Goal: Task Accomplishment & Management: Complete application form

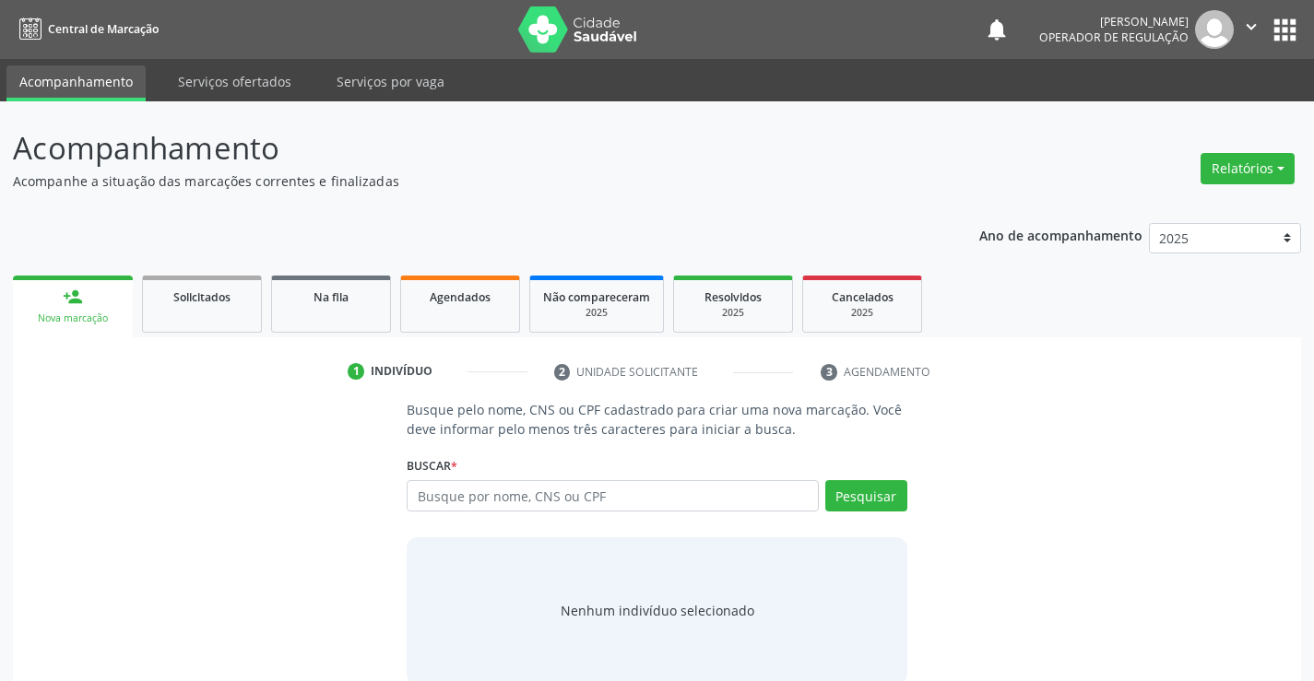
click at [468, 491] on input "text" at bounding box center [612, 495] width 411 height 31
type input "701000898389596"
click at [852, 496] on button "Pesquisar" at bounding box center [866, 495] width 82 height 31
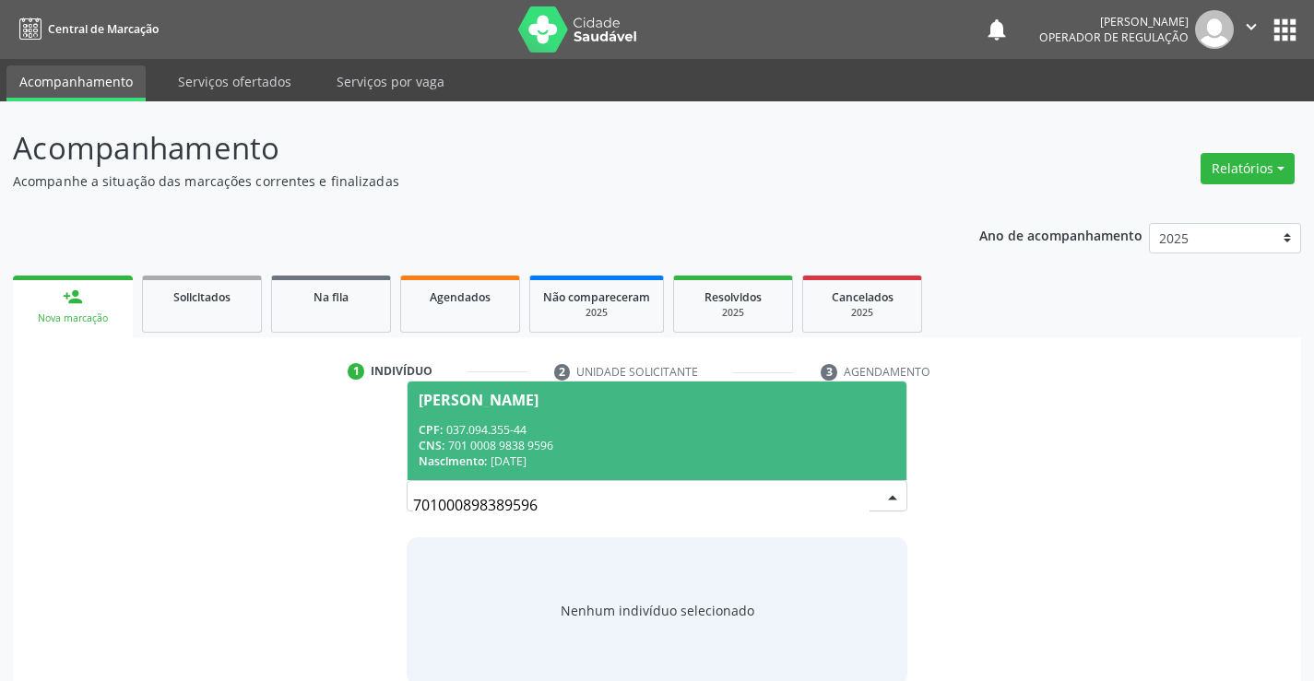
click at [590, 435] on div "CPF: 037.094.355-44" at bounding box center [657, 430] width 476 height 16
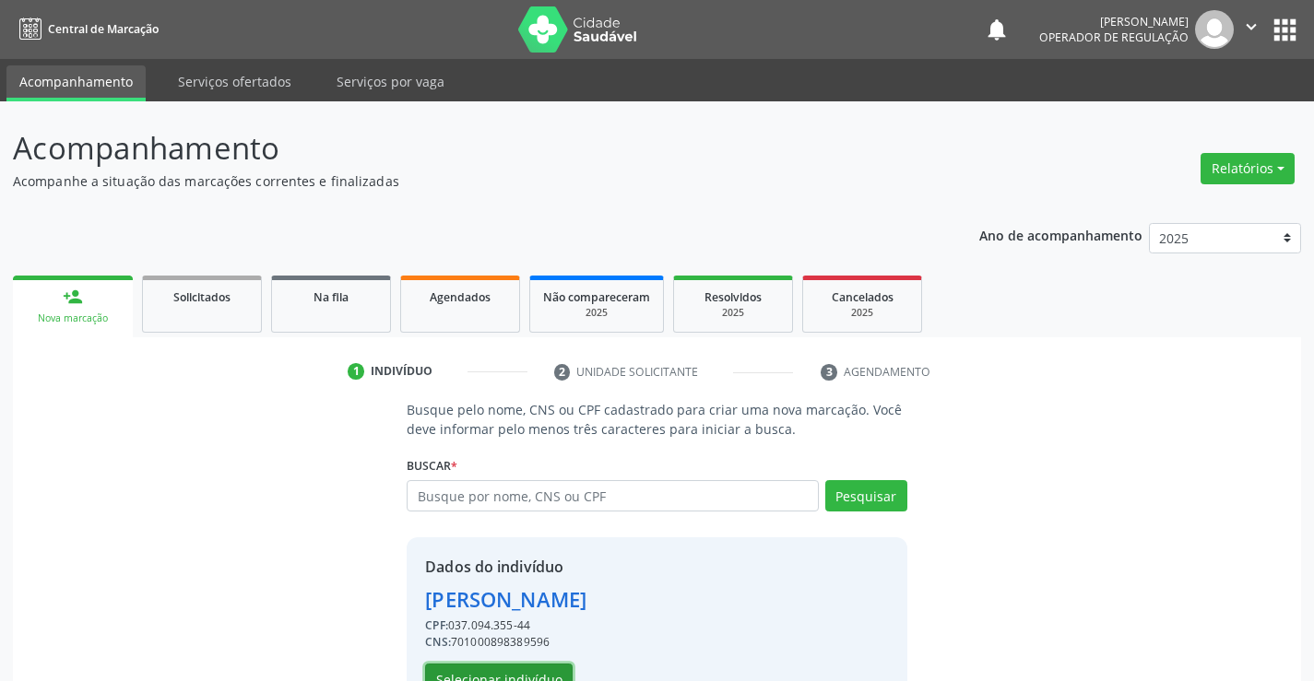
click at [552, 668] on button "Selecionar indivíduo" at bounding box center [499, 679] width 148 height 31
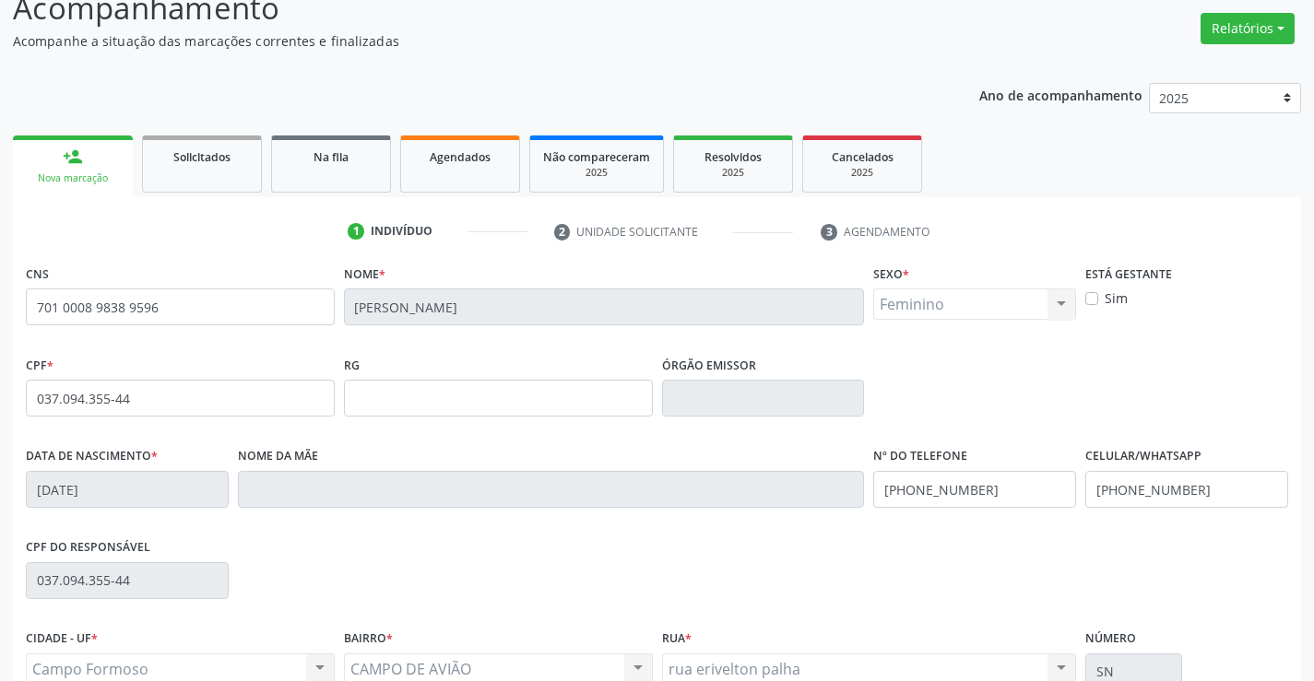
scroll to position [184, 0]
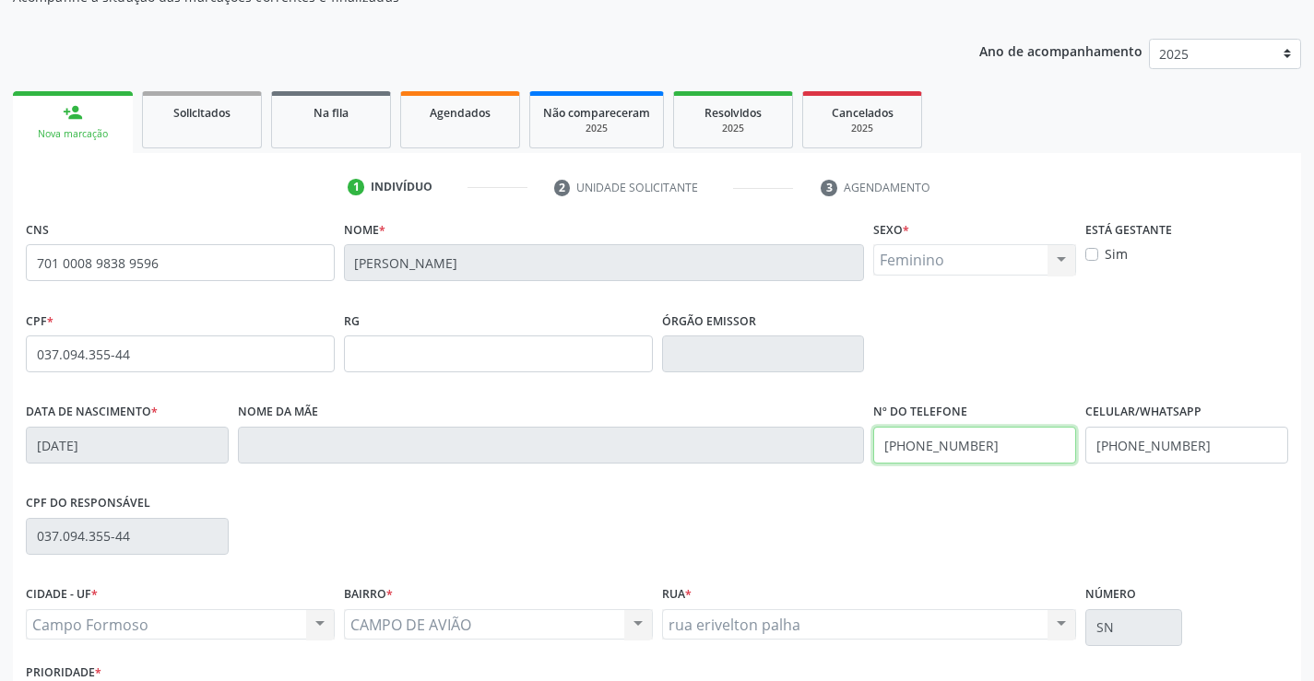
click at [986, 449] on input "[PHONE_NUMBER]" at bounding box center [974, 445] width 203 height 37
type input "("
click at [1195, 444] on input "[PHONE_NUMBER]" at bounding box center [1186, 445] width 203 height 37
type input "("
type input "[PHONE_NUMBER]"
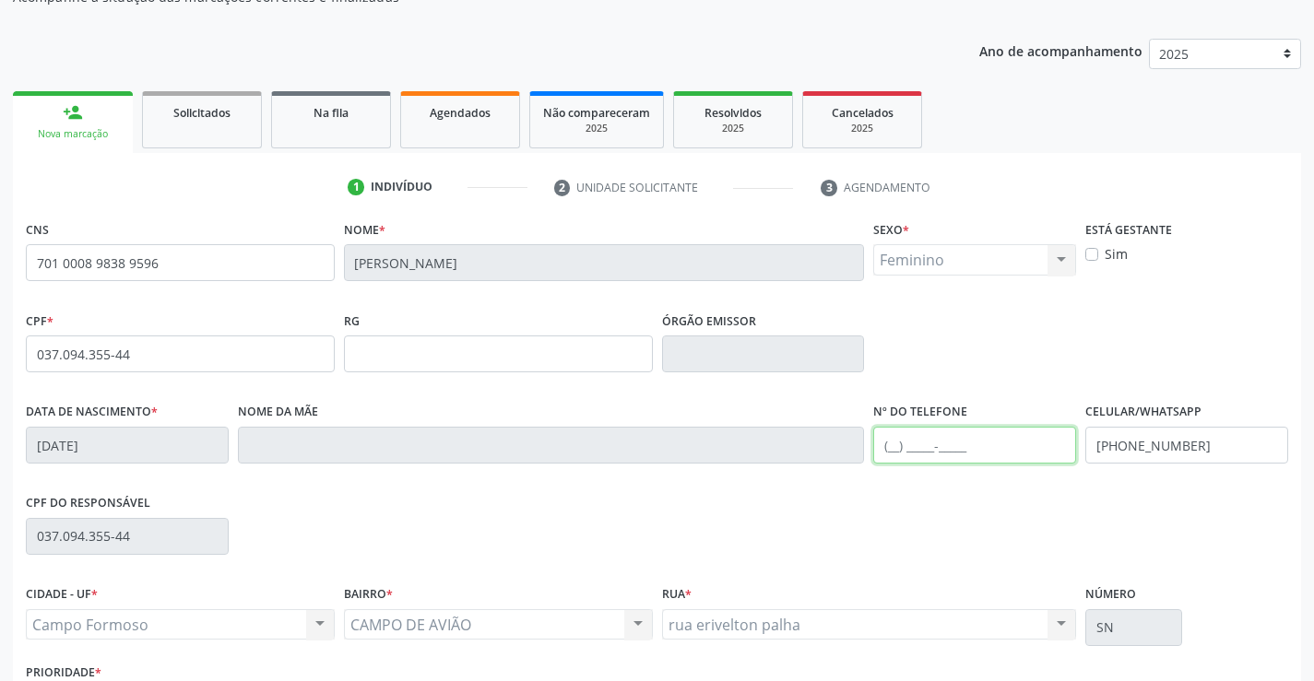
click at [891, 447] on input "text" at bounding box center [974, 445] width 203 height 37
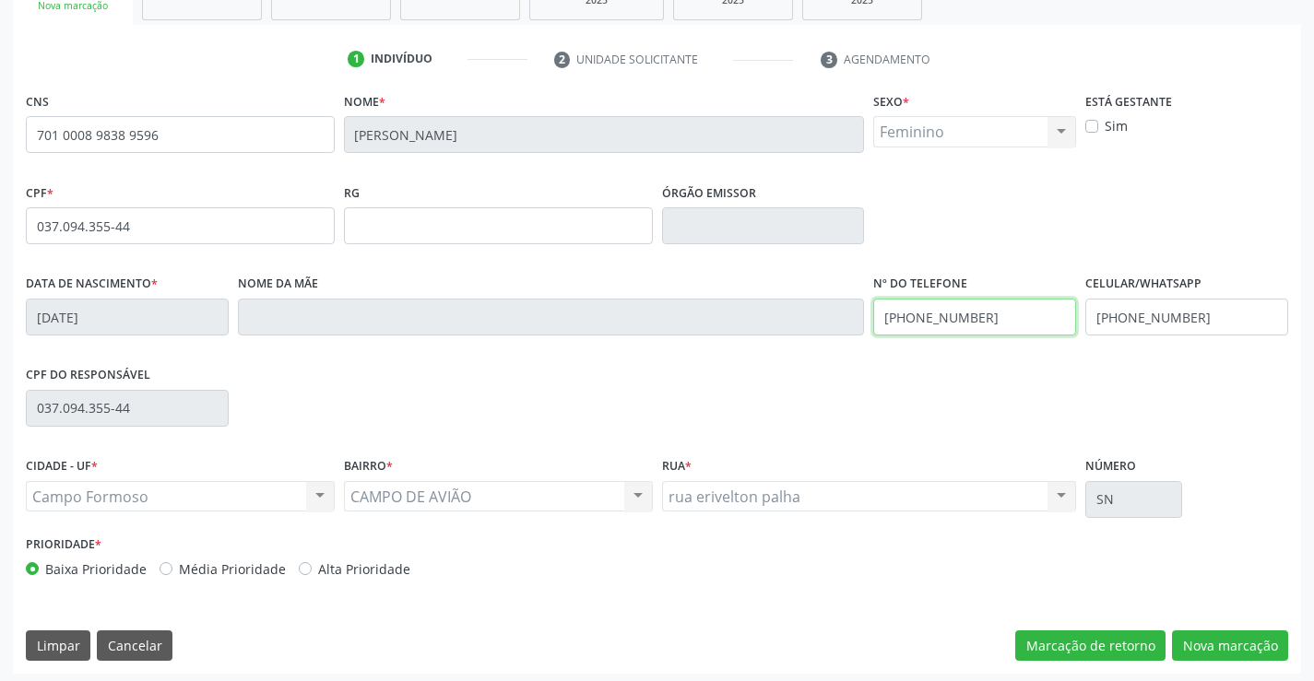
scroll to position [318, 0]
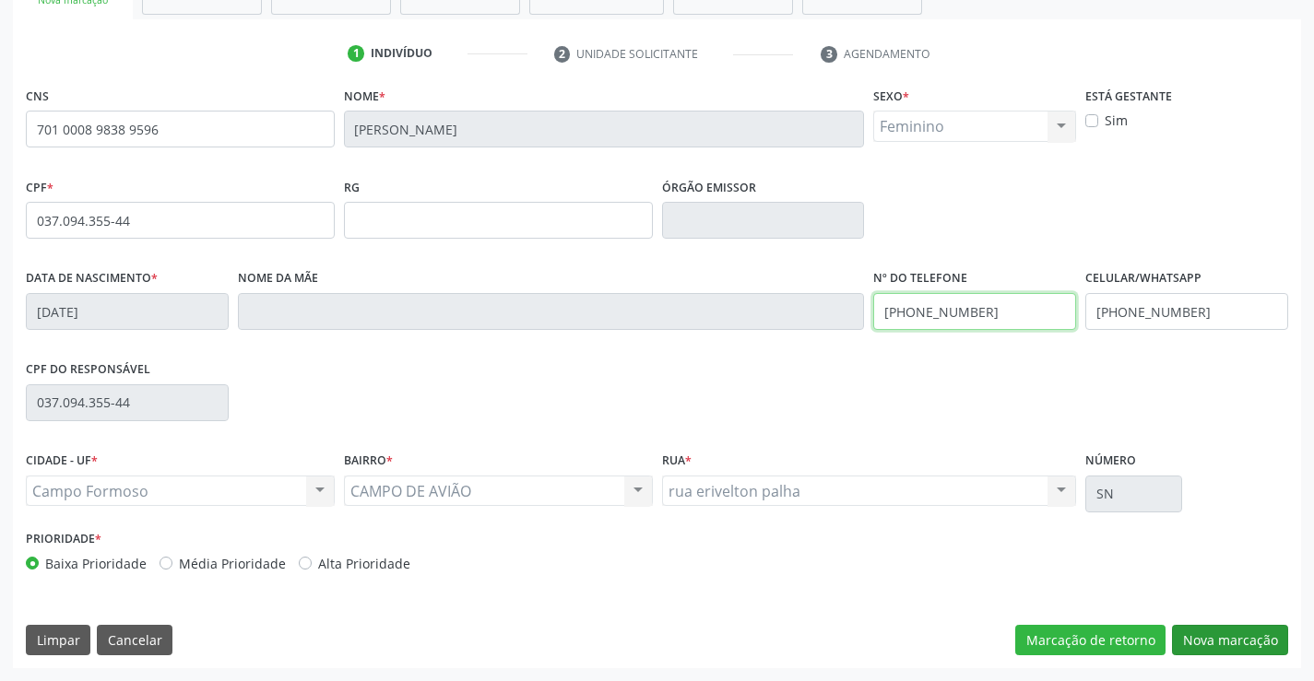
type input "[PHONE_NUMBER]"
click at [1223, 637] on button "Nova marcação" at bounding box center [1230, 640] width 116 height 31
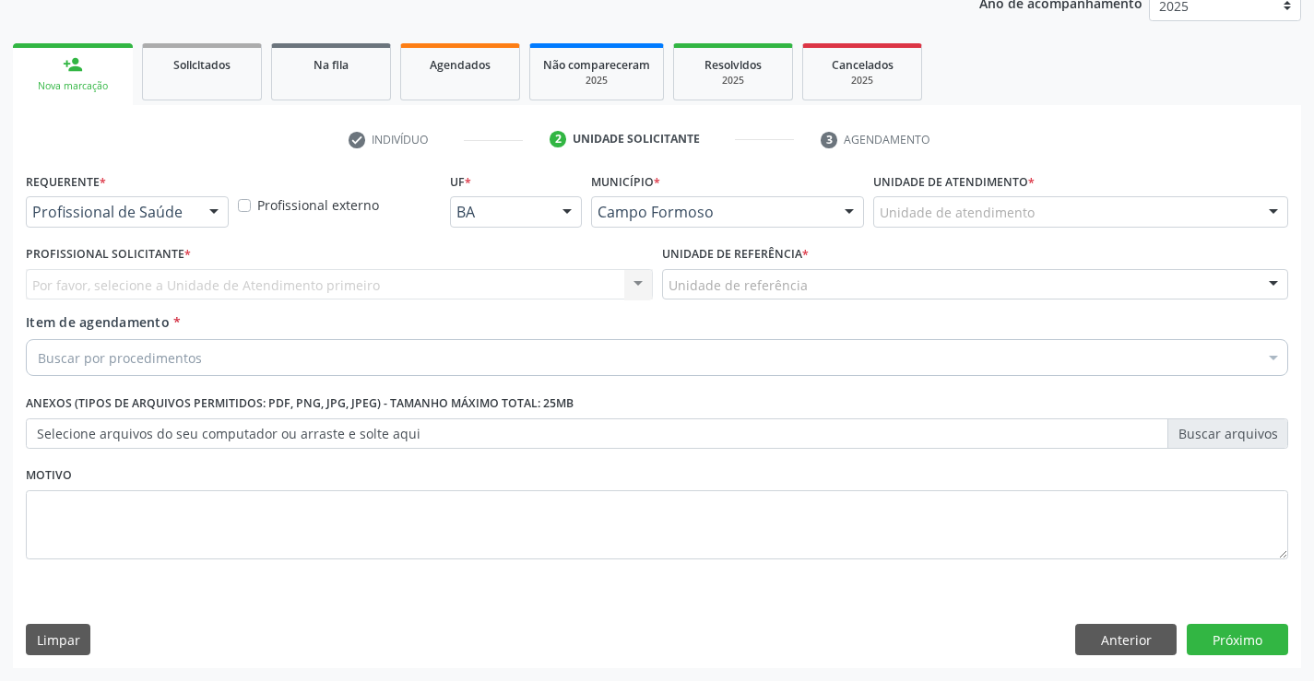
scroll to position [232, 0]
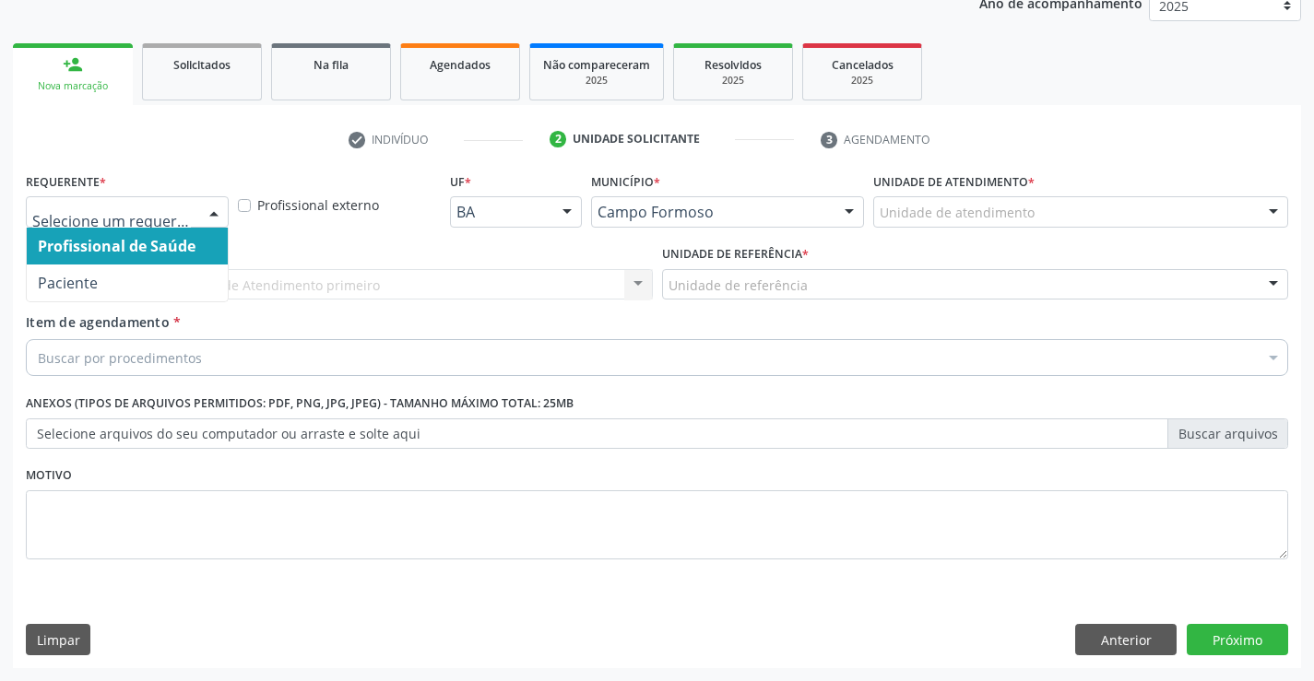
click at [210, 211] on div at bounding box center [214, 212] width 28 height 31
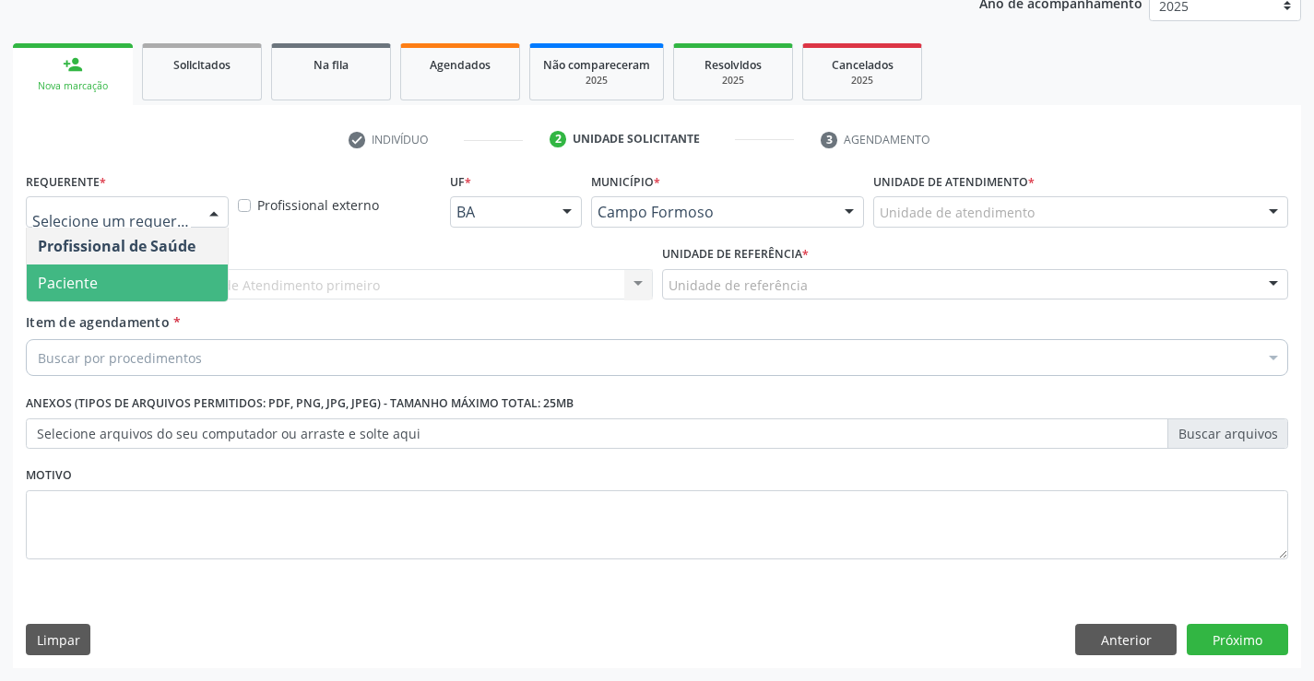
click at [153, 278] on span "Paciente" at bounding box center [127, 283] width 201 height 37
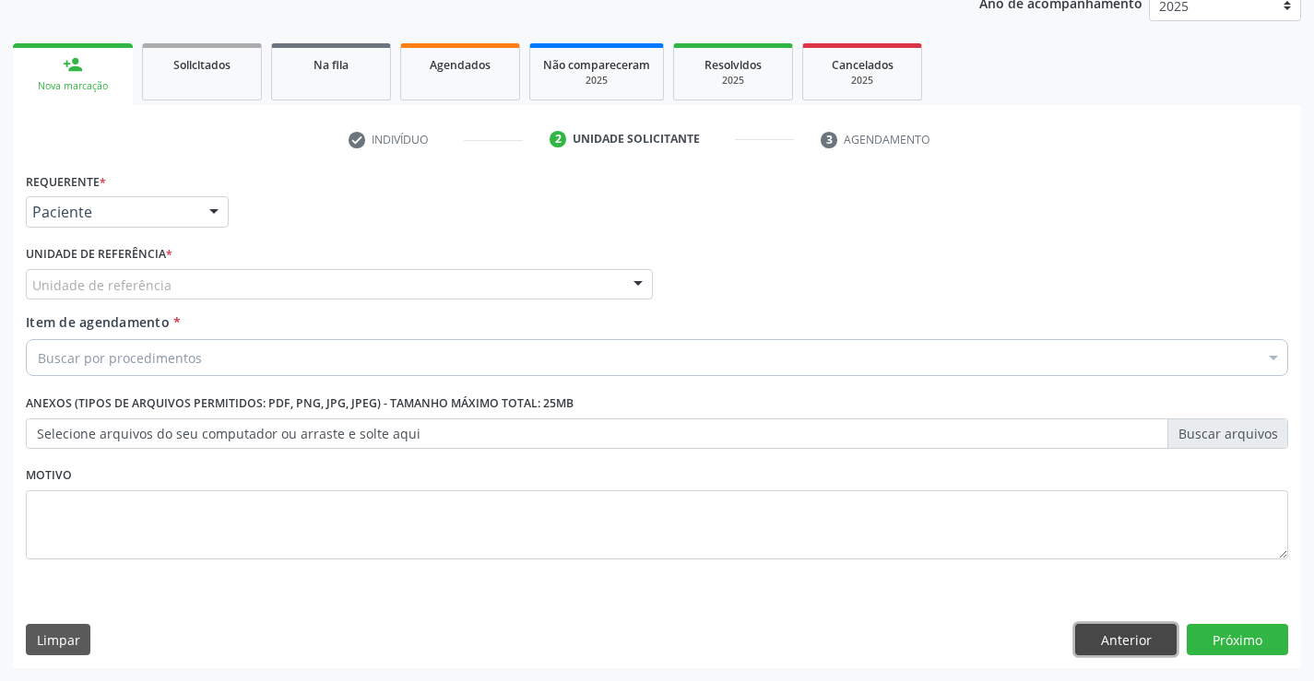
click at [1104, 646] on button "Anterior" at bounding box center [1125, 639] width 101 height 31
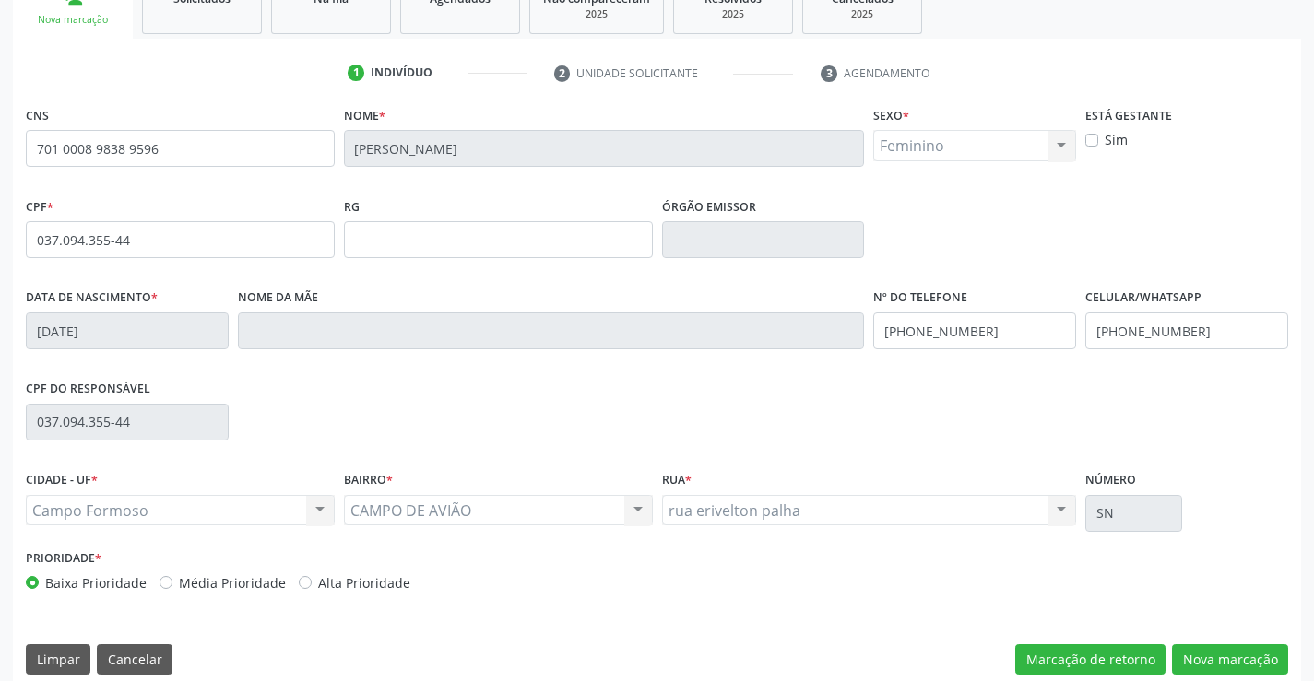
scroll to position [318, 0]
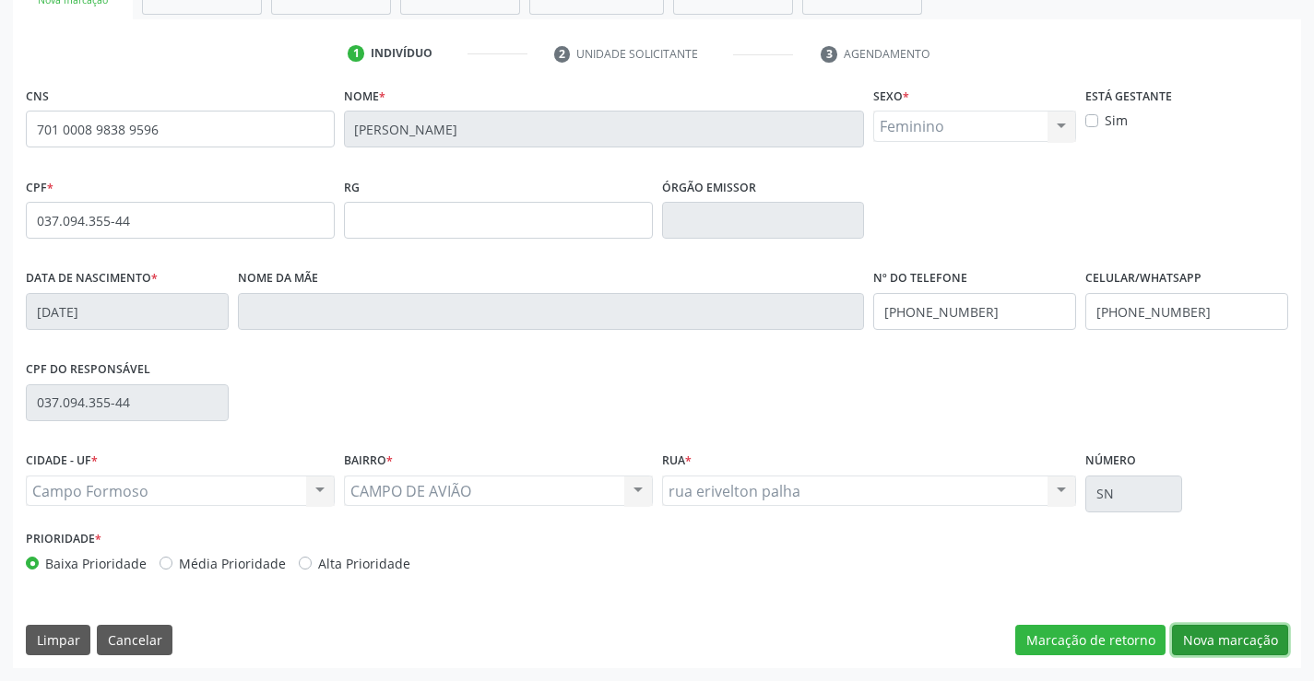
click at [1252, 637] on button "Nova marcação" at bounding box center [1230, 640] width 116 height 31
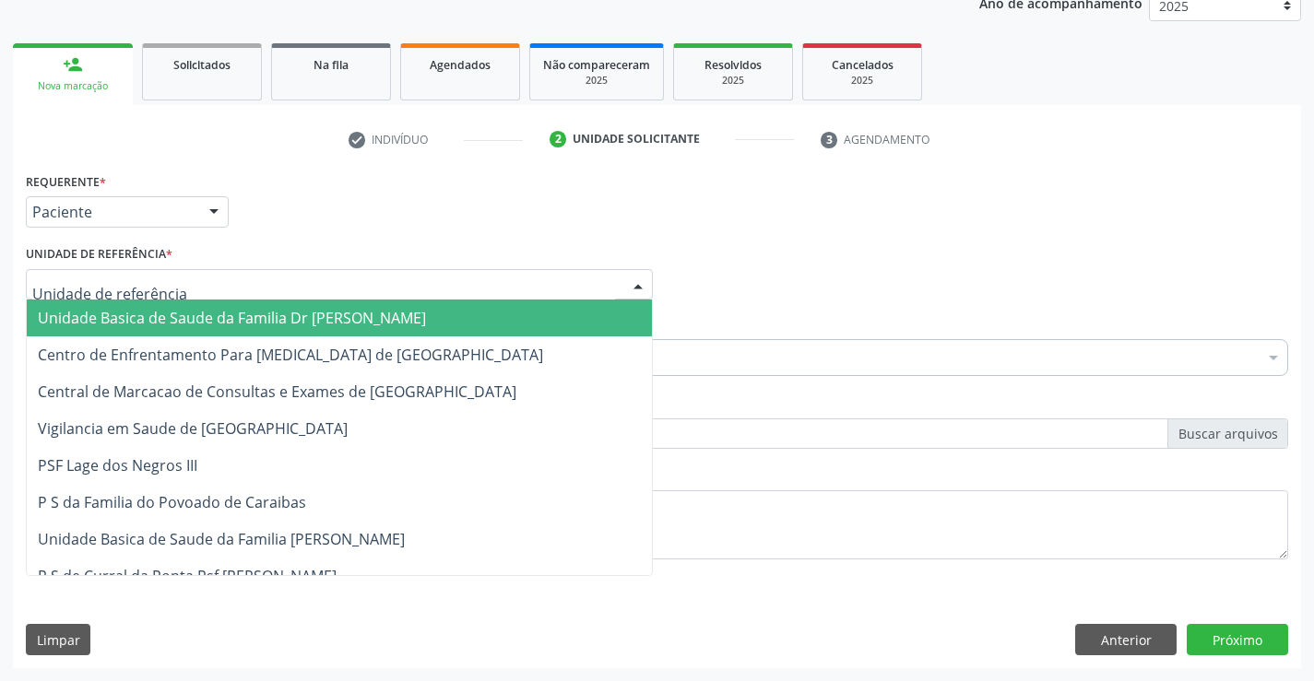
click at [222, 289] on div at bounding box center [339, 284] width 627 height 31
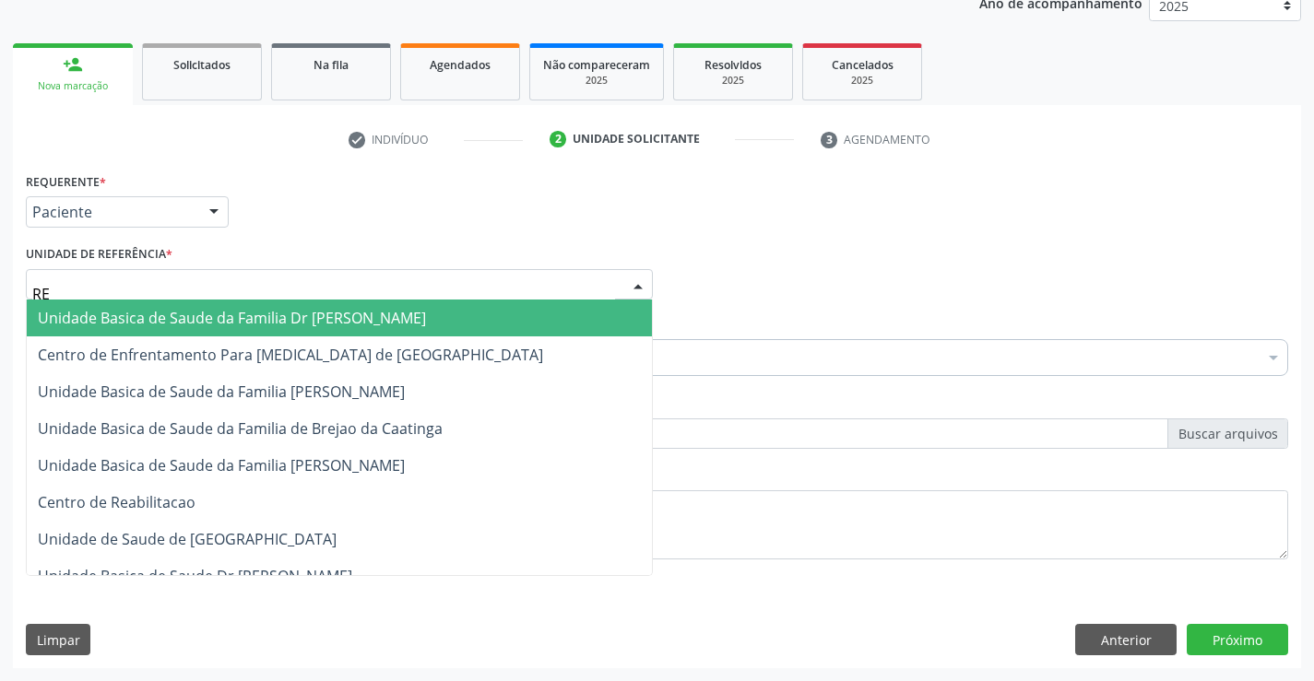
type input "REG"
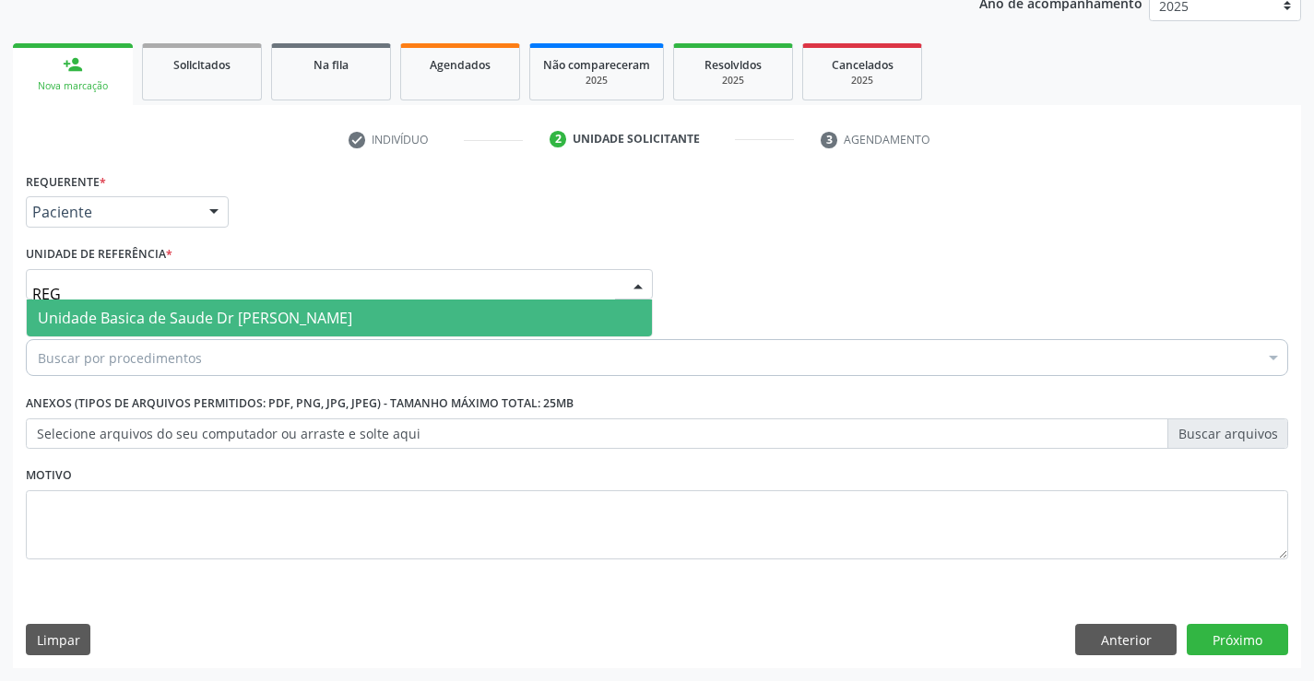
click at [231, 315] on span "Unidade Basica de Saude Dr [PERSON_NAME]" at bounding box center [195, 318] width 314 height 20
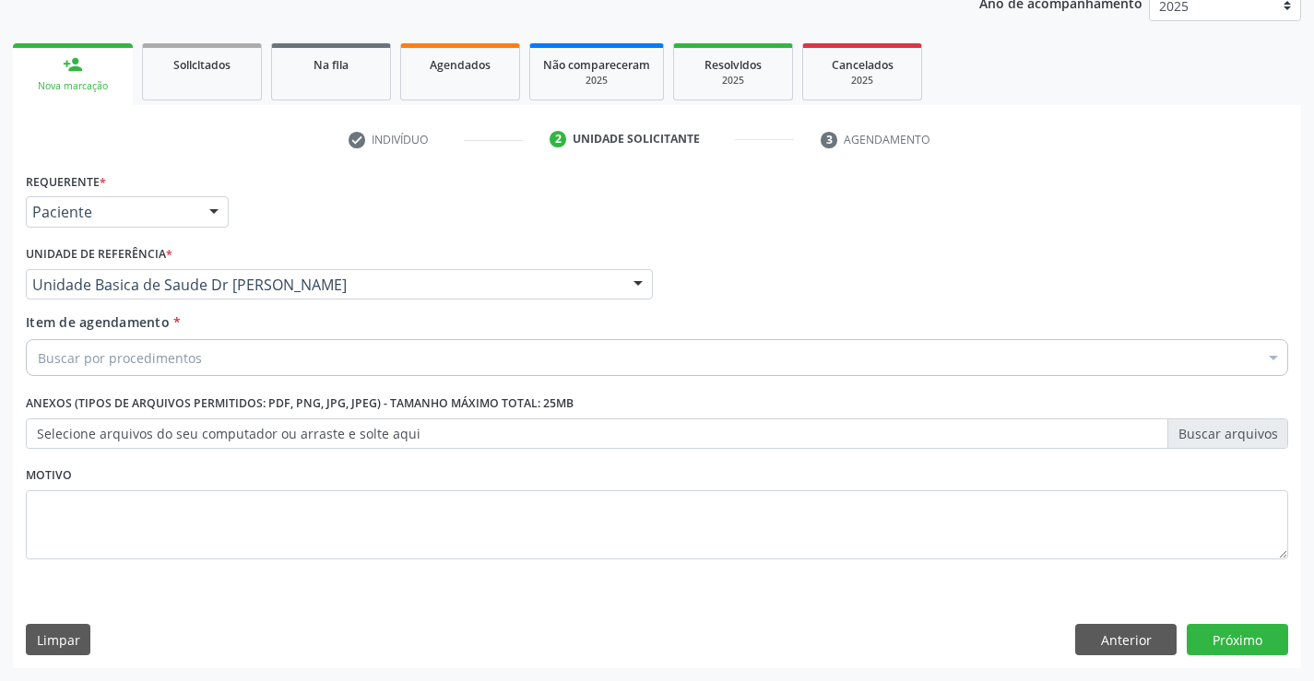
click at [227, 361] on div "Buscar por procedimentos" at bounding box center [657, 357] width 1262 height 37
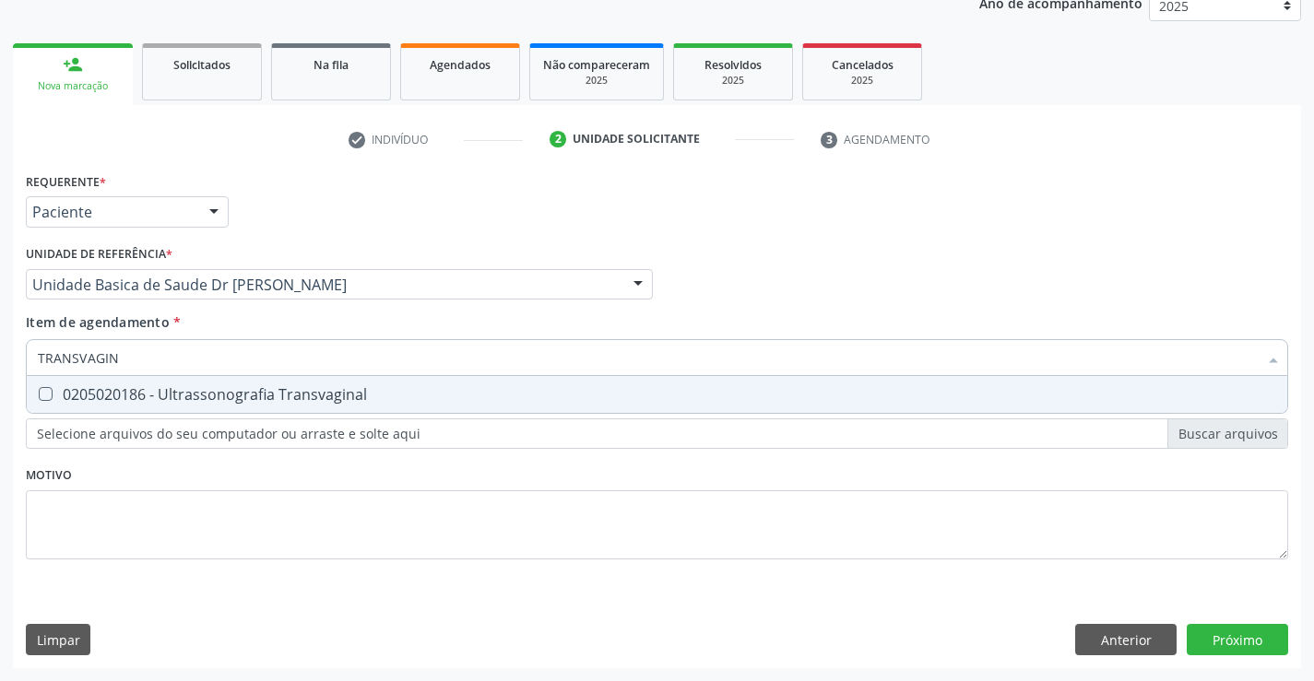
type input "TRANSVAGINA"
click at [270, 397] on div "0205020186 - Ultrassonografia Transvaginal" at bounding box center [657, 394] width 1238 height 15
checkbox Transvaginal "true"
click at [278, 474] on div "Requerente * Paciente Profissional de Saúde Paciente Nenhum resultado encontrad…" at bounding box center [657, 377] width 1262 height 418
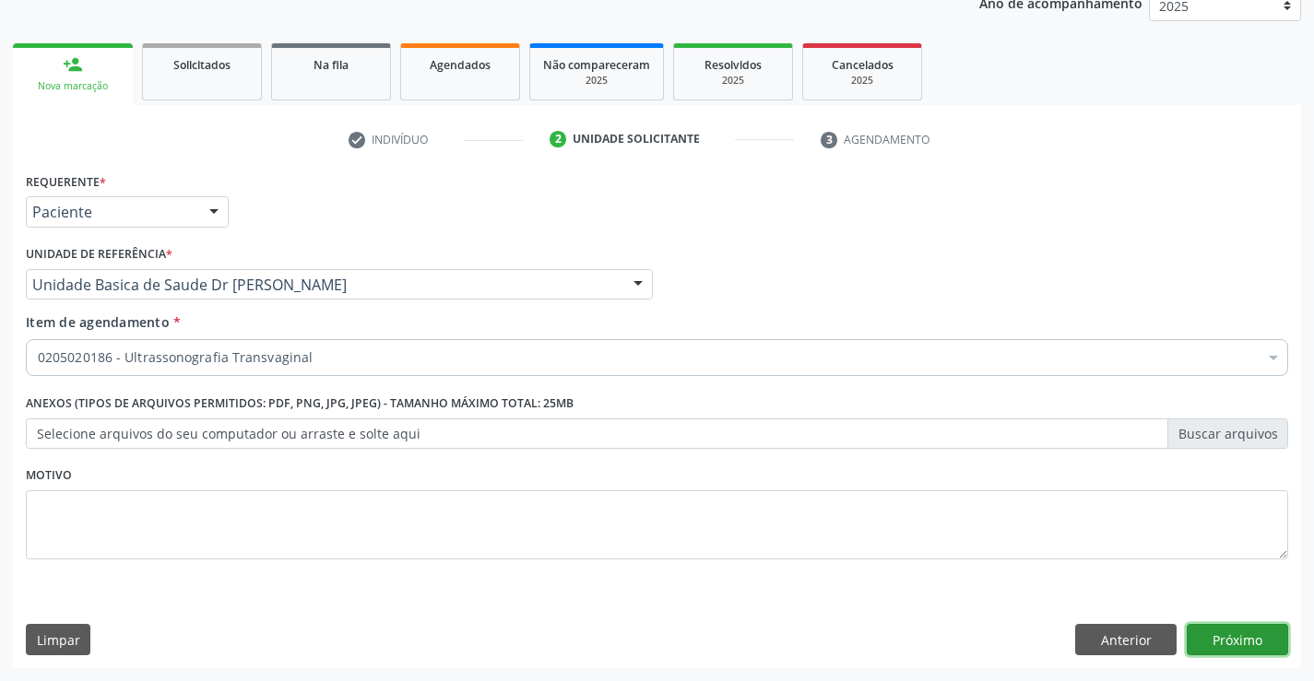
click at [1226, 641] on button "Próximo" at bounding box center [1237, 639] width 101 height 31
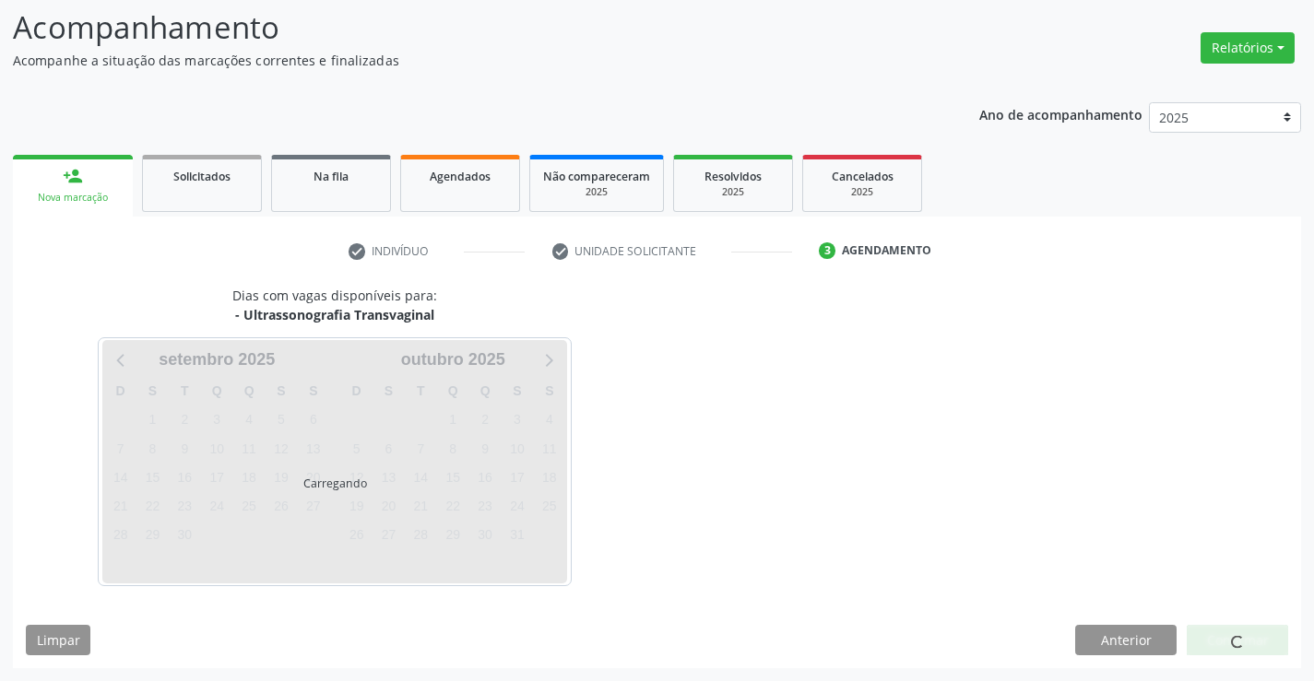
scroll to position [121, 0]
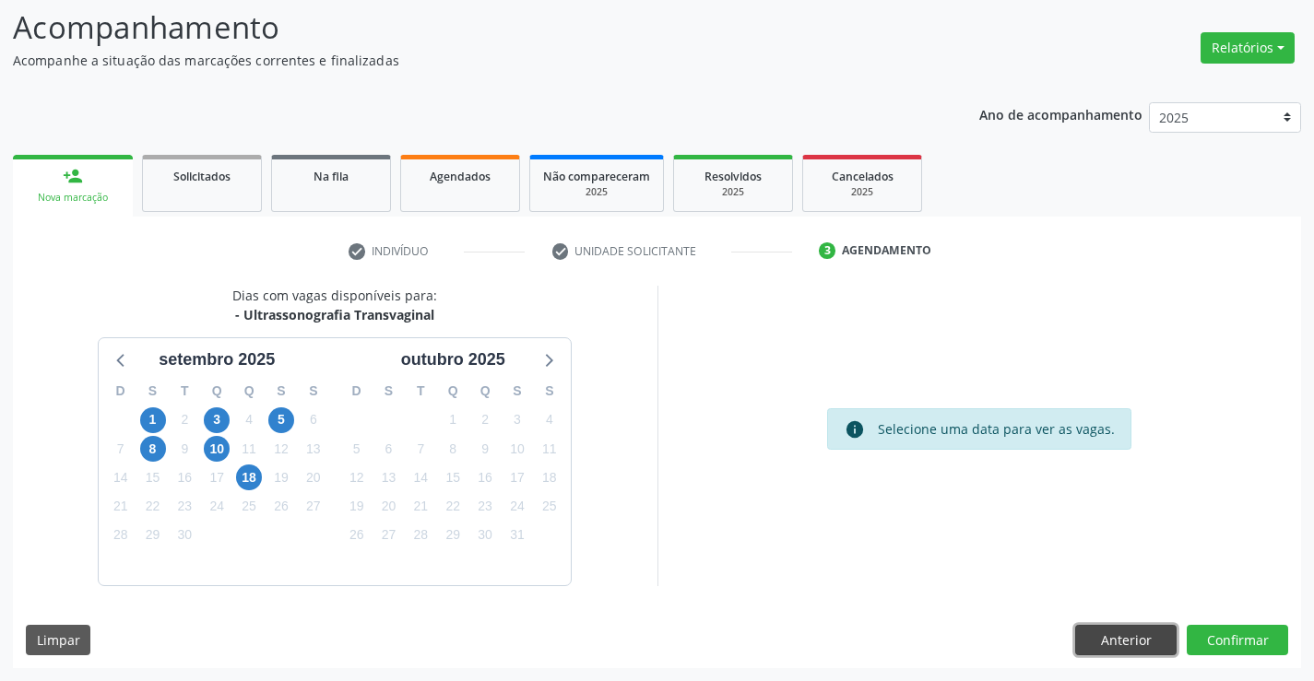
click at [1099, 641] on button "Anterior" at bounding box center [1125, 640] width 101 height 31
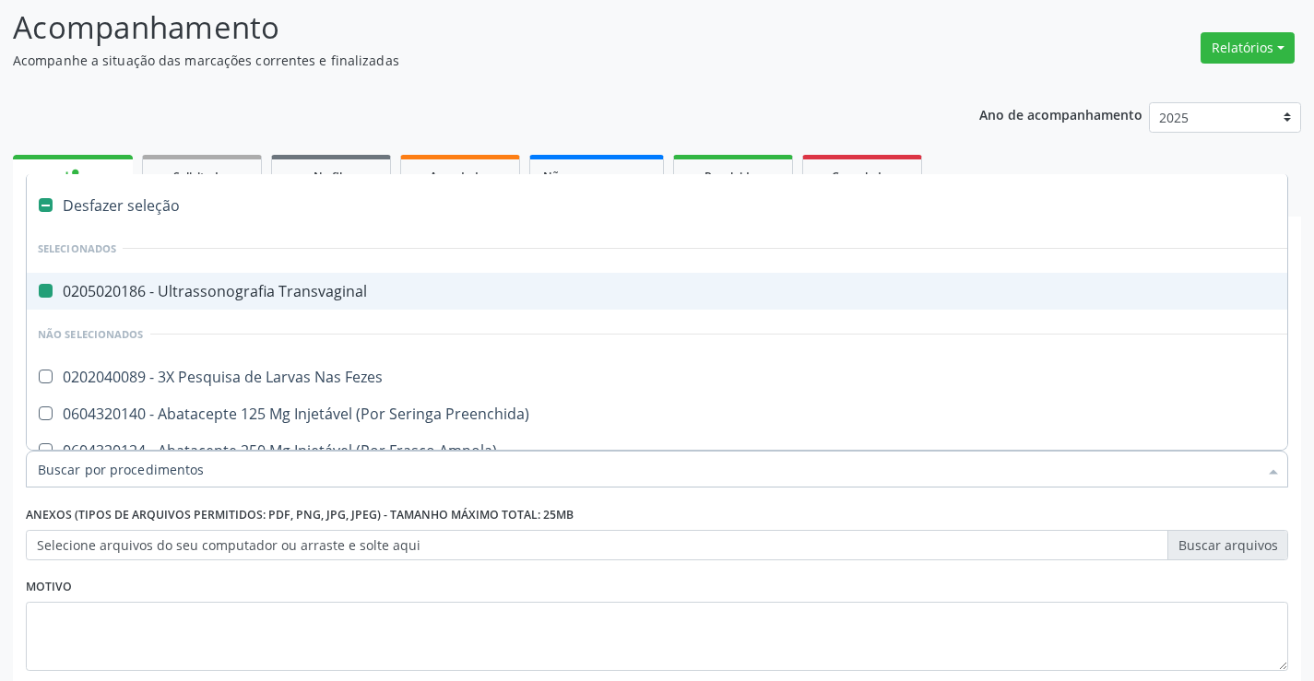
type input "C"
checkbox Transvaginal "false"
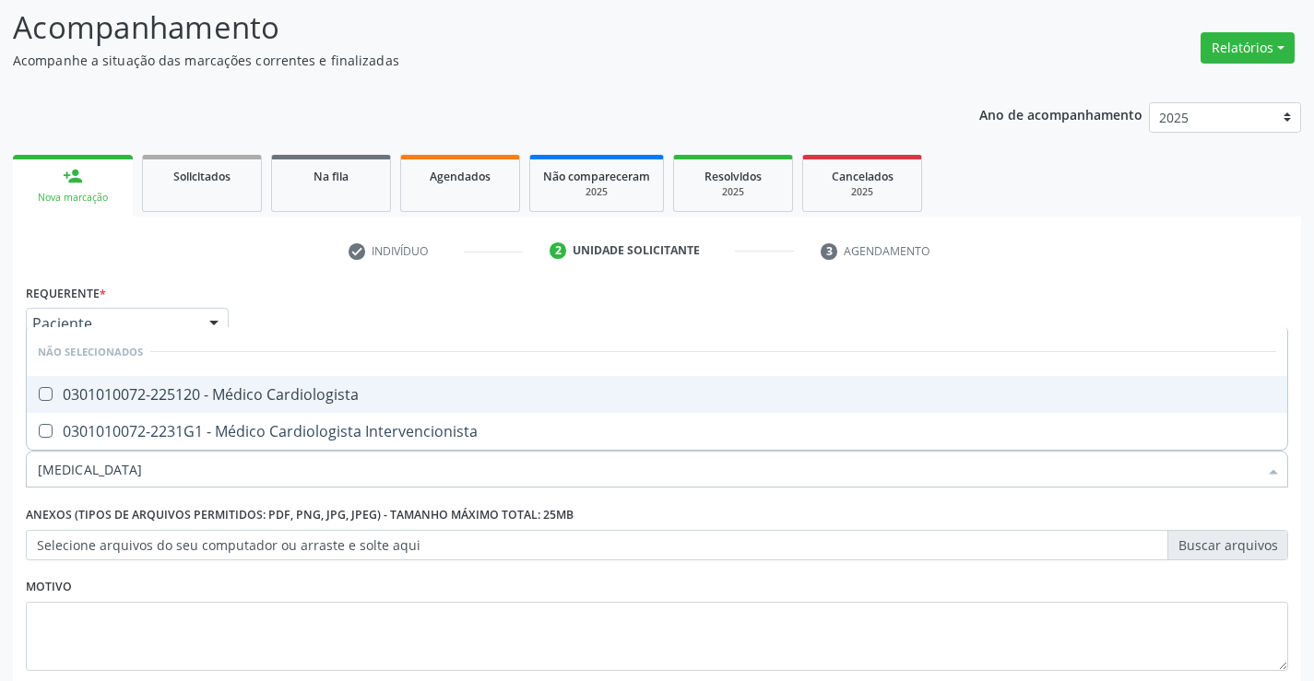
type input "CARDIOLOGISTA"
click at [366, 388] on div "0301010072-225120 - Médico Cardiologista" at bounding box center [657, 394] width 1238 height 15
checkbox Cardiologista "true"
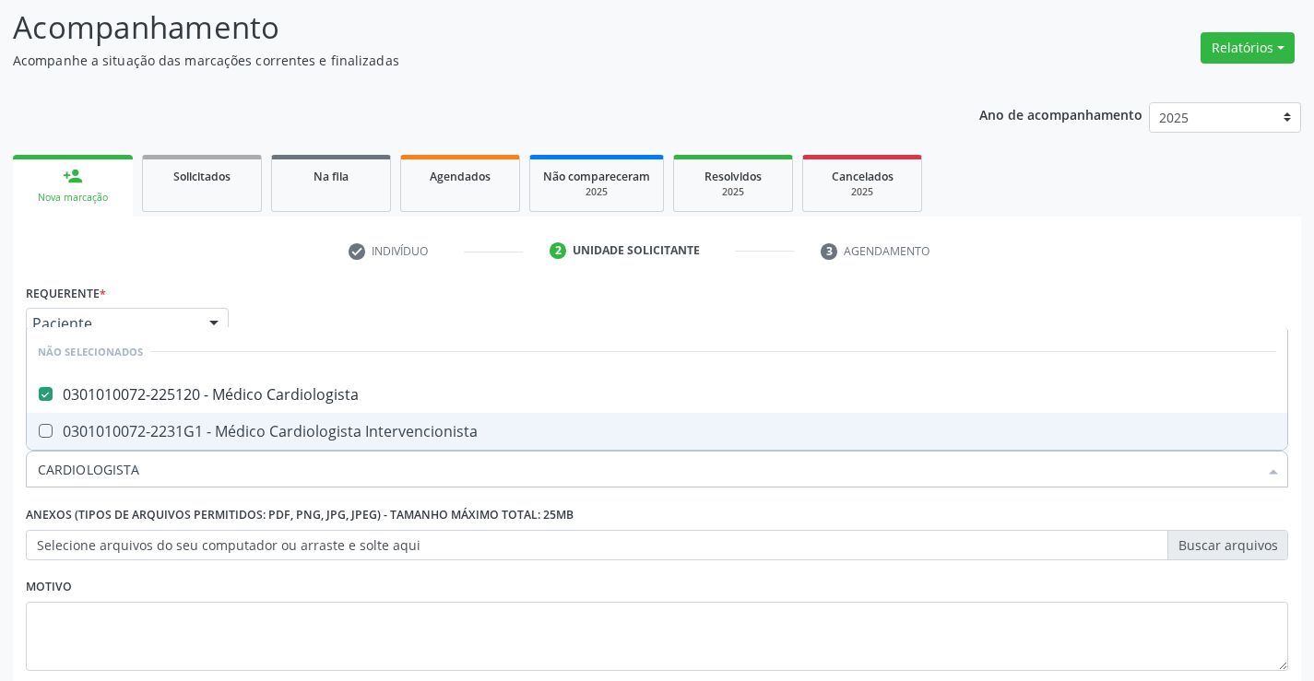
type input "CARDIOLOGISTA"
click at [367, 575] on div "Motivo" at bounding box center [657, 623] width 1262 height 98
checkbox Intervencionista "true"
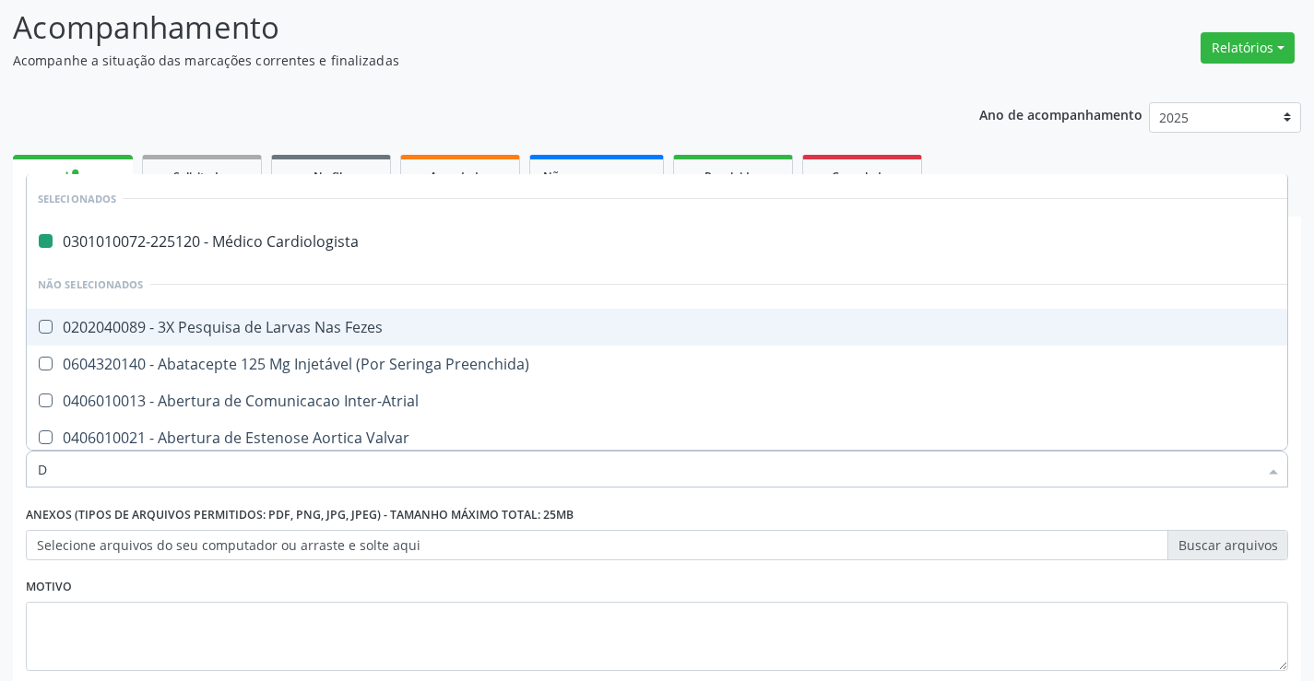
type input "DE"
checkbox Cardiologista "false"
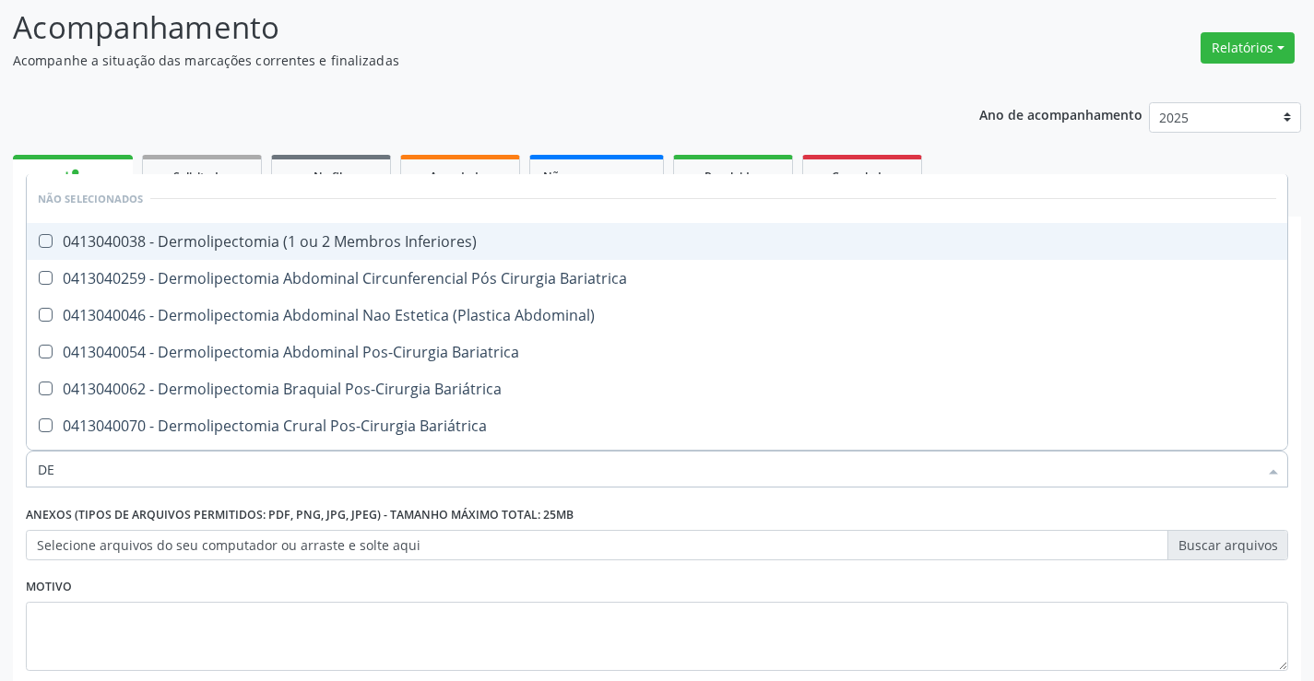
type input "D"
checkbox Inferiores\) "true"
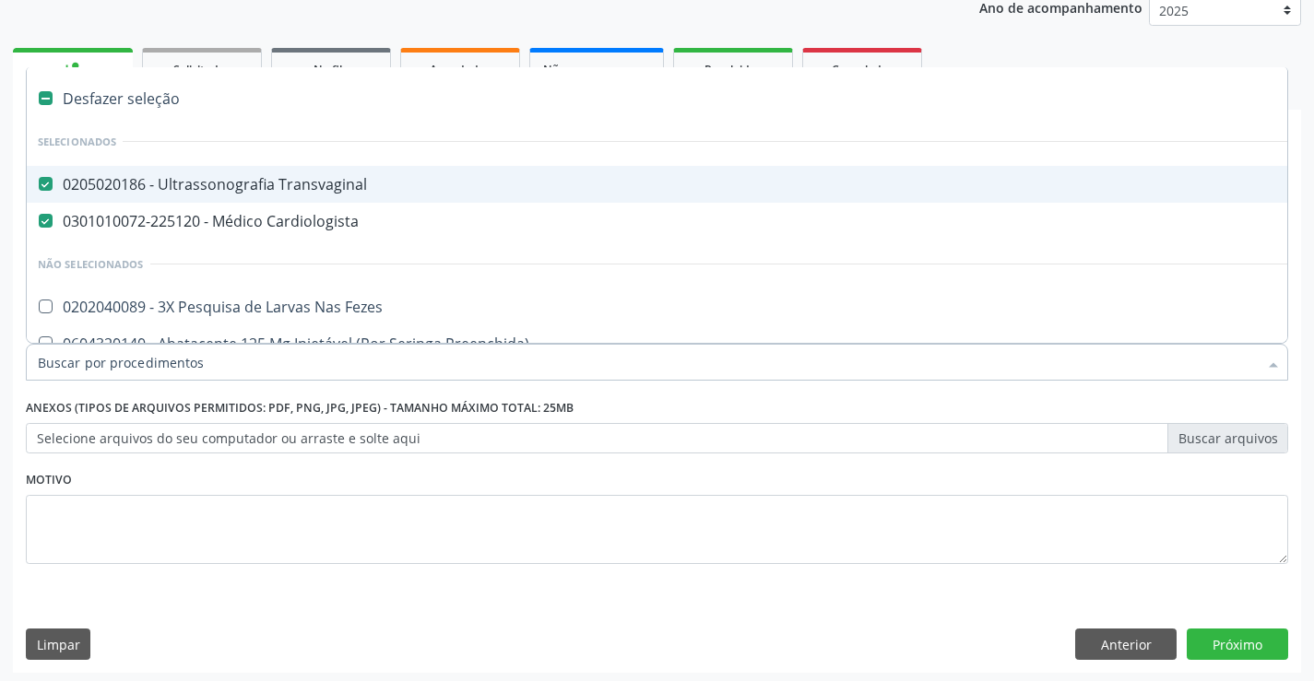
scroll to position [232, 0]
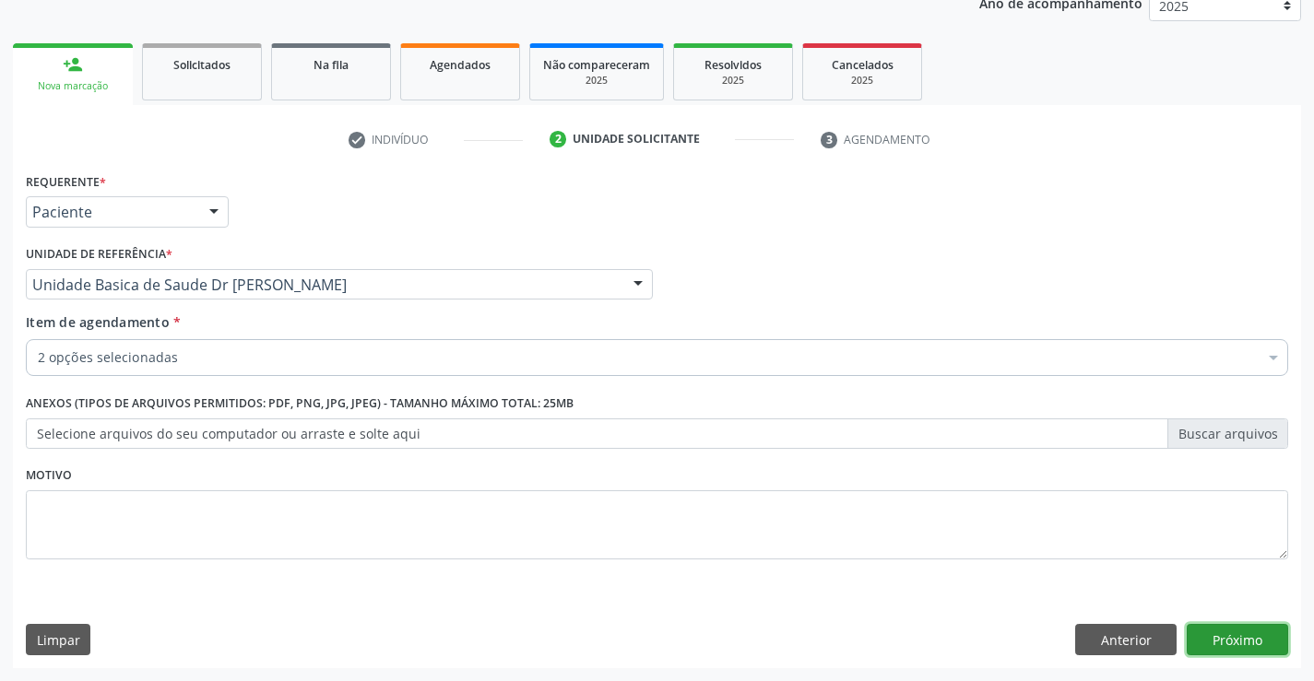
click at [1217, 634] on button "Próximo" at bounding box center [1237, 639] width 101 height 31
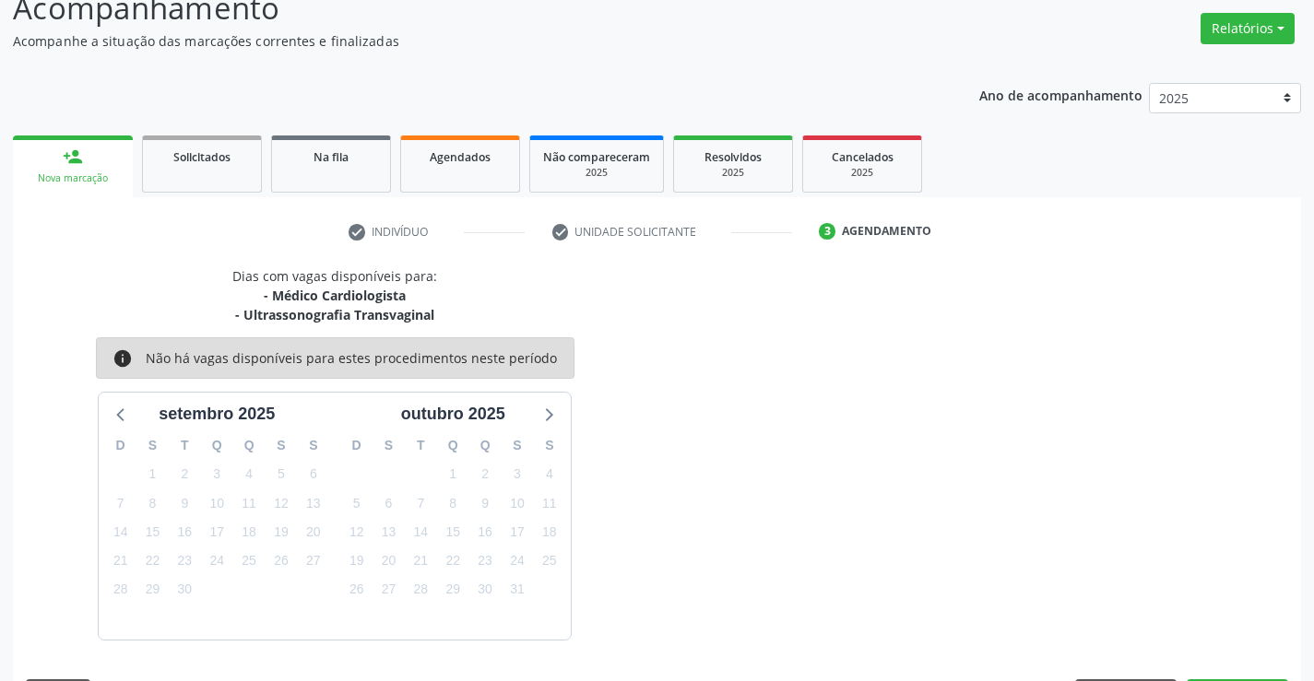
scroll to position [195, 0]
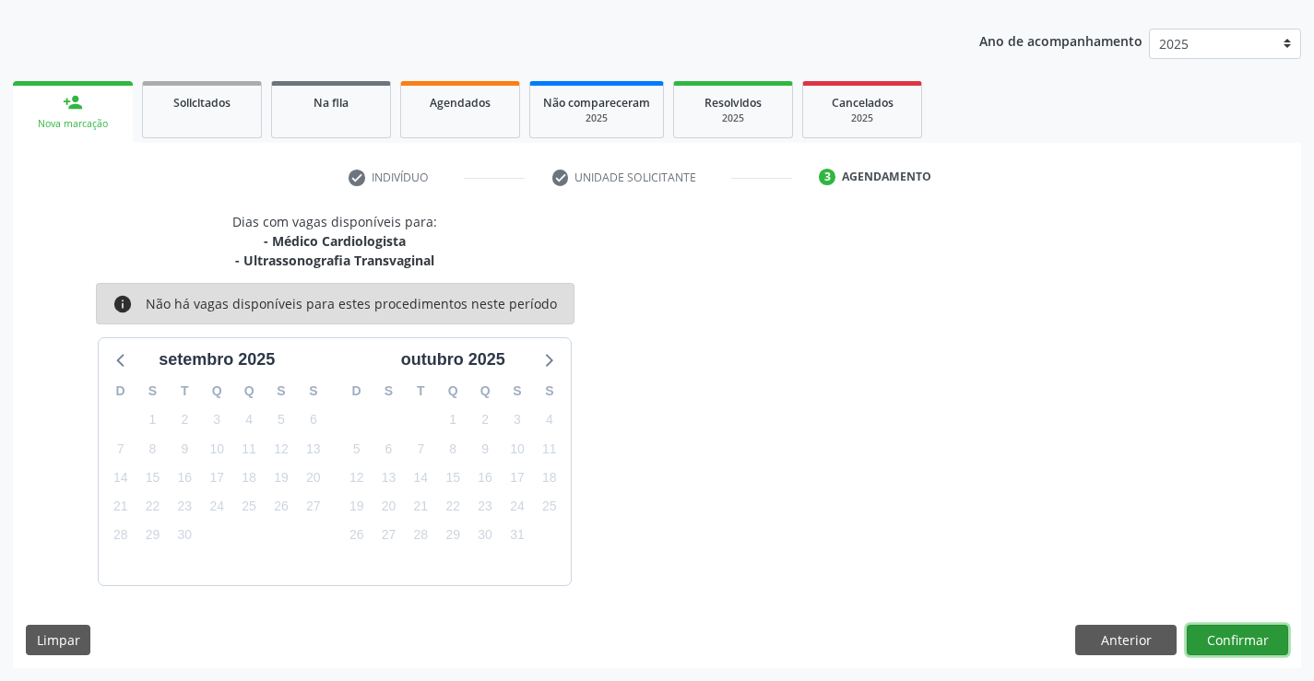
click at [1217, 639] on button "Confirmar" at bounding box center [1237, 640] width 101 height 31
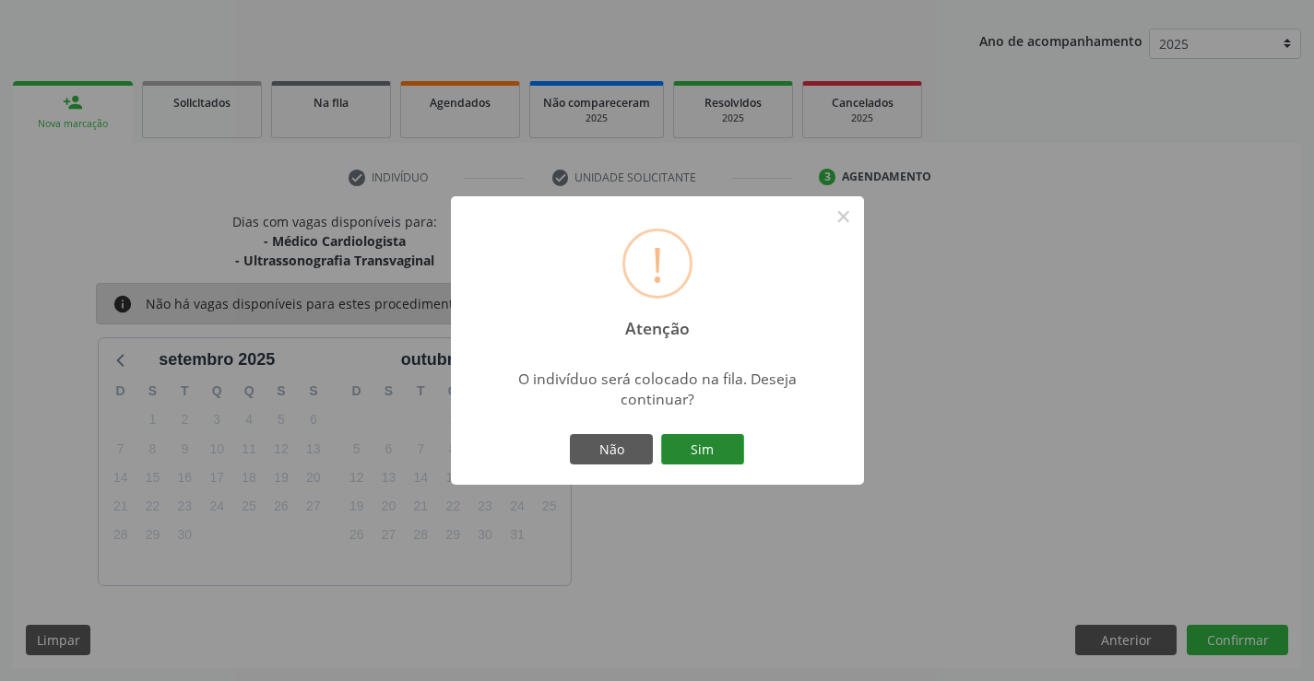
click at [679, 444] on button "Sim" at bounding box center [702, 449] width 83 height 31
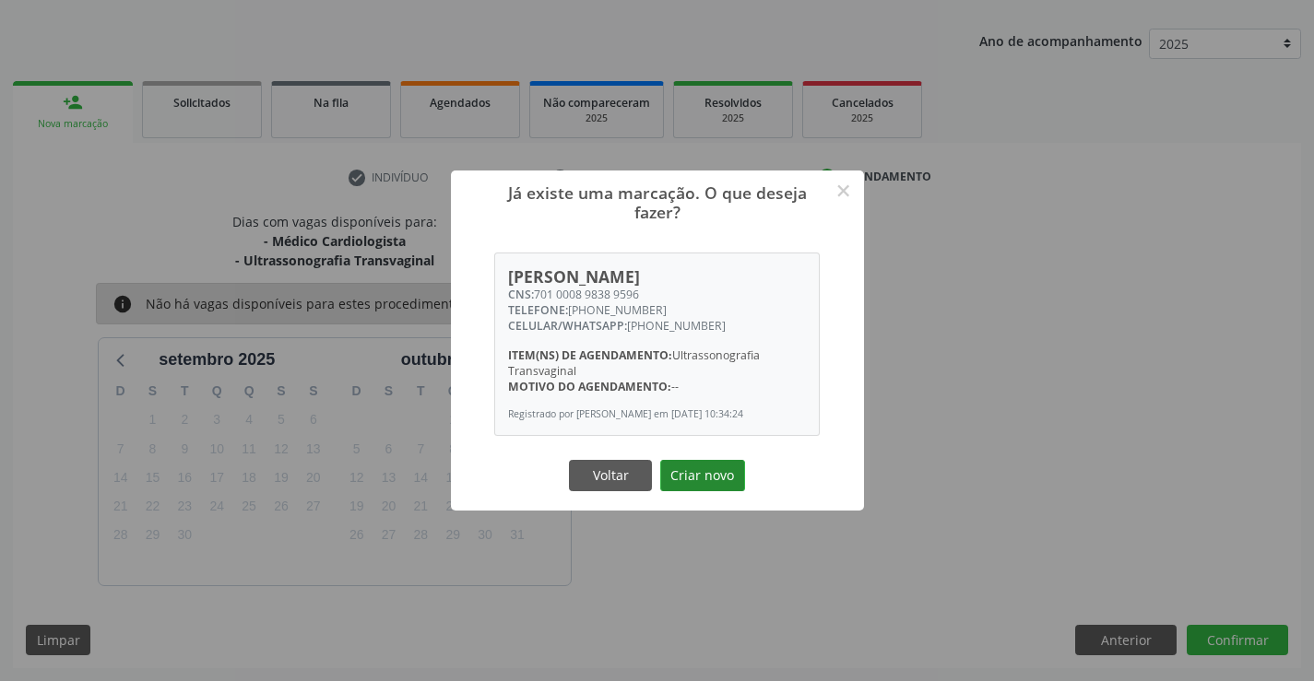
click at [693, 475] on button "Criar novo" at bounding box center [702, 475] width 85 height 31
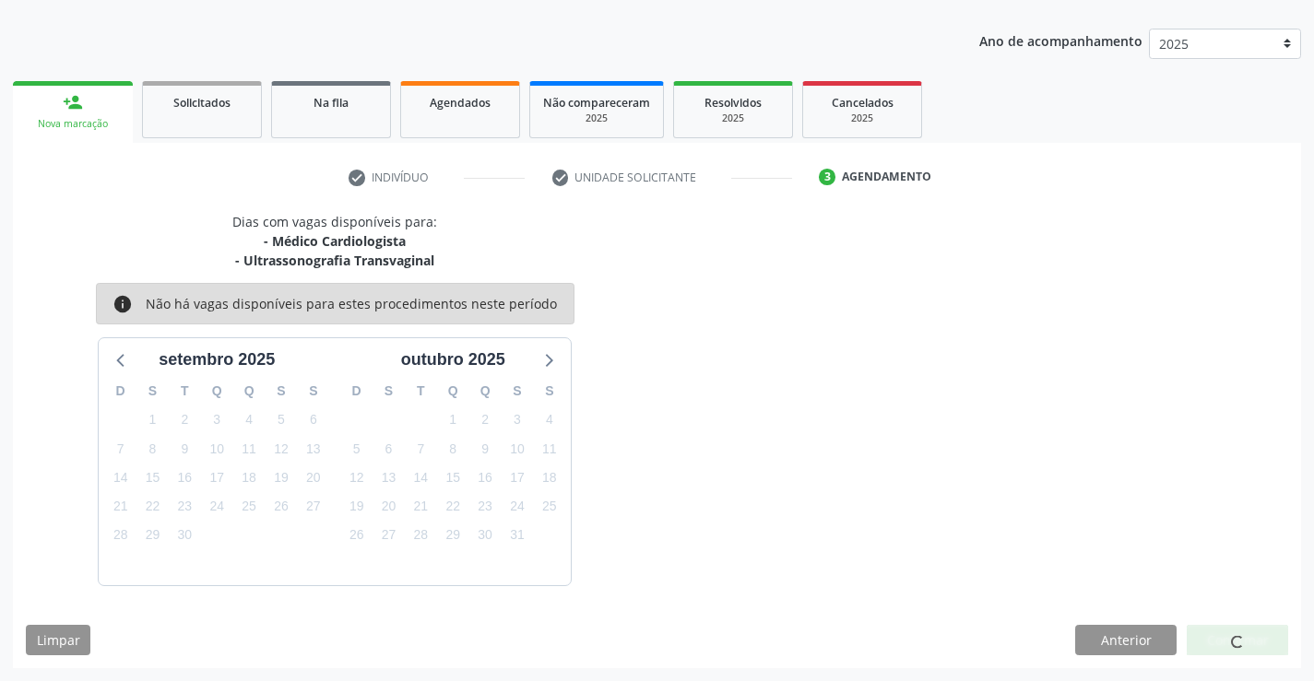
scroll to position [0, 0]
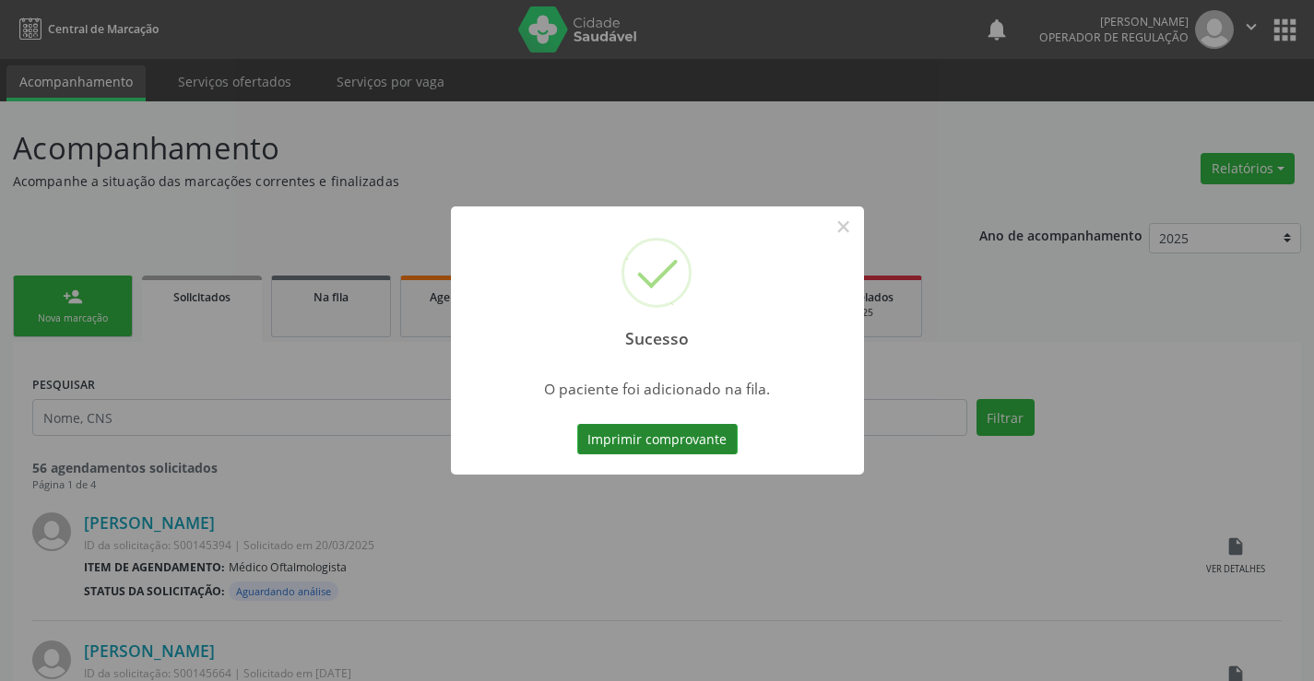
click at [692, 430] on button "Imprimir comprovante" at bounding box center [657, 439] width 160 height 31
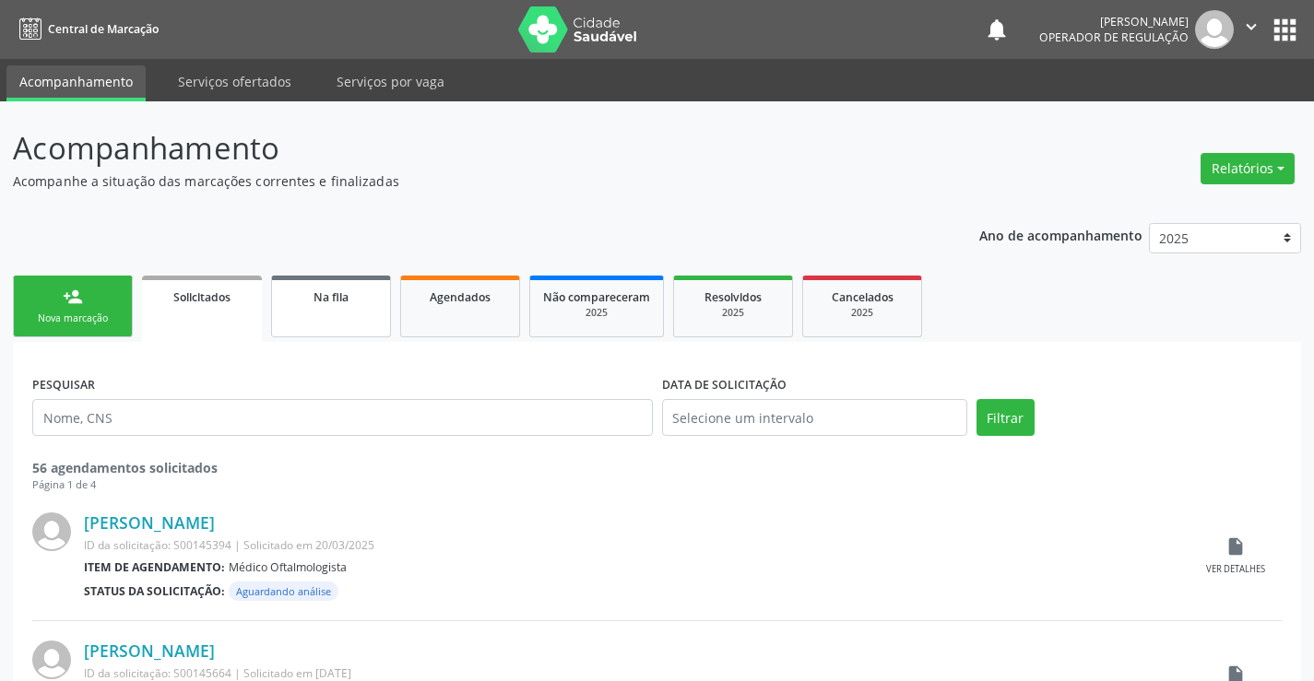
click at [330, 313] on link "Na fila" at bounding box center [331, 307] width 120 height 62
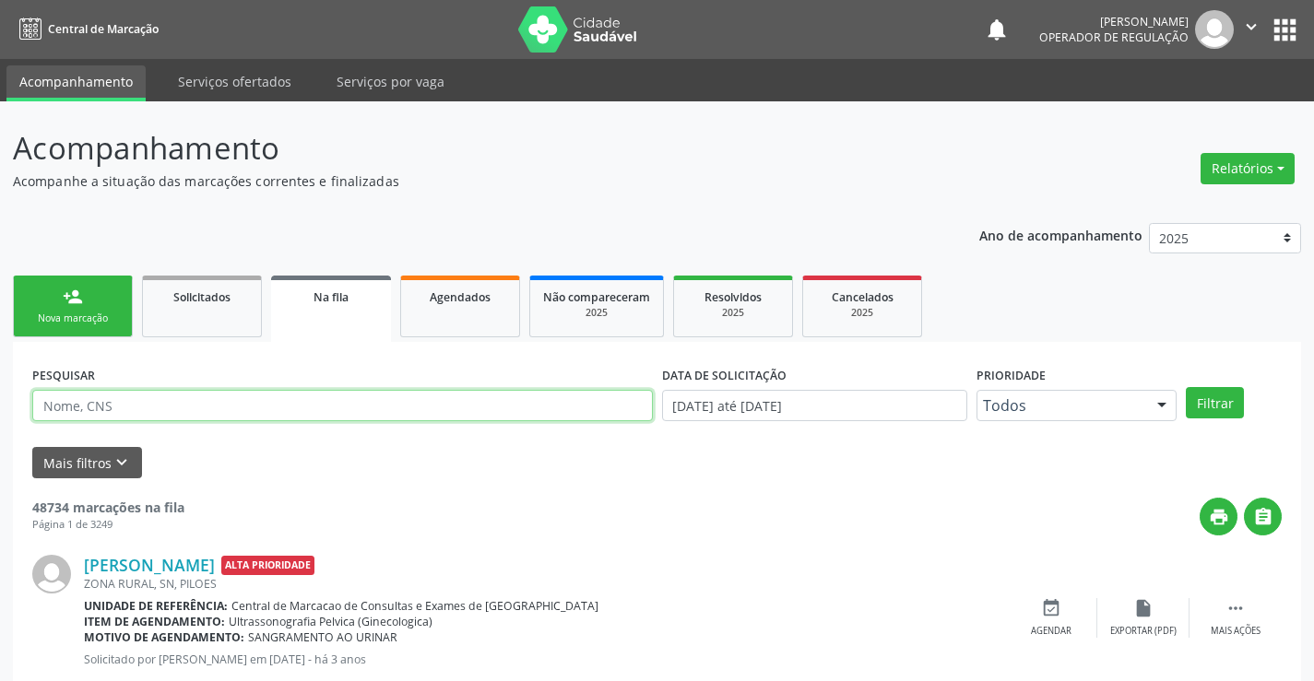
click at [142, 401] on input "text" at bounding box center [342, 405] width 621 height 31
type input "701000898389596"
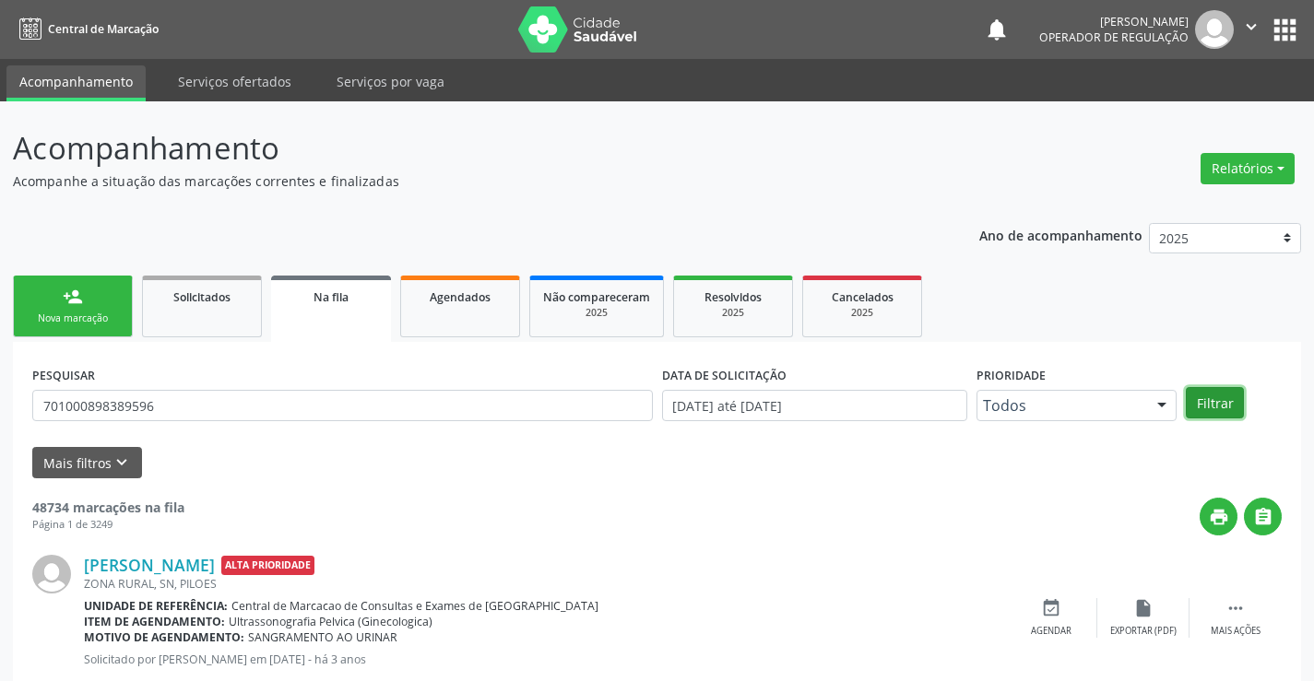
click at [1203, 397] on button "Filtrar" at bounding box center [1215, 402] width 58 height 31
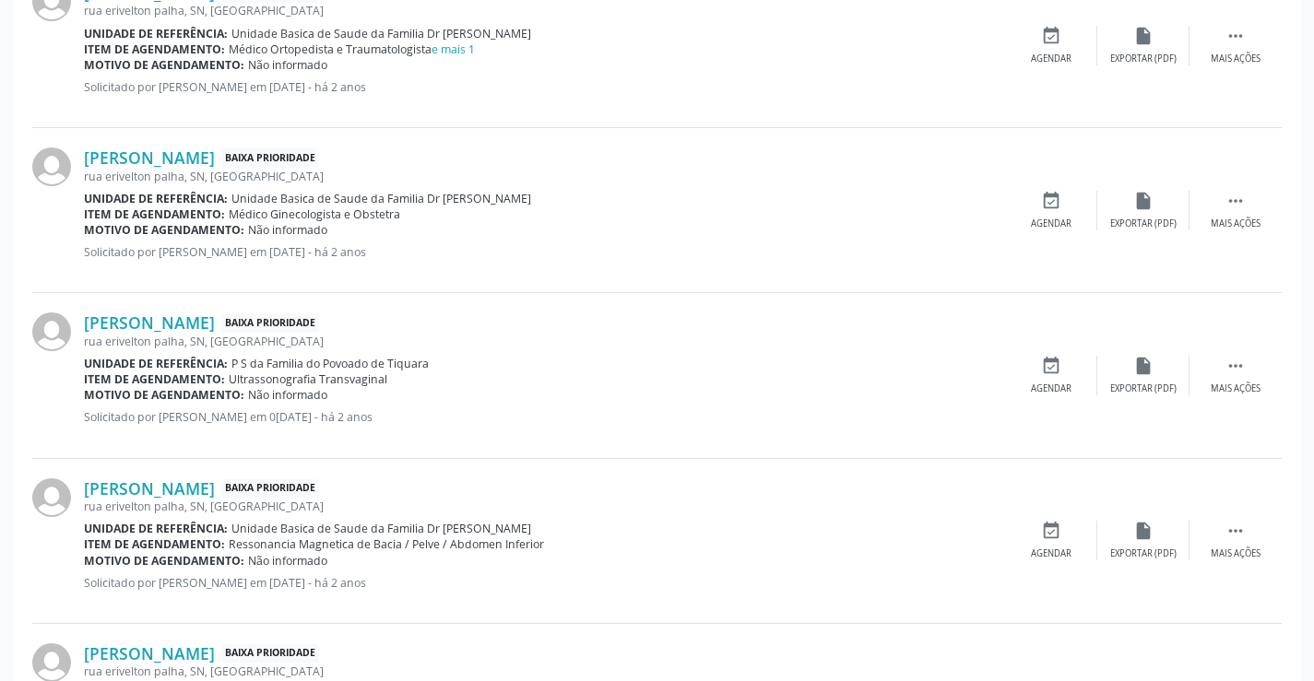
scroll to position [646, 0]
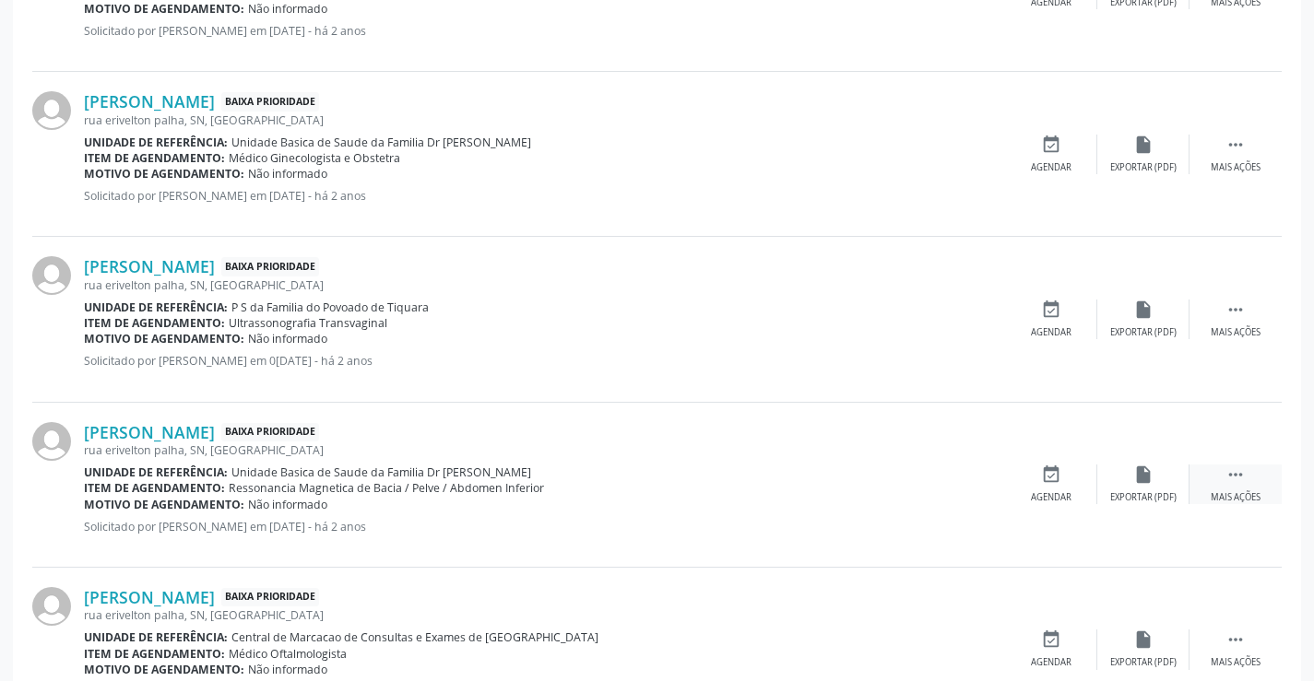
click at [1246, 476] on div " Mais ações" at bounding box center [1236, 485] width 92 height 40
click at [953, 470] on icon "print" at bounding box center [959, 475] width 20 height 20
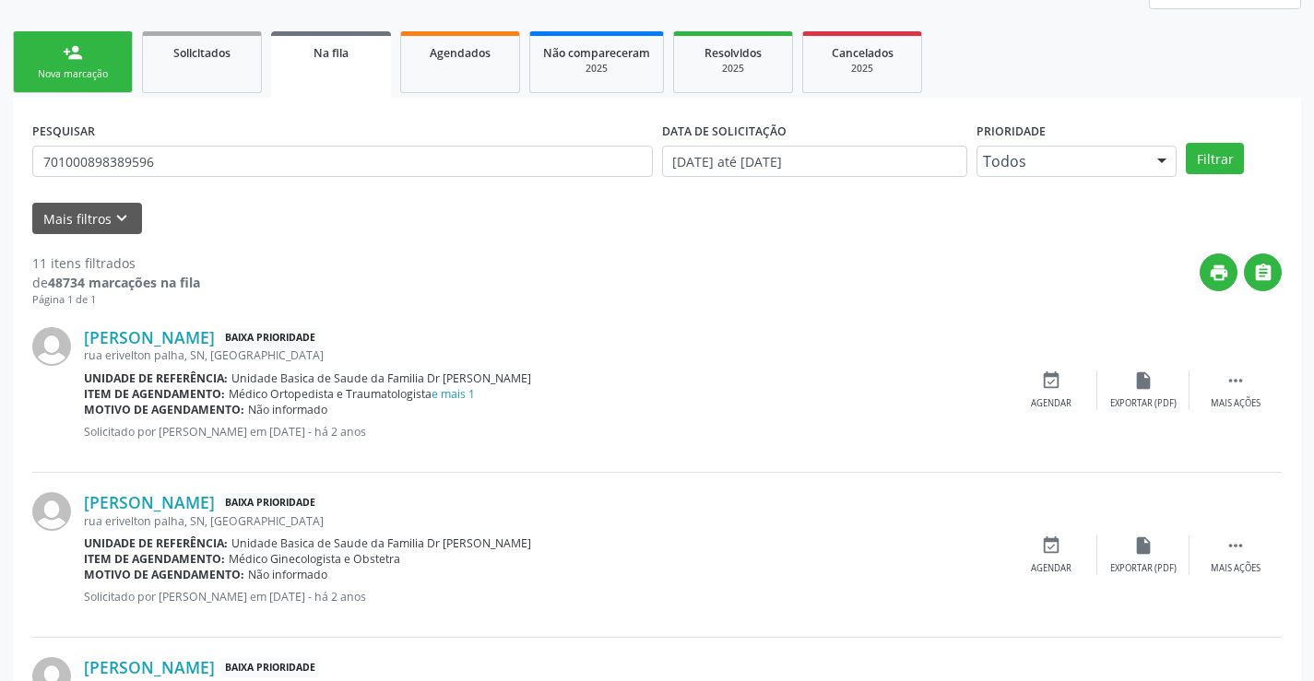
scroll to position [277, 0]
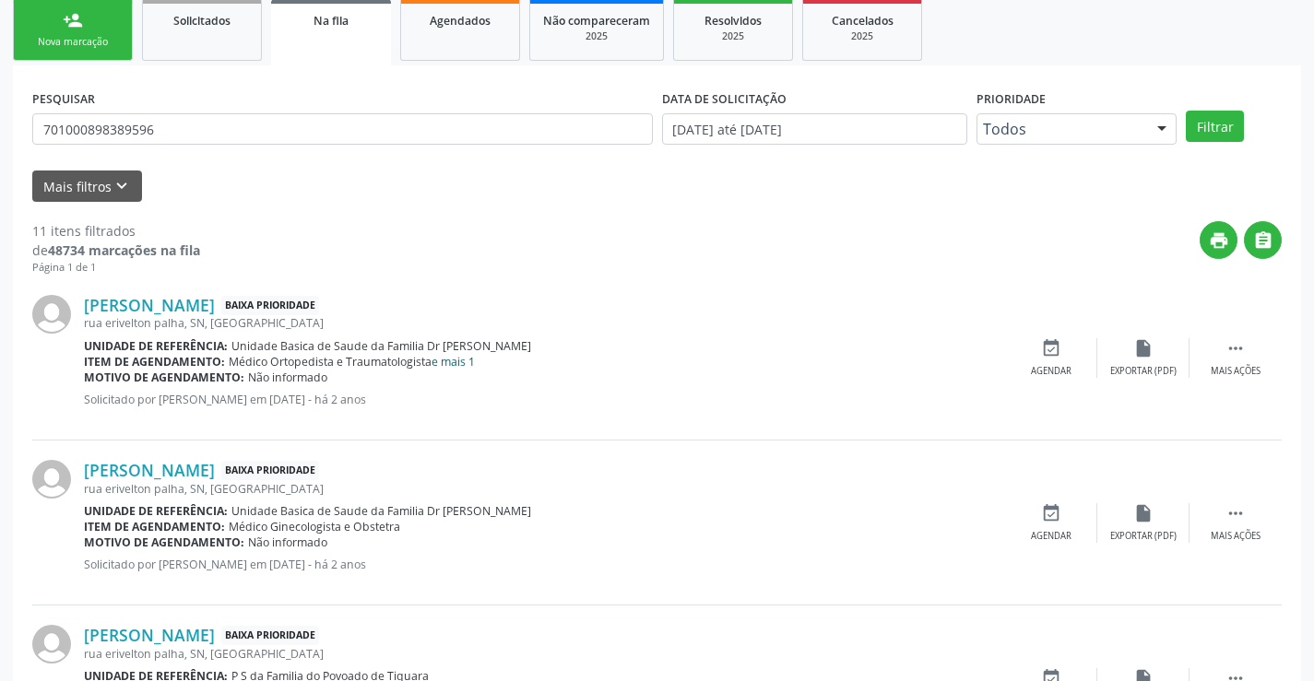
click at [471, 355] on link "e mais 1" at bounding box center [453, 362] width 43 height 16
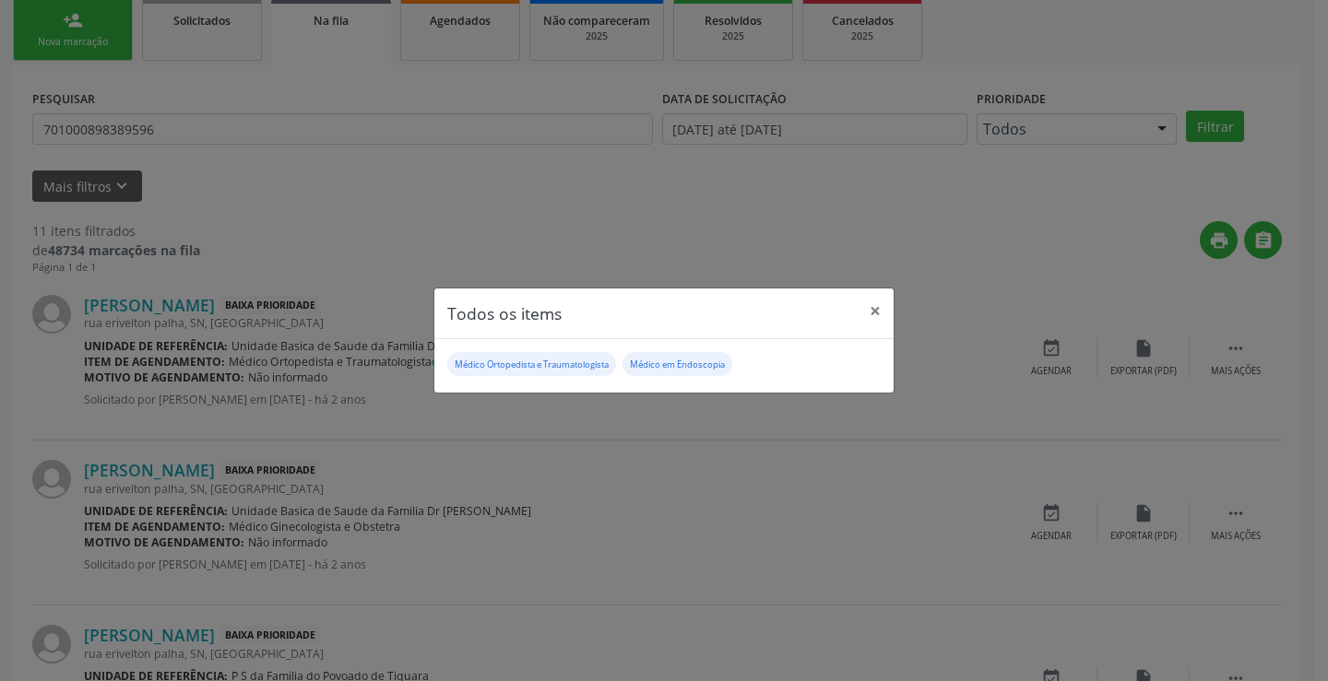
click at [484, 424] on div "Todos os items × Médico Ortopedista e Traumatologista Médico em Endoscopia" at bounding box center [664, 340] width 1328 height 681
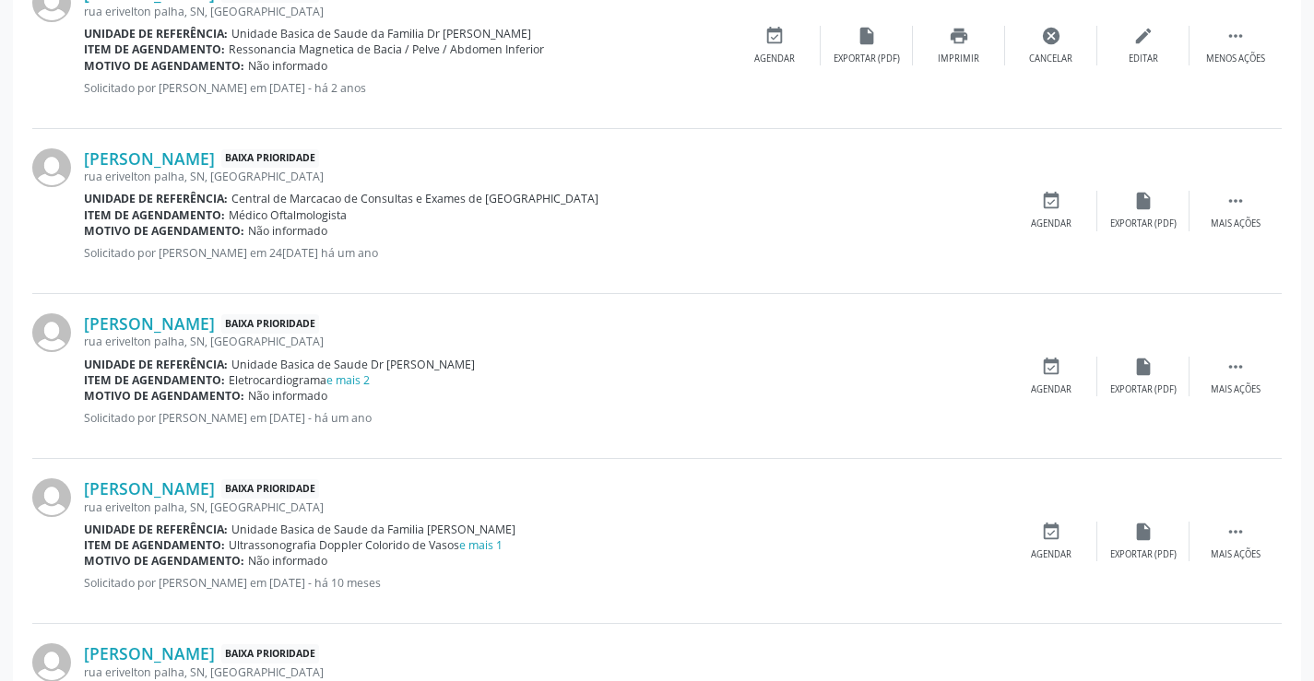
scroll to position [1107, 0]
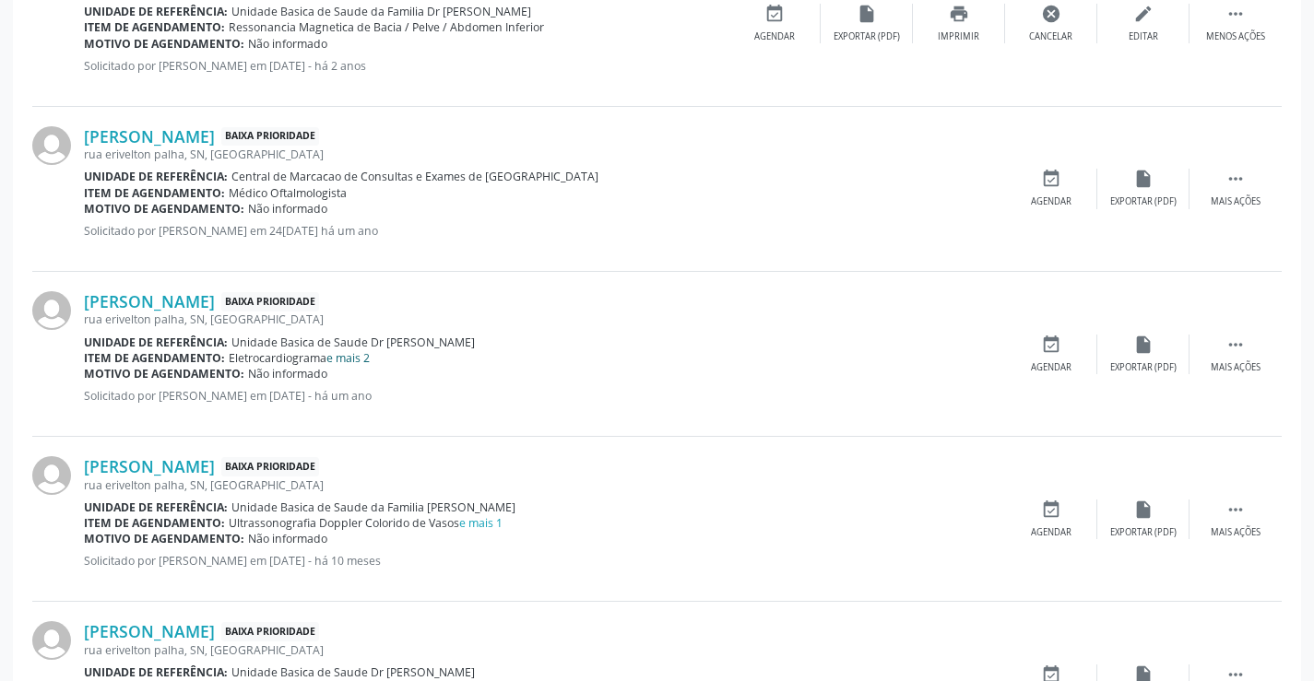
click at [361, 358] on link "e mais 2" at bounding box center [347, 358] width 43 height 16
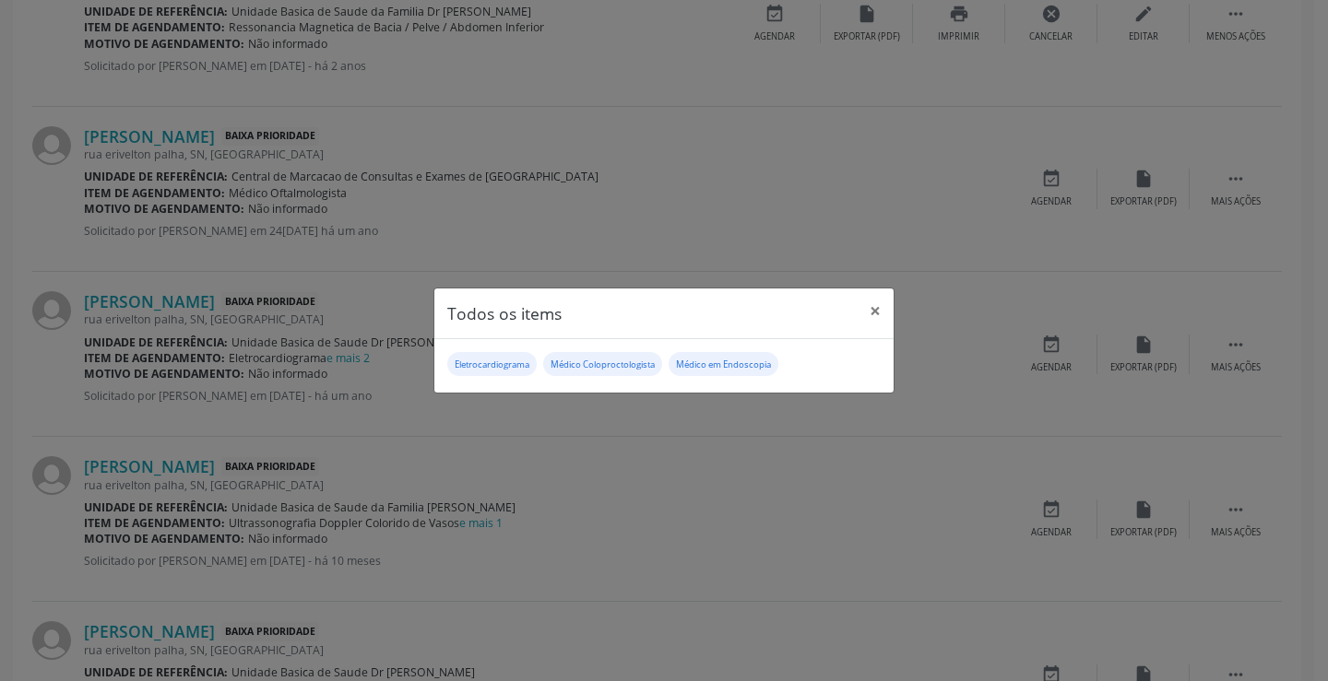
click at [1234, 345] on div "Todos os items × Eletrocardiograma Médico Coloproctologista Médico em Endoscopia" at bounding box center [664, 340] width 1328 height 681
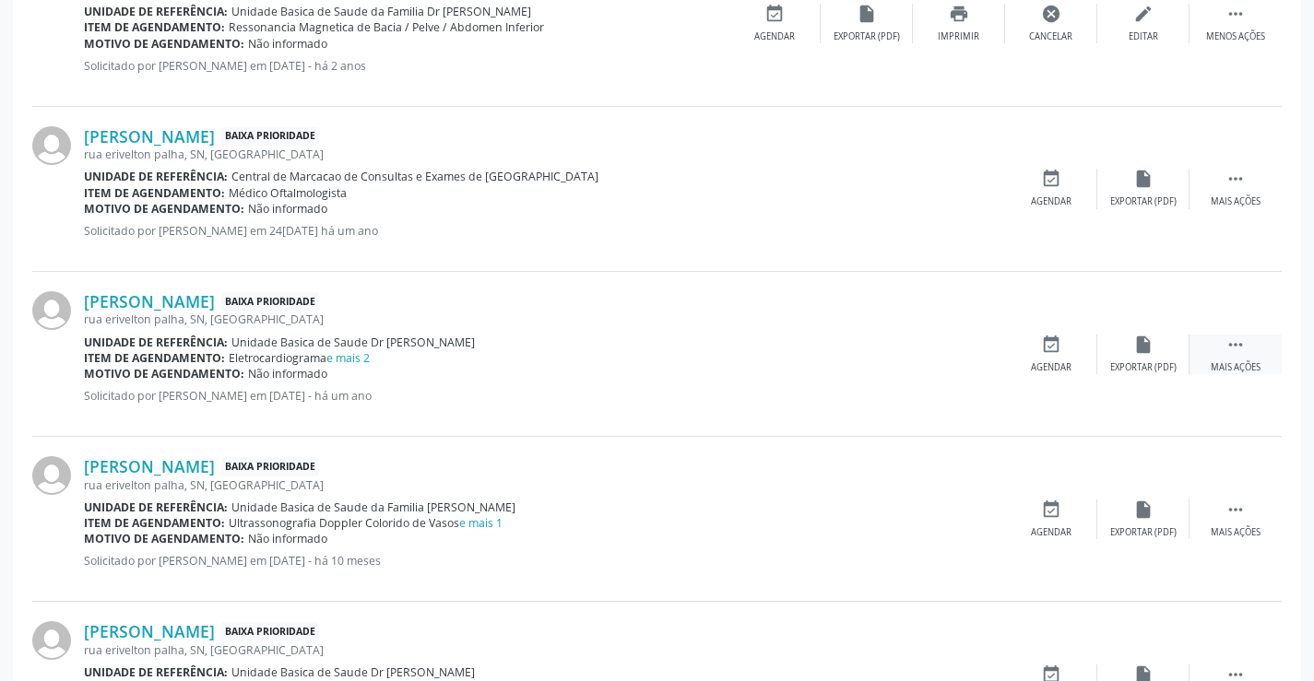
click at [1233, 345] on icon "" at bounding box center [1236, 345] width 20 height 20
click at [965, 345] on icon "print" at bounding box center [959, 345] width 20 height 20
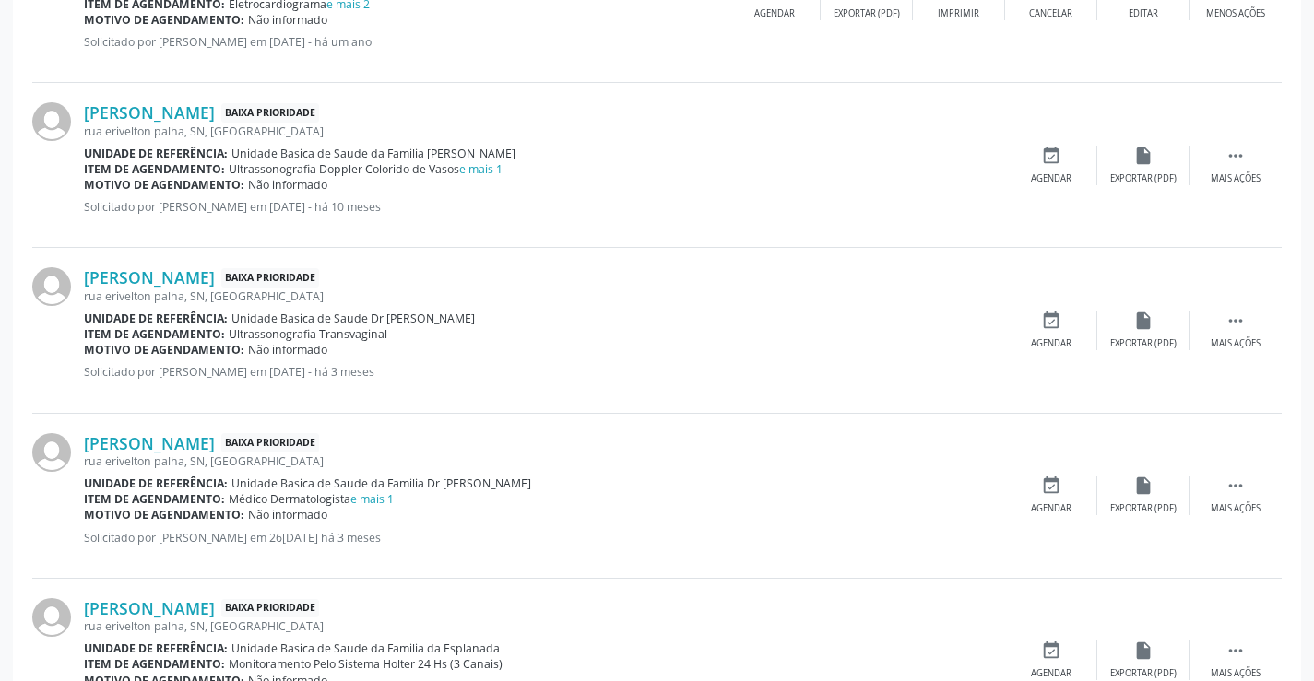
scroll to position [1475, 0]
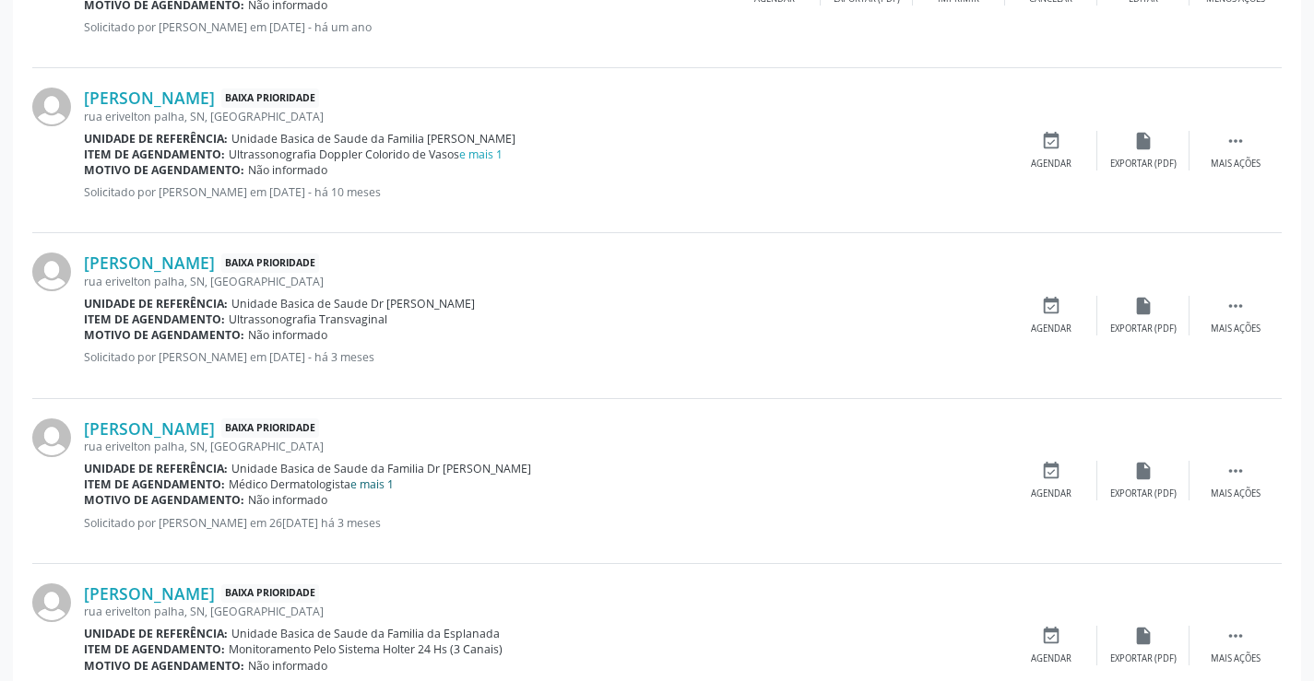
click at [394, 484] on link "e mais 1" at bounding box center [371, 485] width 43 height 16
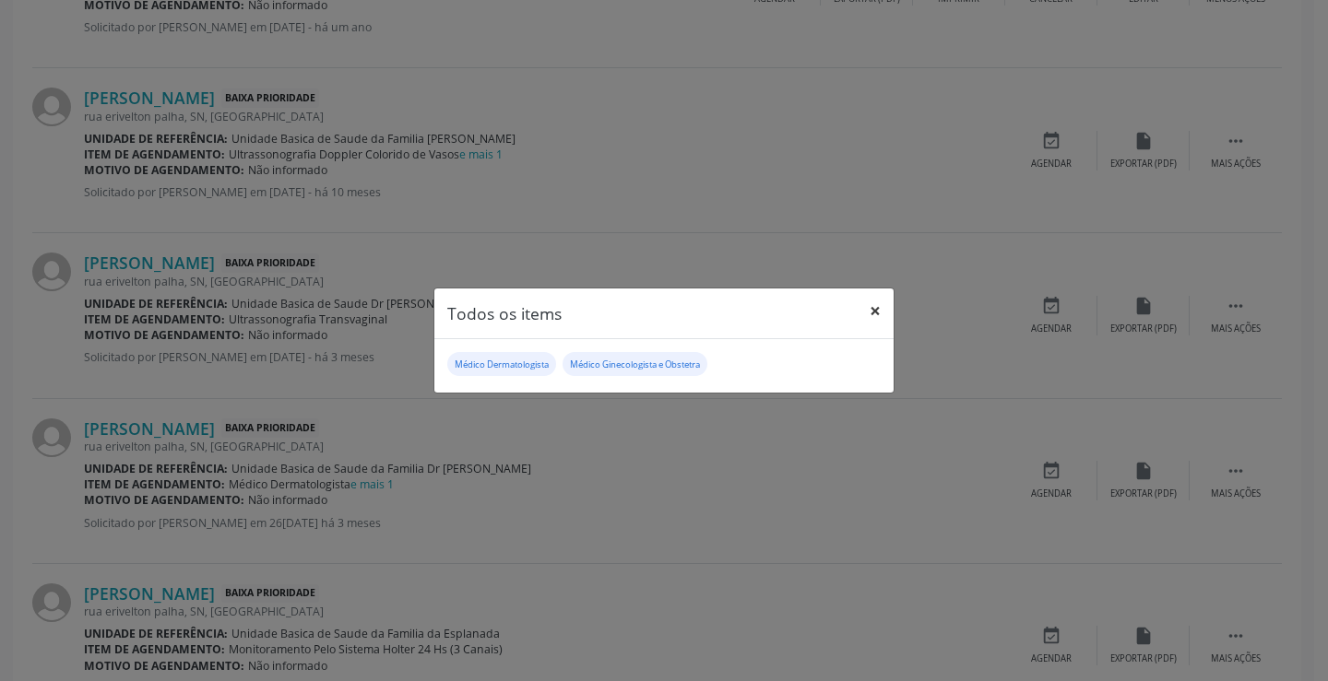
click at [877, 309] on button "×" at bounding box center [875, 311] width 37 height 45
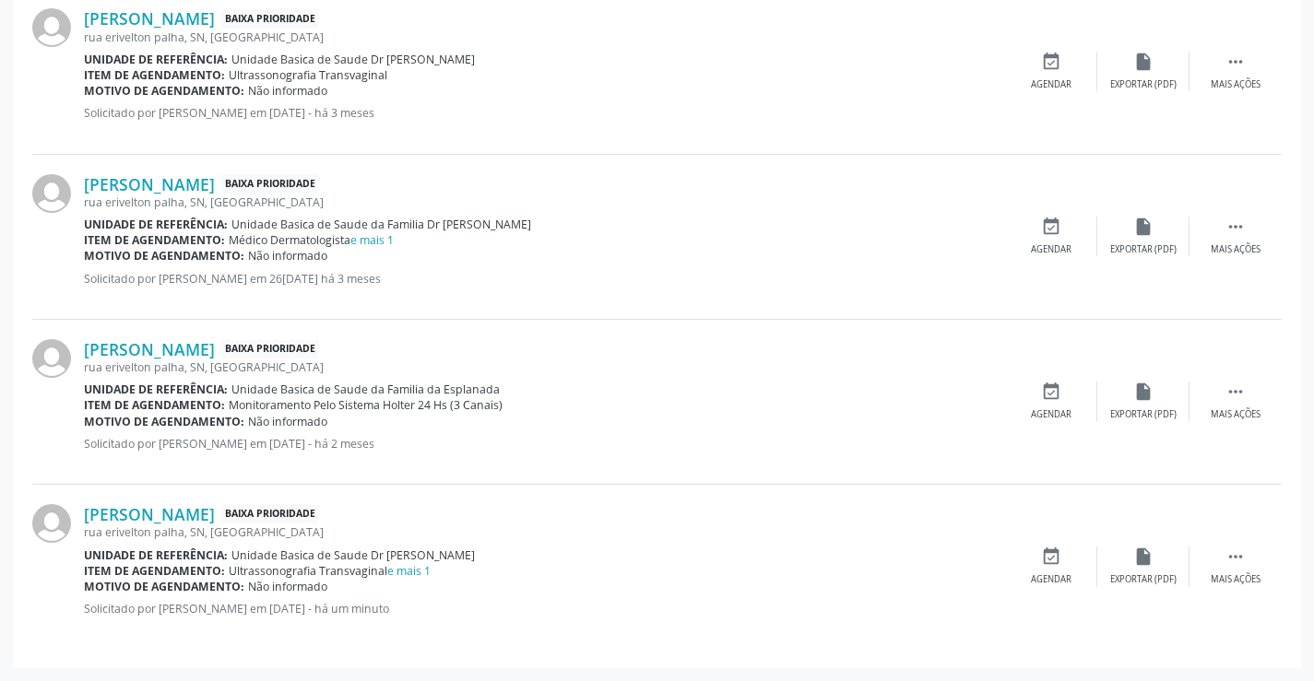
scroll to position [1628, 0]
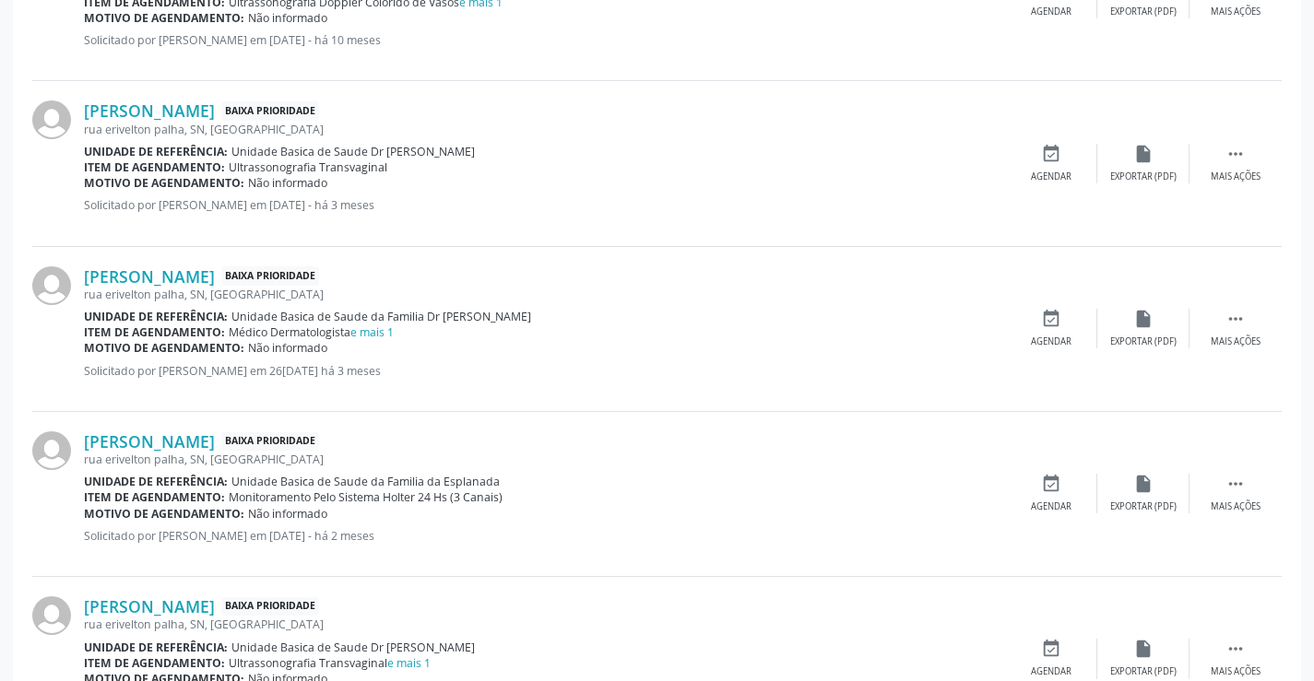
click at [409, 337] on div "Item de agendamento: Médico Dermatologista e mais 1" at bounding box center [544, 333] width 921 height 16
click at [391, 331] on link "e mais 1" at bounding box center [371, 333] width 43 height 16
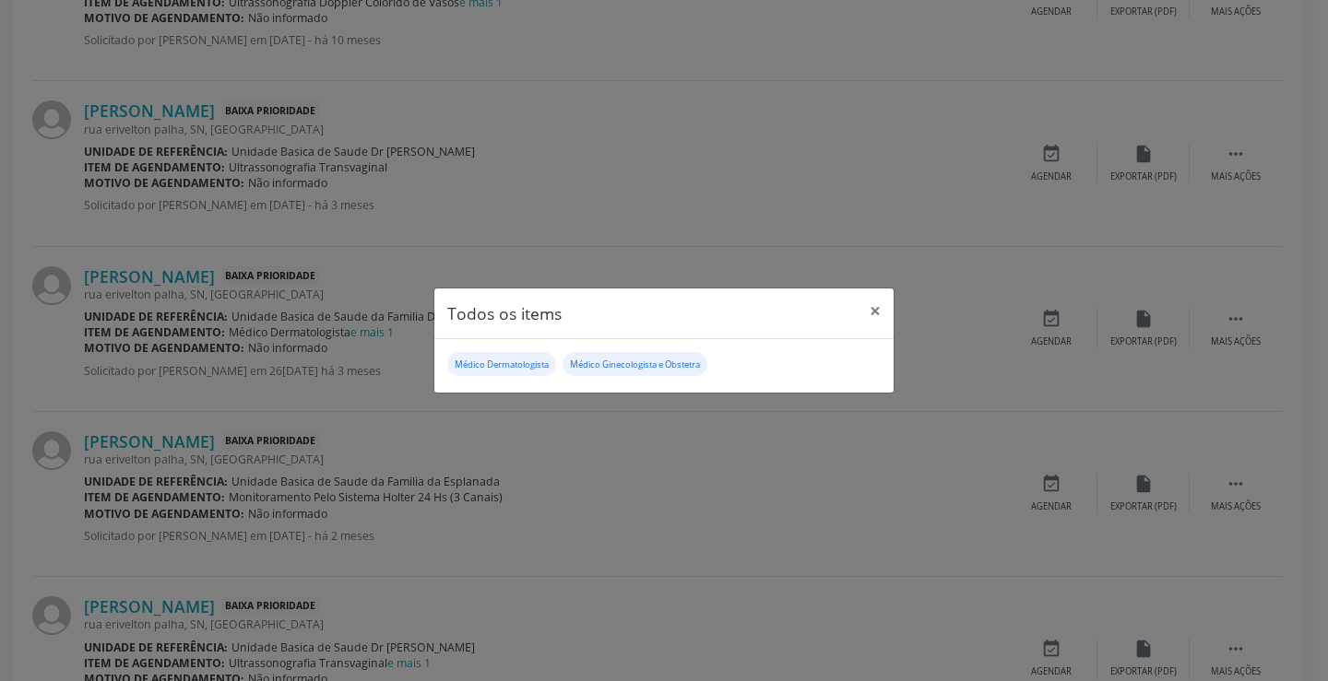
click at [399, 353] on div "Todos os items × Médico Dermatologista [PERSON_NAME] e Obstetra" at bounding box center [664, 340] width 1328 height 681
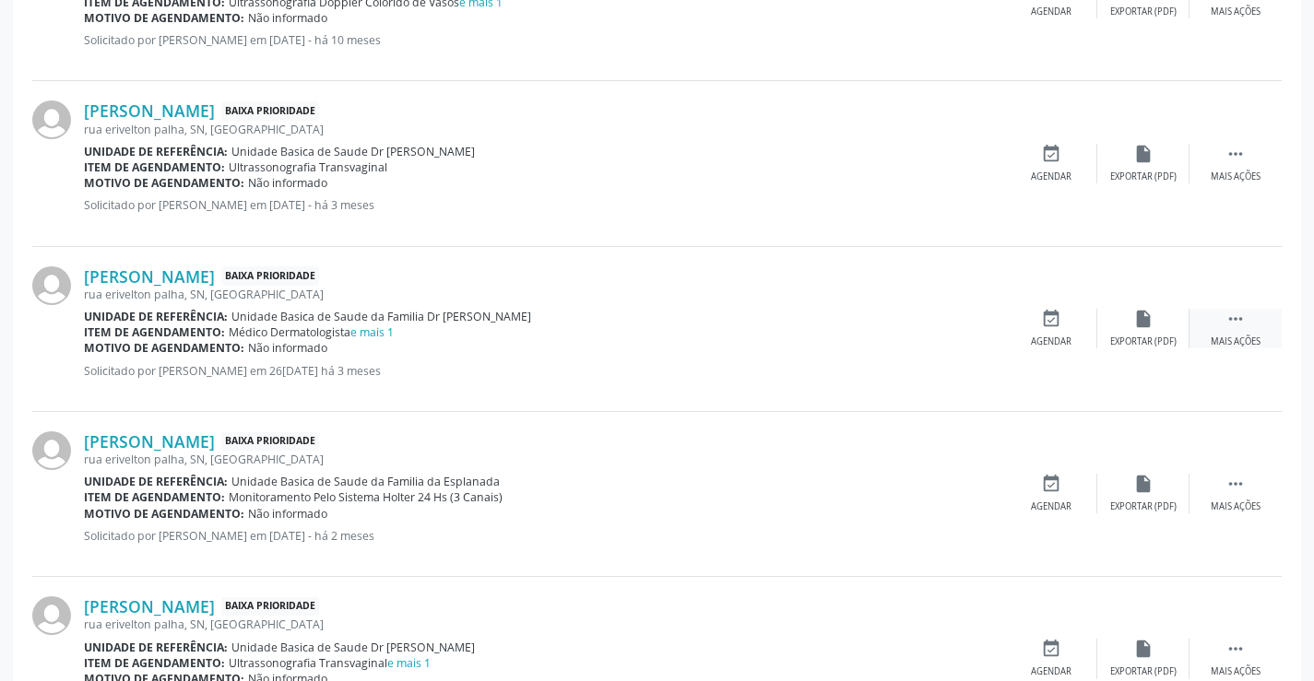
click at [1242, 317] on icon "" at bounding box center [1236, 319] width 20 height 20
click at [954, 326] on icon "print" at bounding box center [959, 319] width 20 height 20
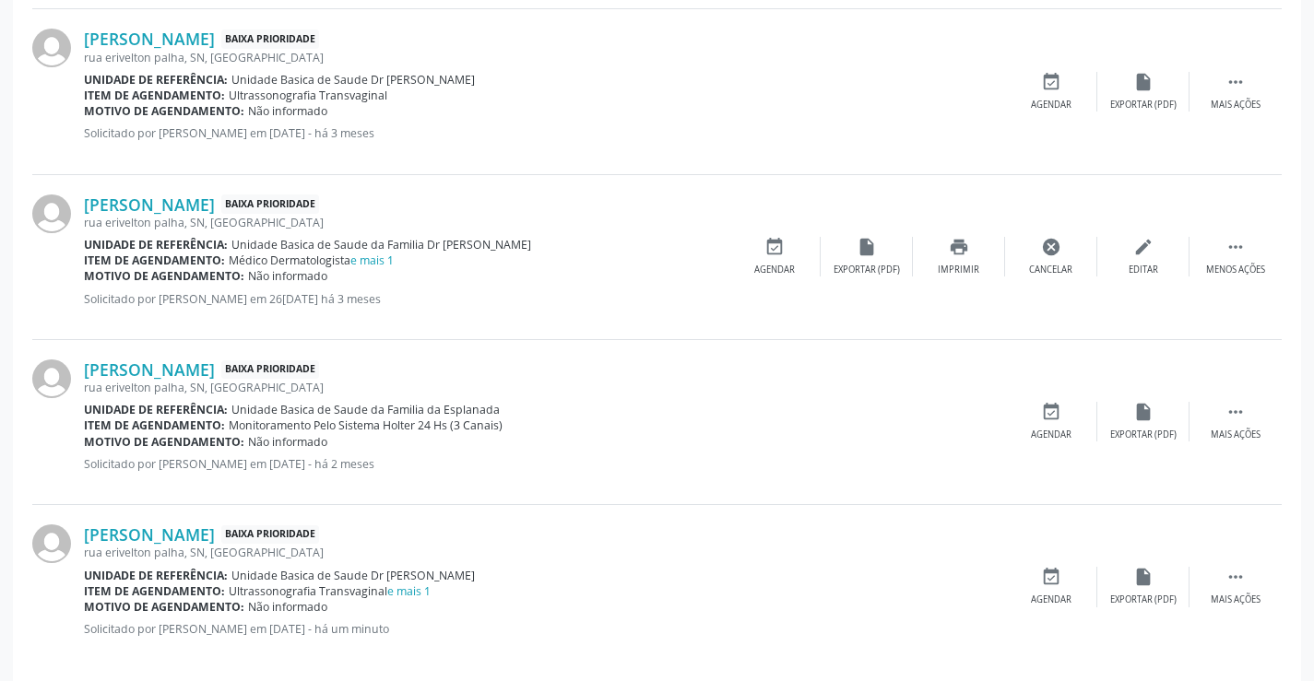
scroll to position [1720, 0]
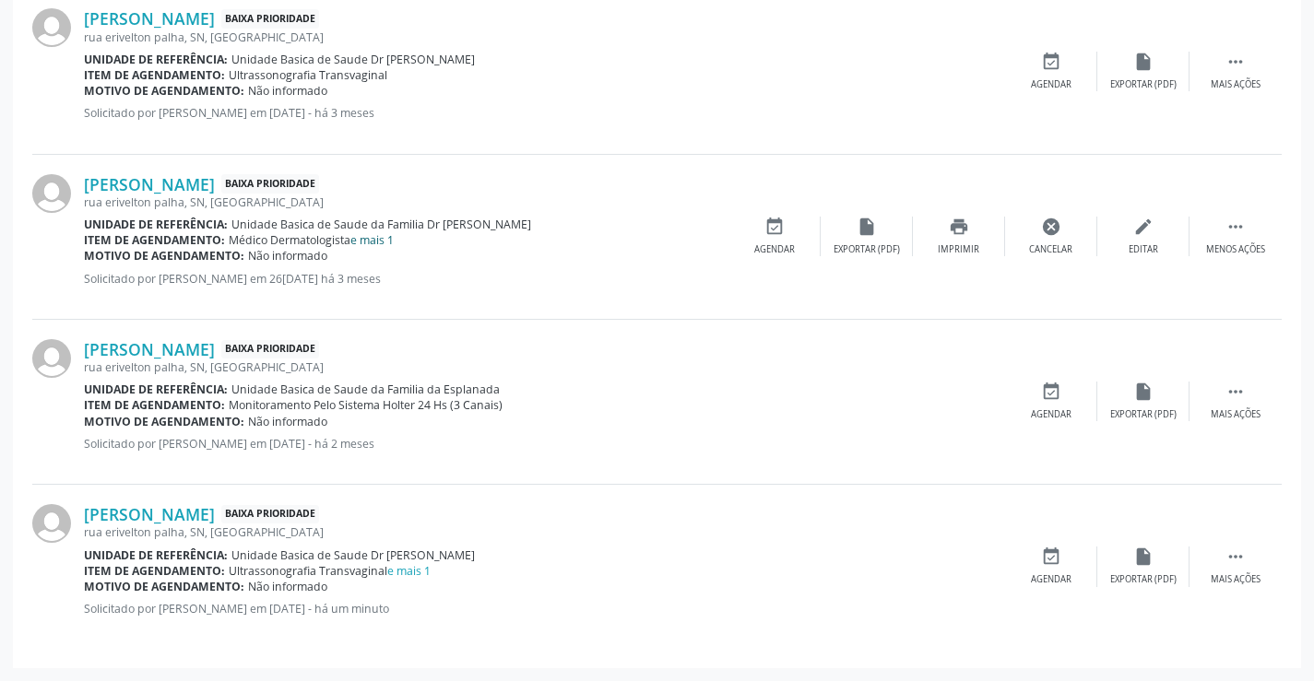
click at [387, 246] on link "e mais 1" at bounding box center [371, 240] width 43 height 16
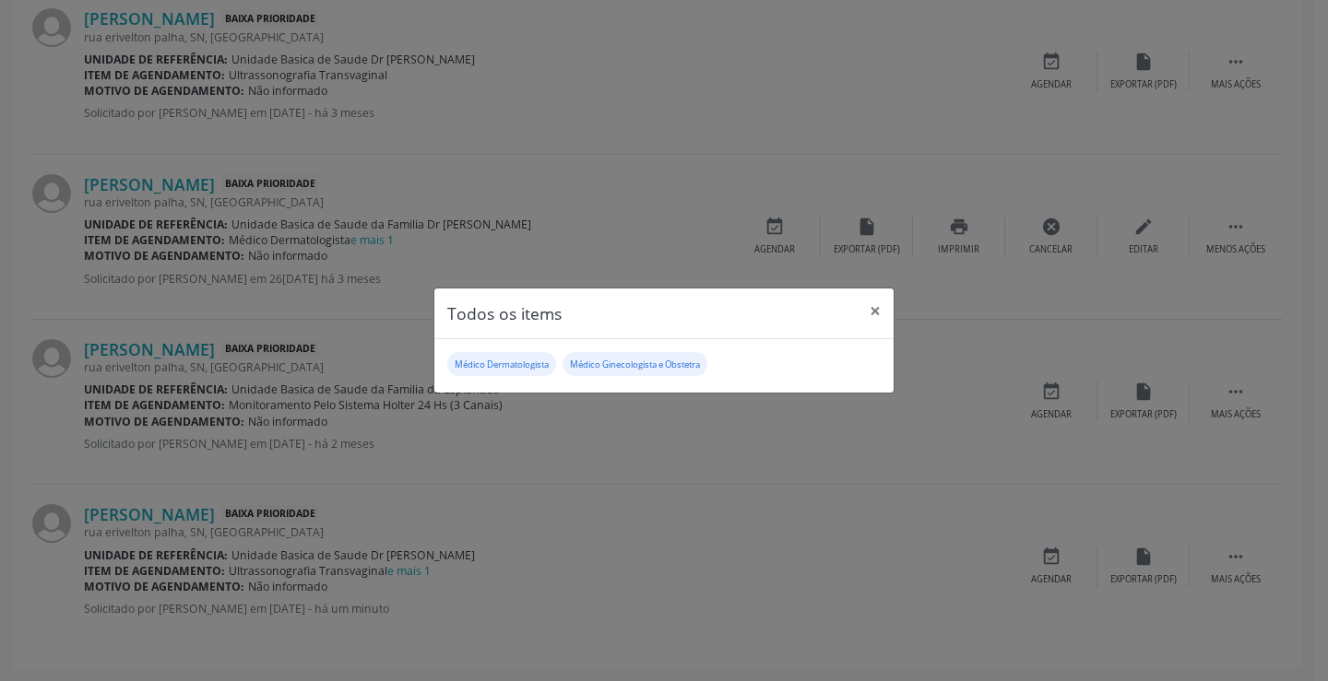
click at [381, 331] on div "Todos os items × Médico Dermatologista [PERSON_NAME] e Obstetra" at bounding box center [664, 340] width 1328 height 681
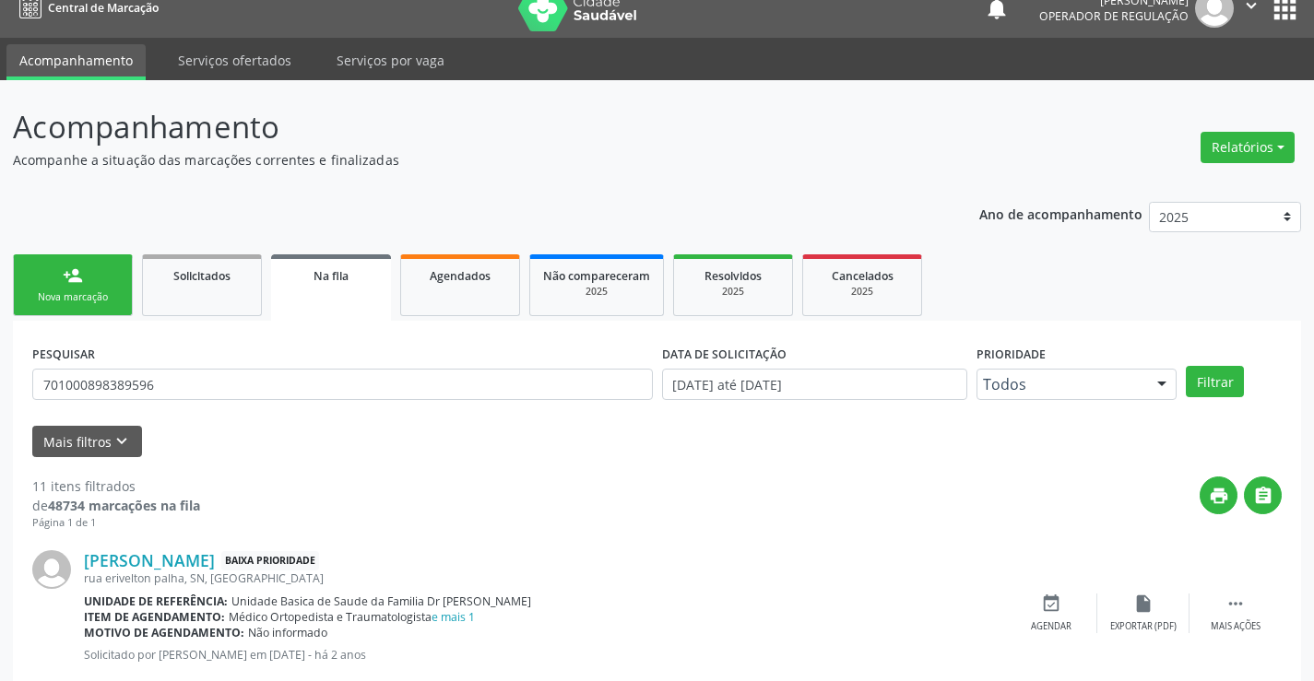
scroll to position [0, 0]
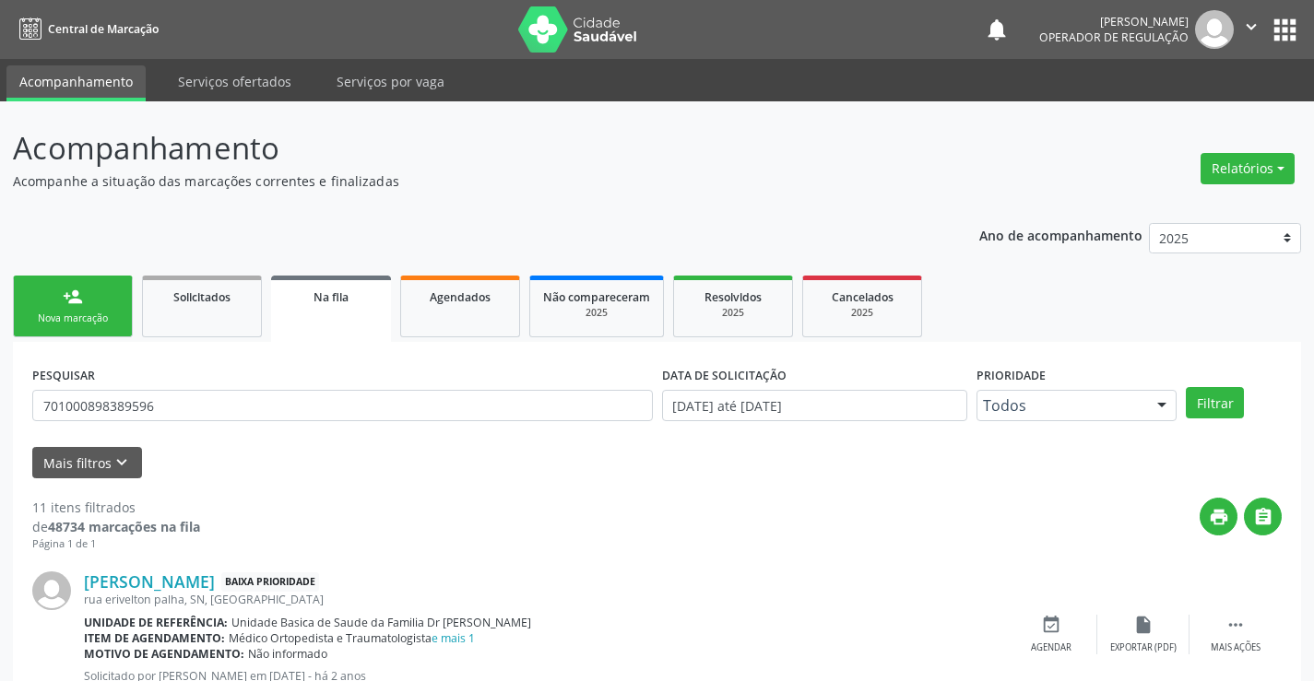
click at [110, 307] on link "person_add Nova marcação" at bounding box center [73, 307] width 120 height 62
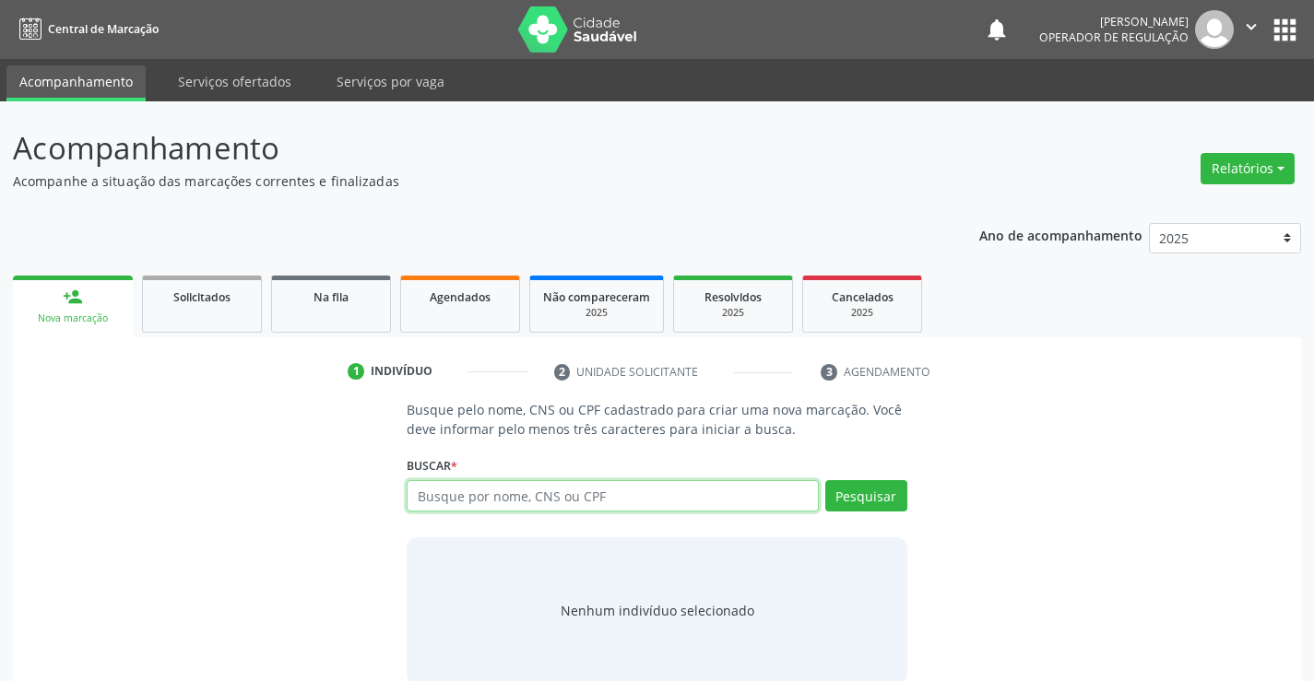
click at [599, 502] on input "text" at bounding box center [612, 495] width 411 height 31
type input "701000898389596"
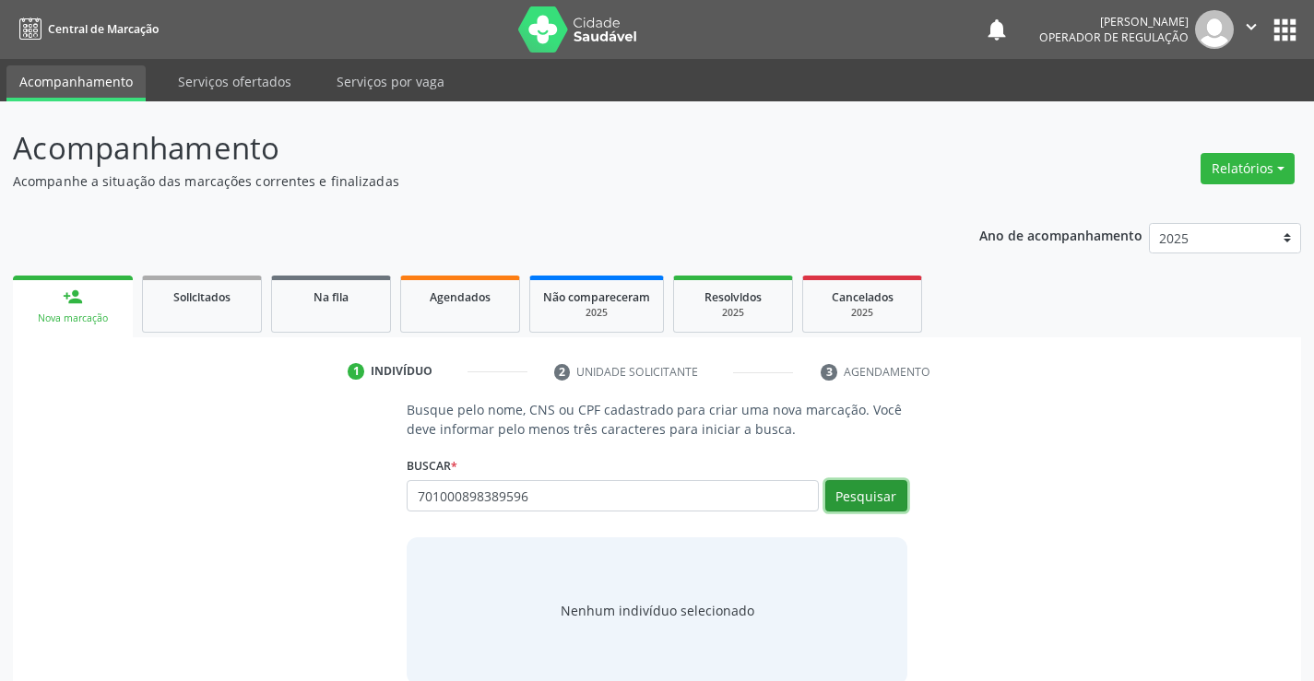
click at [872, 492] on button "Pesquisar" at bounding box center [866, 495] width 82 height 31
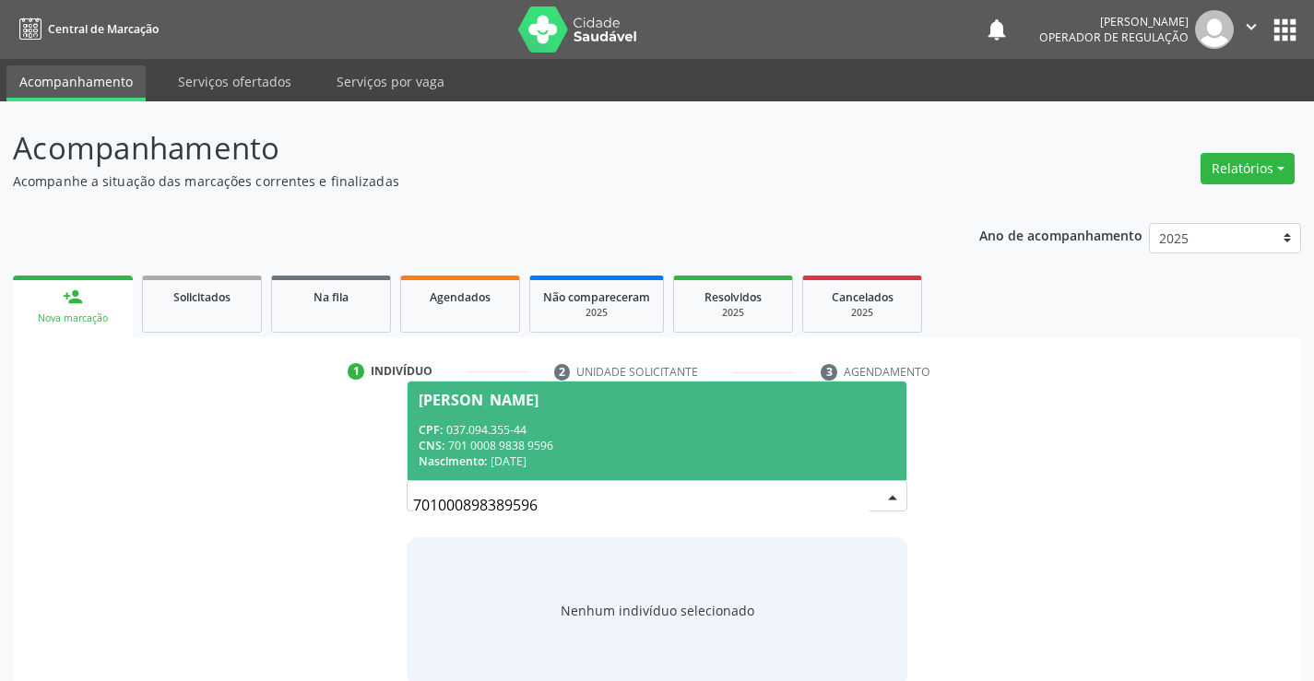
click at [724, 461] on div "Nascimento: 1[DATE]" at bounding box center [657, 462] width 476 height 16
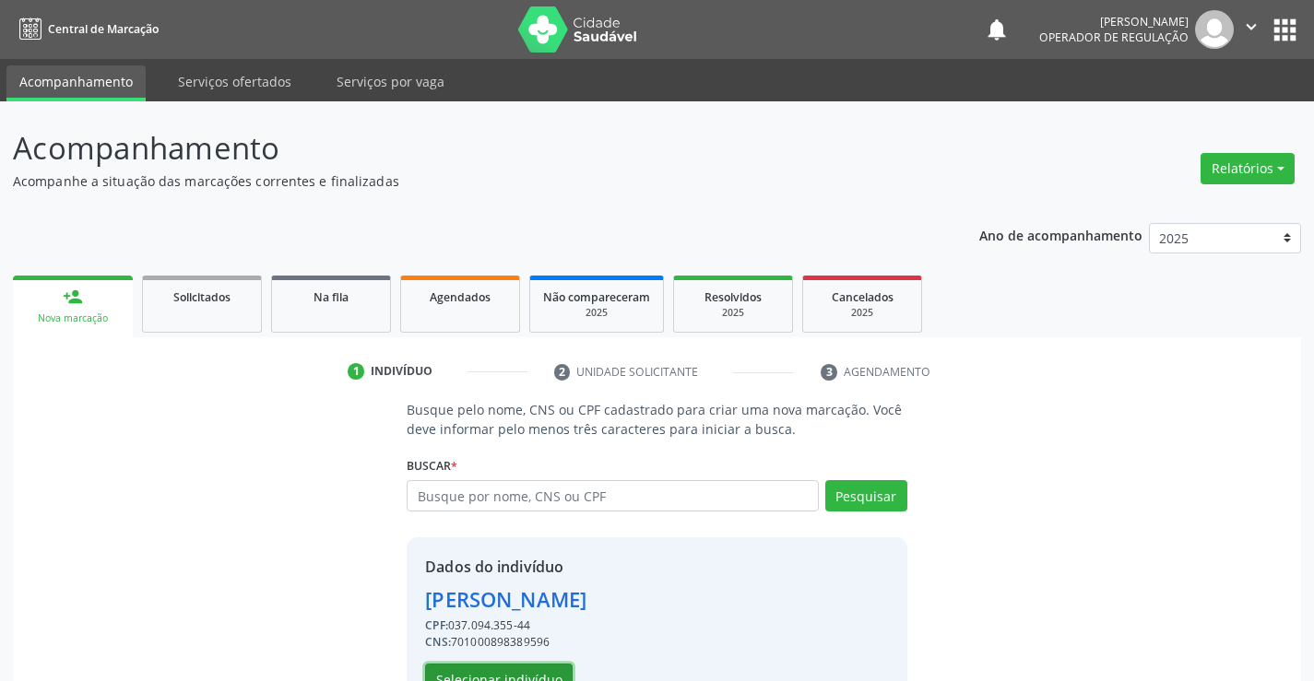
click at [535, 669] on button "Selecionar indivíduo" at bounding box center [499, 679] width 148 height 31
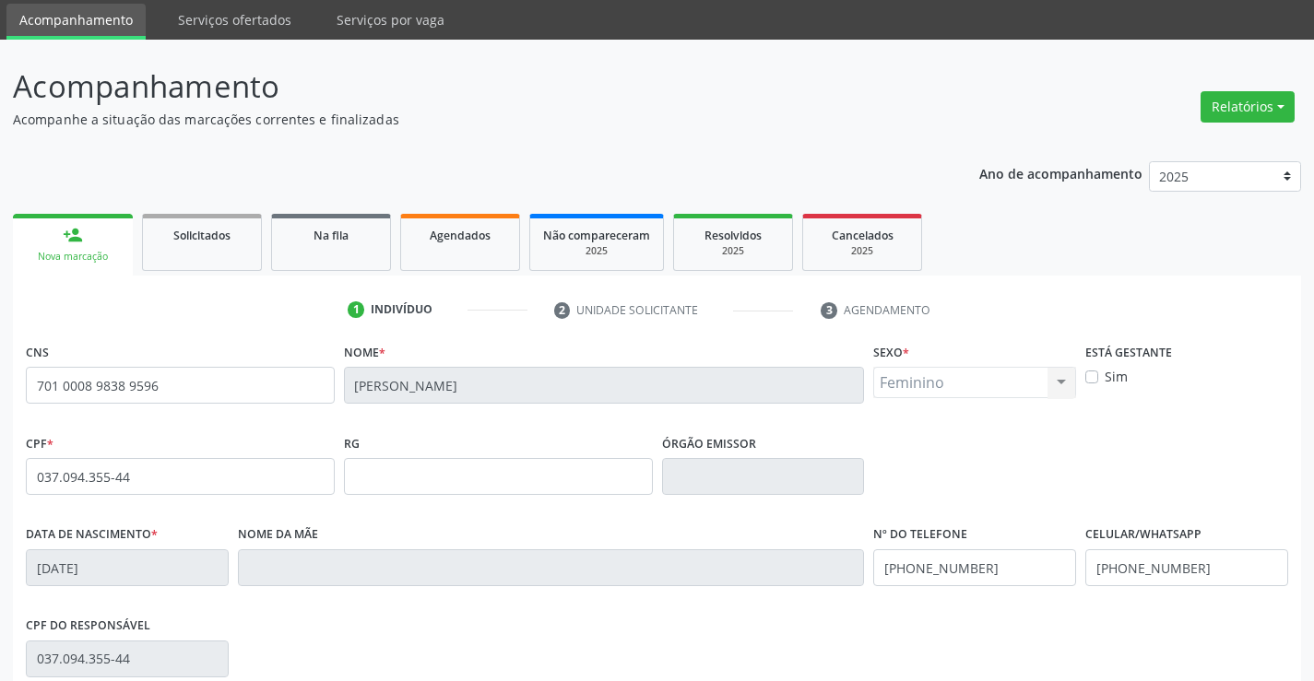
scroll to position [92, 0]
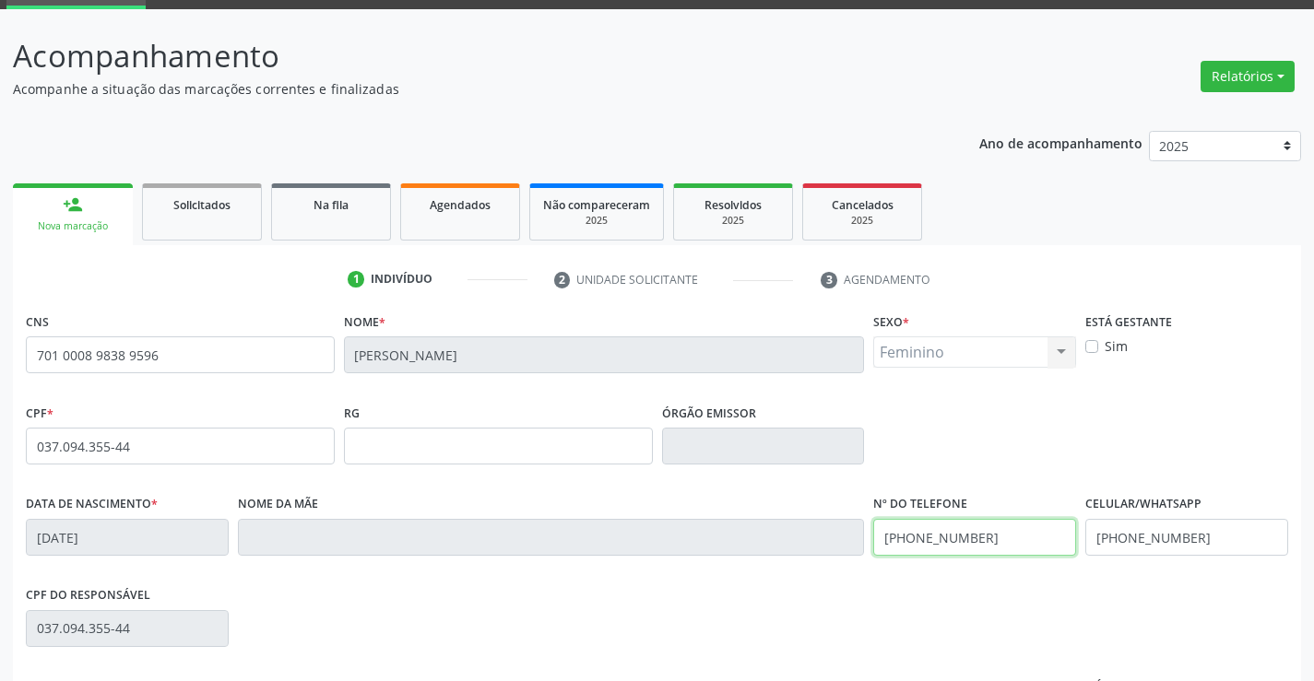
click at [1003, 536] on input "[PHONE_NUMBER]" at bounding box center [974, 537] width 203 height 37
type input "("
click at [1198, 542] on input "[PHONE_NUMBER]" at bounding box center [1186, 537] width 203 height 37
type input "("
type input "[PHONE_NUMBER]"
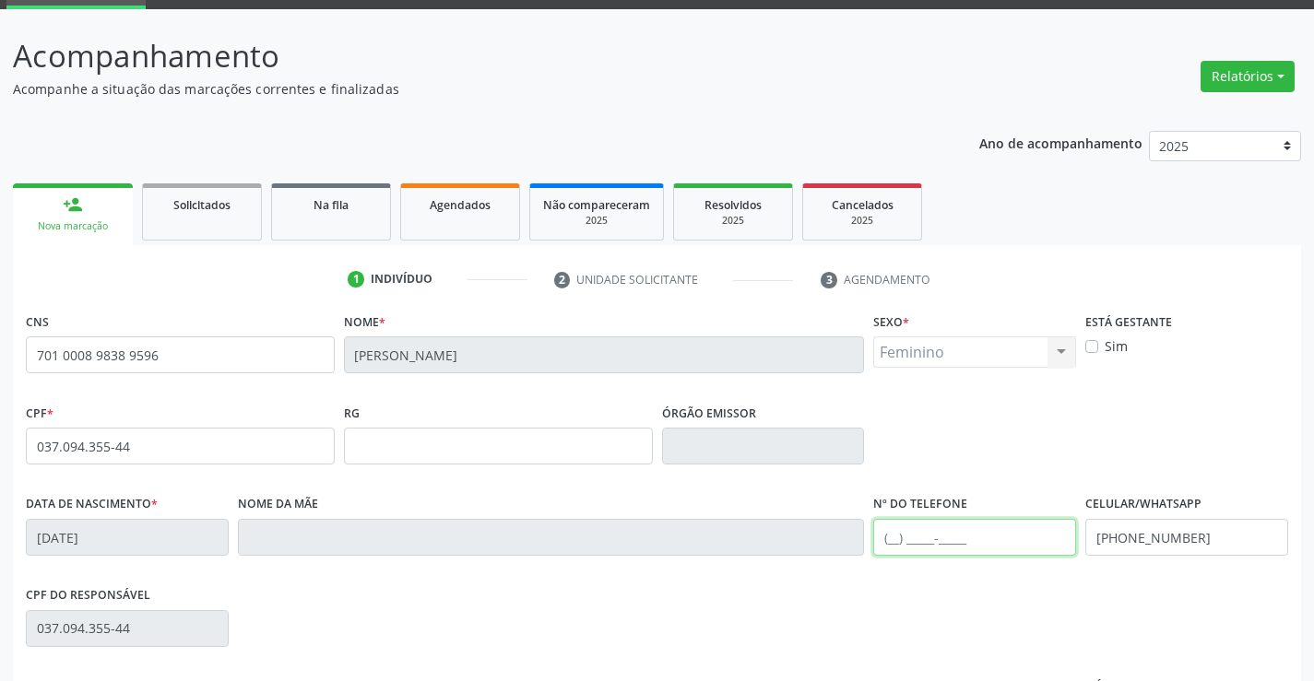
click at [891, 536] on input "text" at bounding box center [974, 537] width 203 height 37
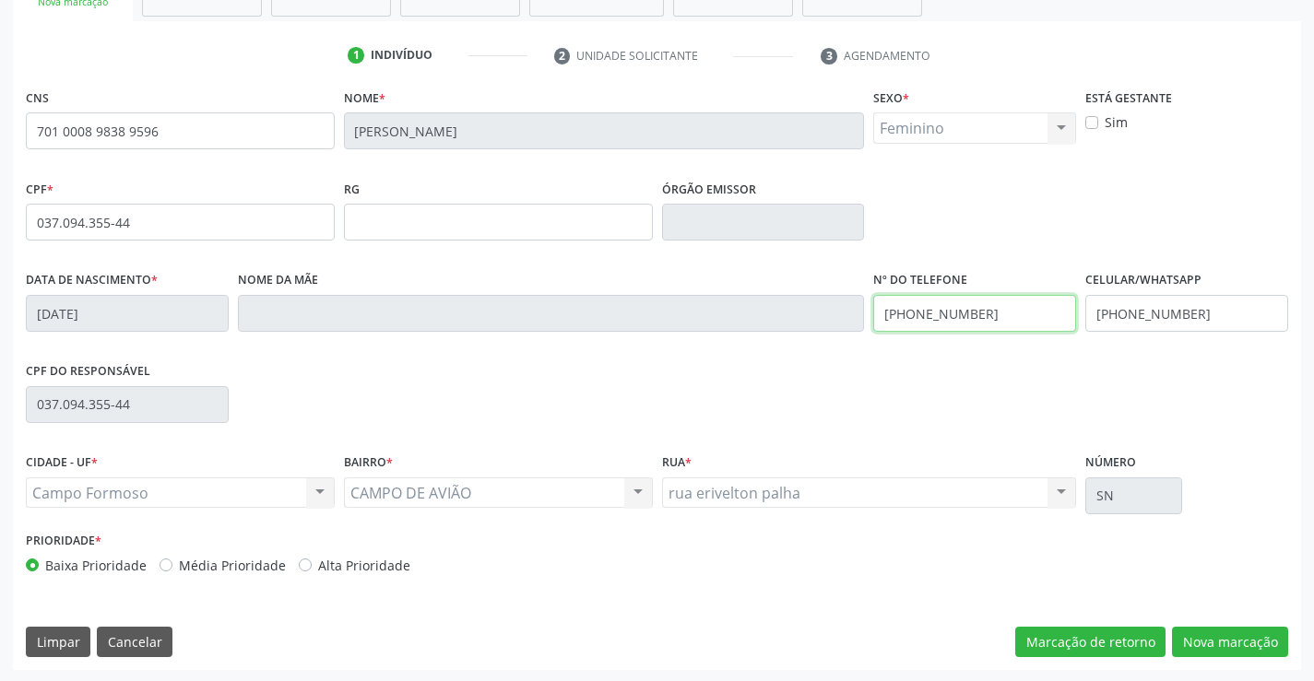
scroll to position [318, 0]
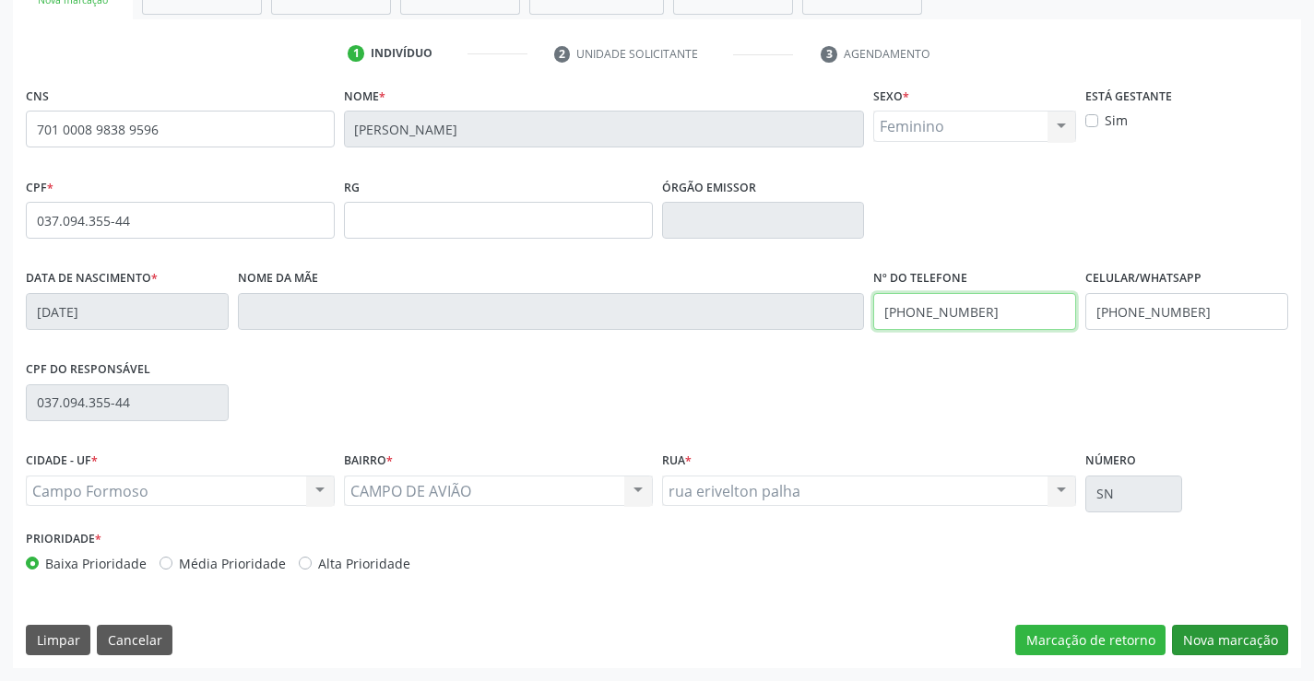
type input "[PHONE_NUMBER]"
click at [1210, 643] on button "Nova marcação" at bounding box center [1230, 640] width 116 height 31
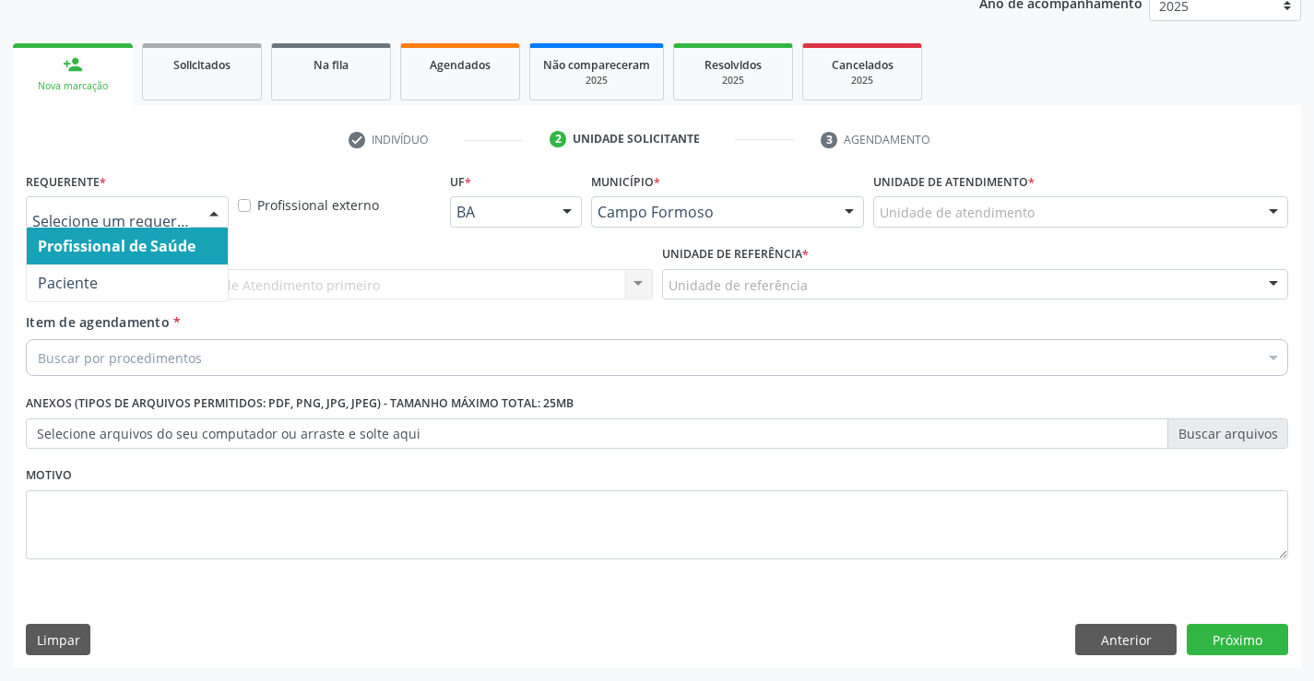
click at [205, 207] on div at bounding box center [214, 212] width 28 height 31
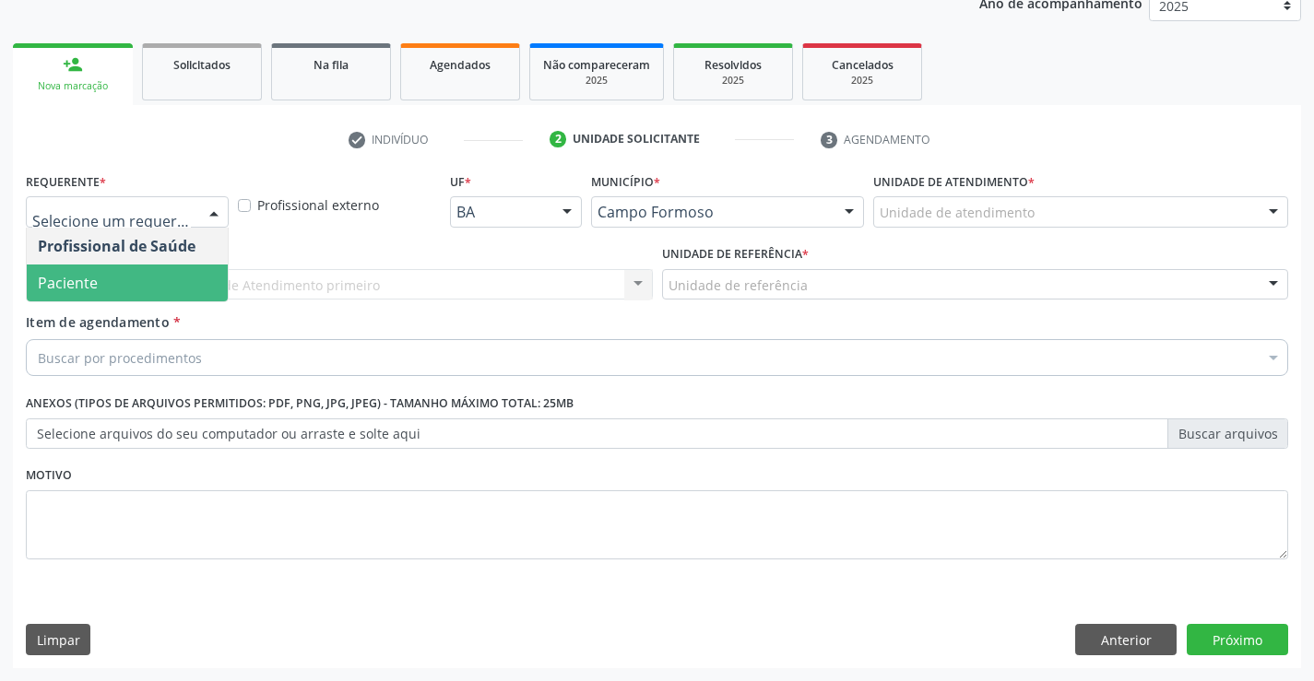
click at [133, 289] on span "Paciente" at bounding box center [127, 283] width 201 height 37
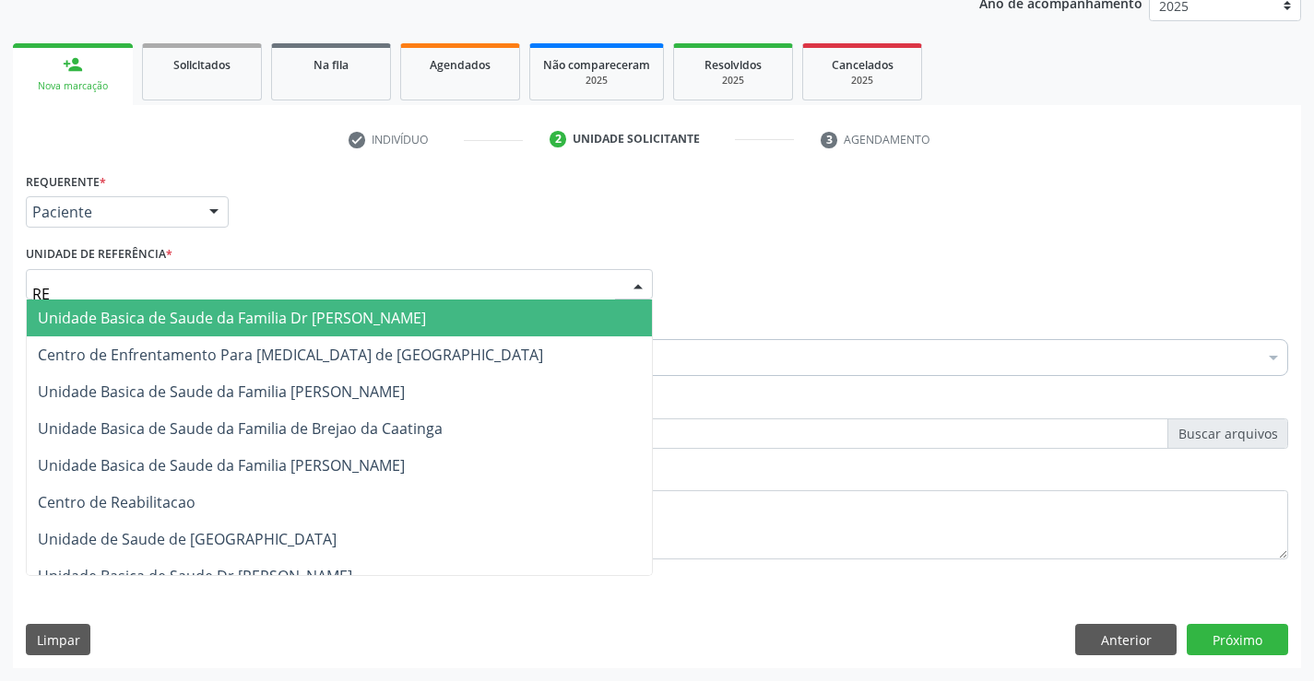
type input "REG"
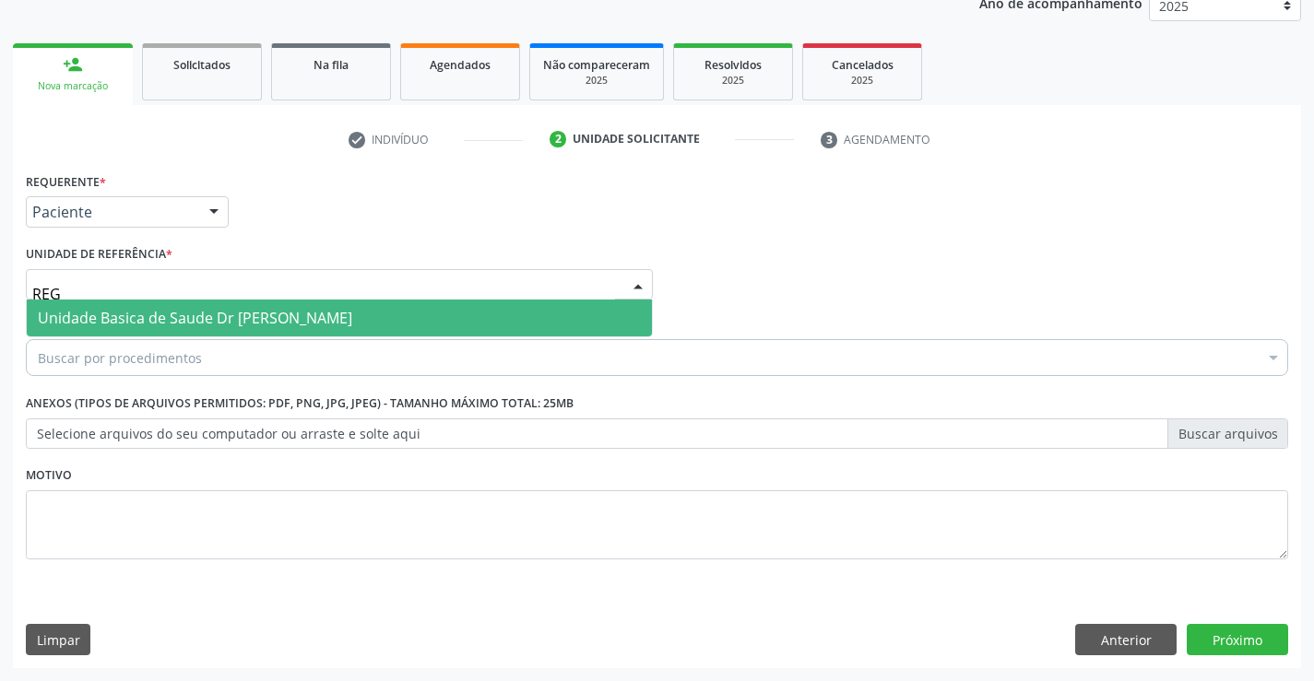
click at [238, 314] on span "Unidade Basica de Saude Dr [PERSON_NAME]" at bounding box center [195, 318] width 314 height 20
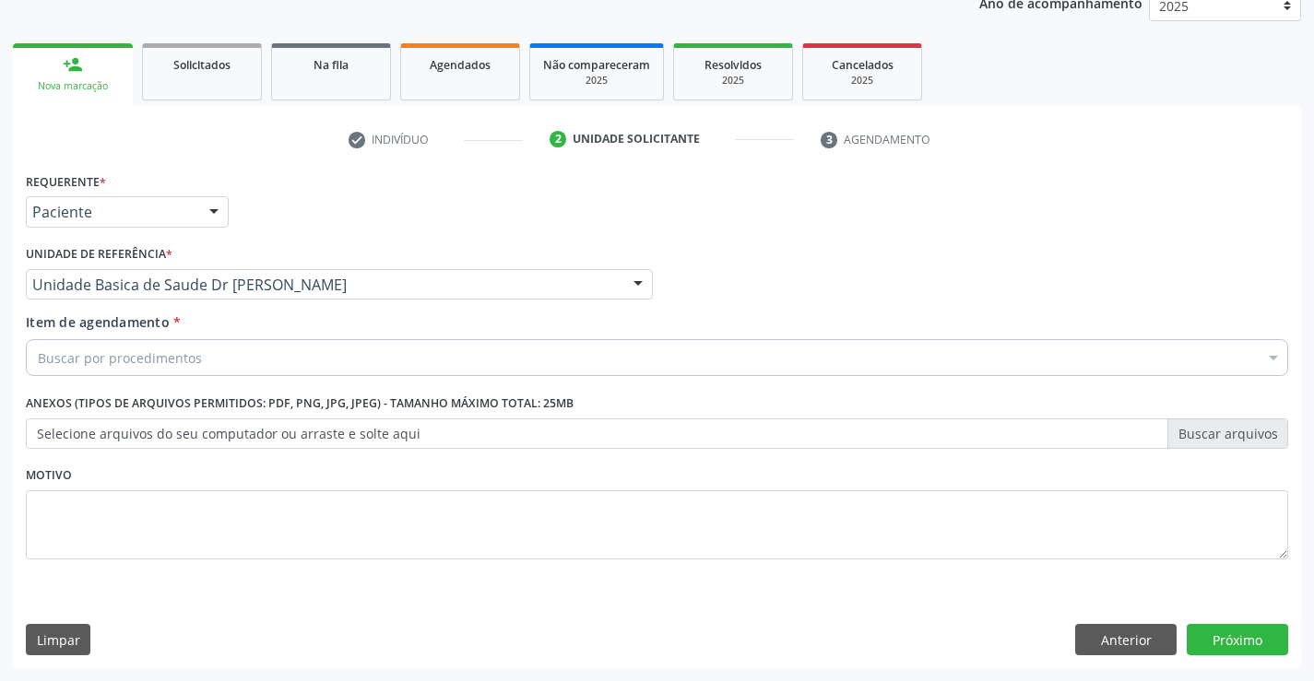
click at [227, 362] on div "Buscar por procedimentos" at bounding box center [657, 357] width 1262 height 37
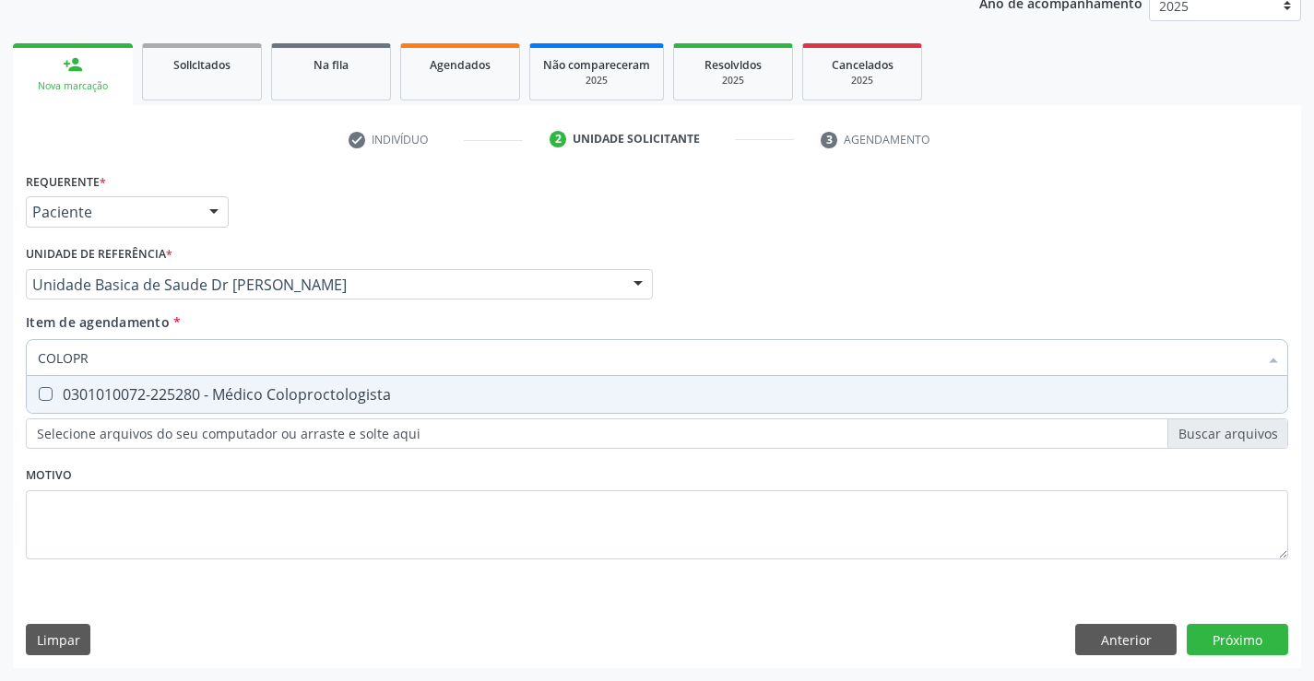
type input "COLOPRO"
click at [301, 398] on div "0301010072-225280 - Médico Coloproctologista" at bounding box center [657, 394] width 1238 height 15
checkbox Coloproctologista "true"
click at [284, 478] on div "Requerente * Paciente Profissional de Saúde Paciente Nenhum resultado encontrad…" at bounding box center [657, 377] width 1262 height 418
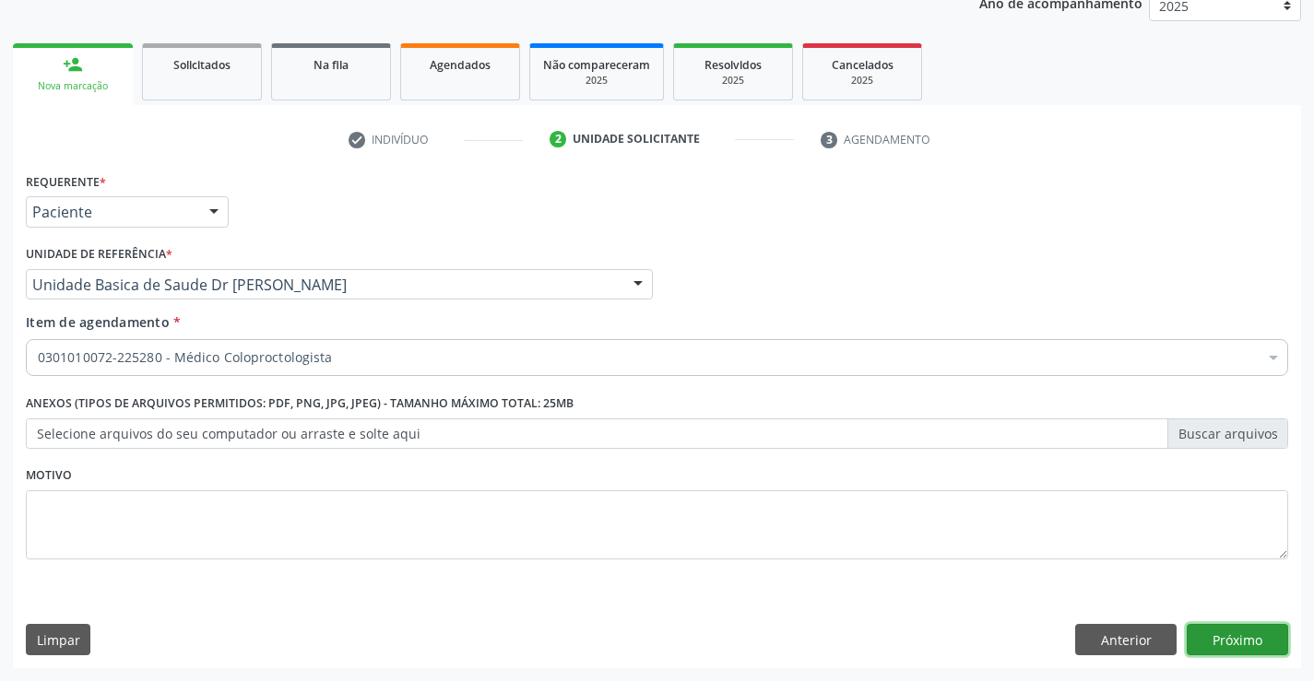
click at [1226, 634] on button "Próximo" at bounding box center [1237, 639] width 101 height 31
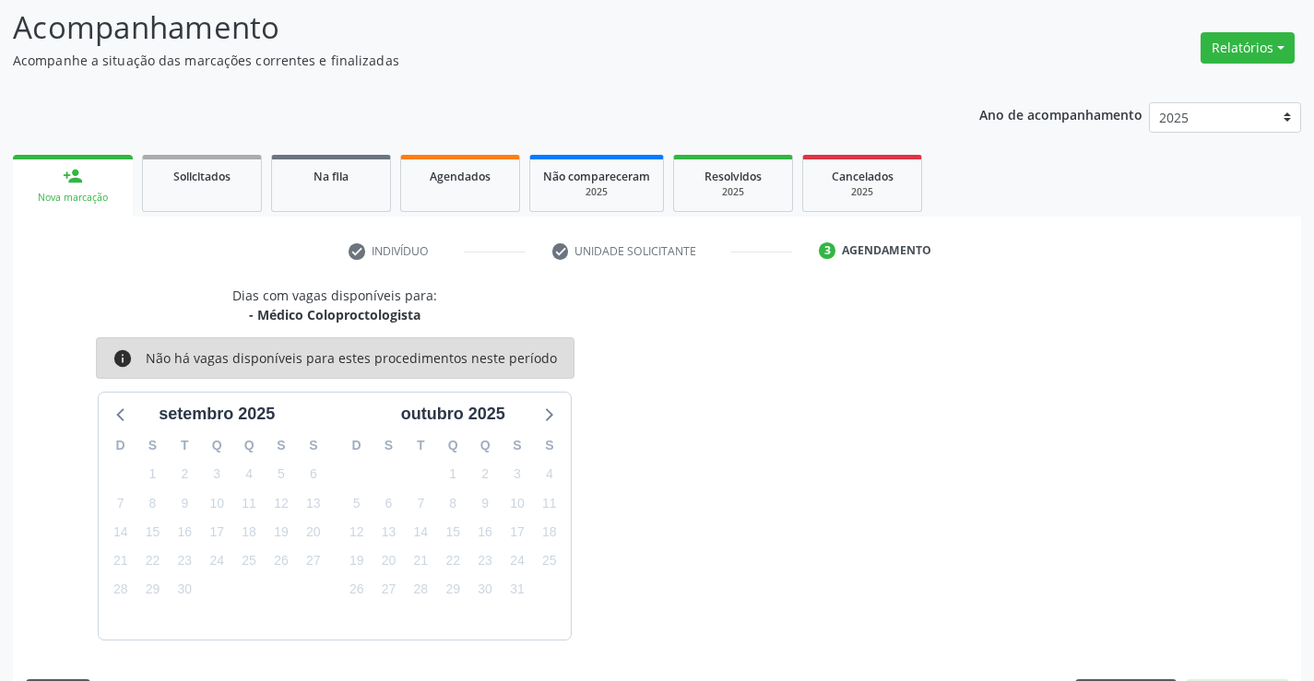
scroll to position [175, 0]
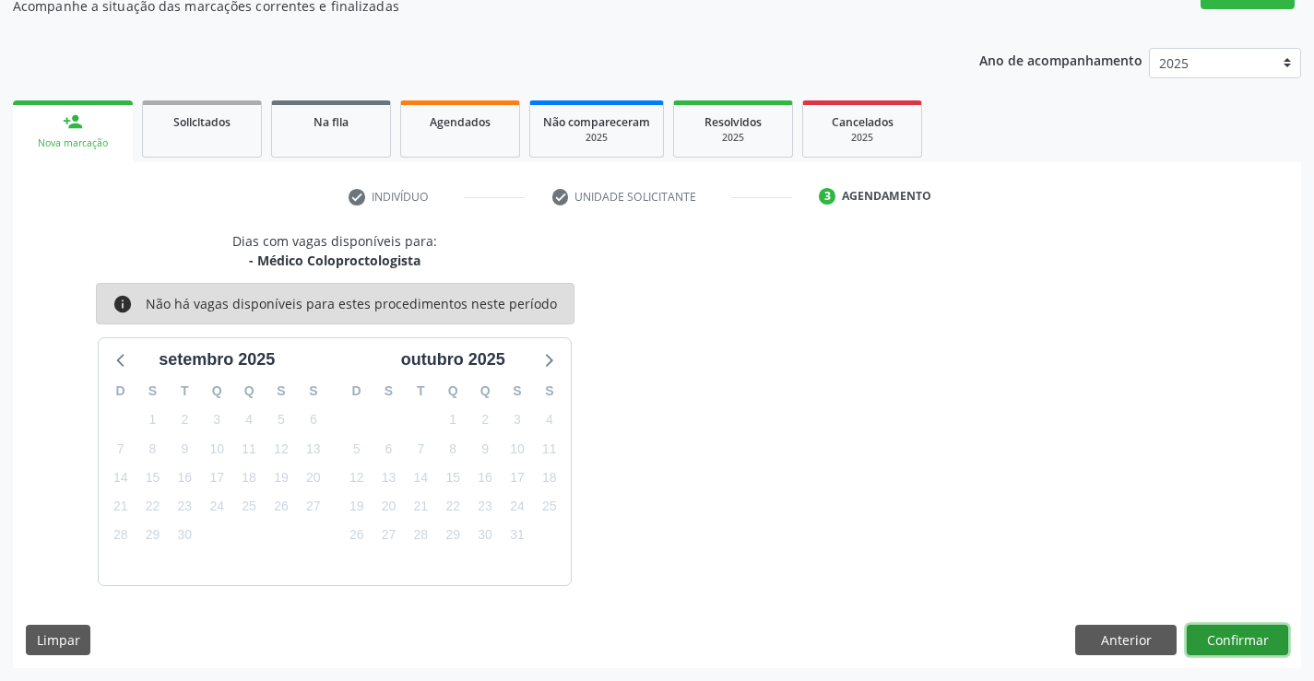
click at [1234, 638] on button "Confirmar" at bounding box center [1237, 640] width 101 height 31
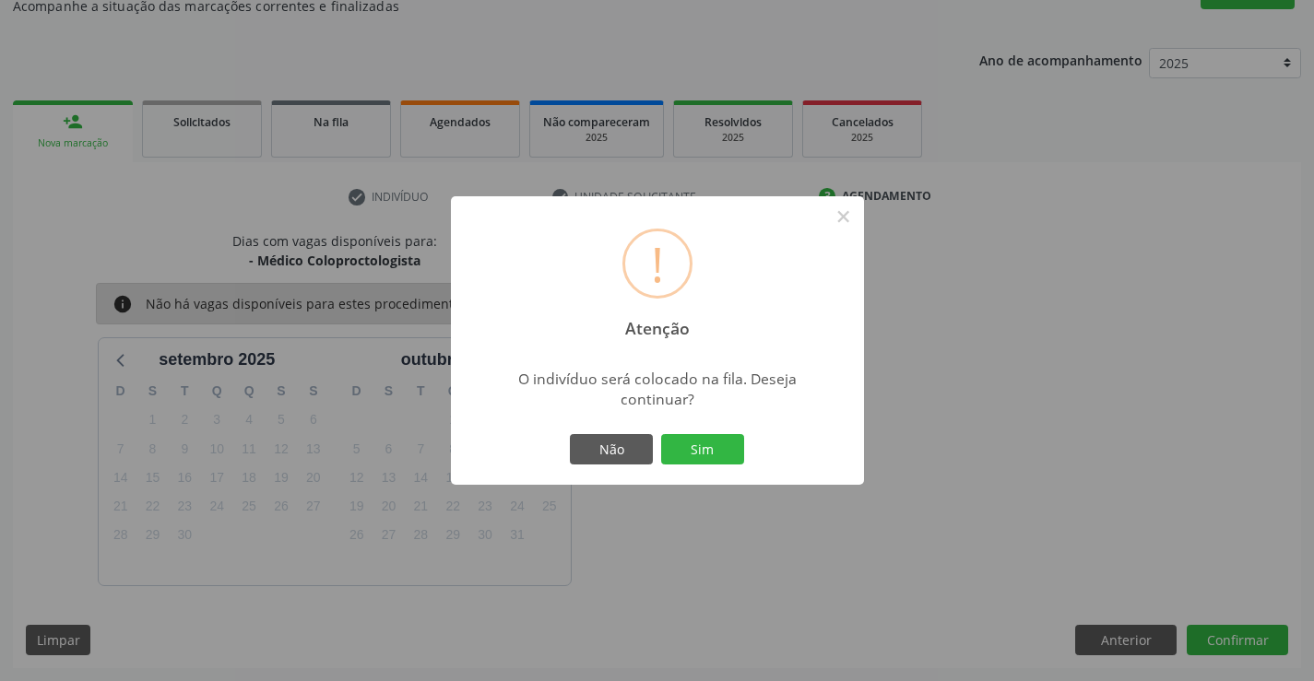
click at [693, 432] on div "Não Sim" at bounding box center [657, 450] width 183 height 39
click at [693, 443] on button "Sim" at bounding box center [702, 449] width 83 height 31
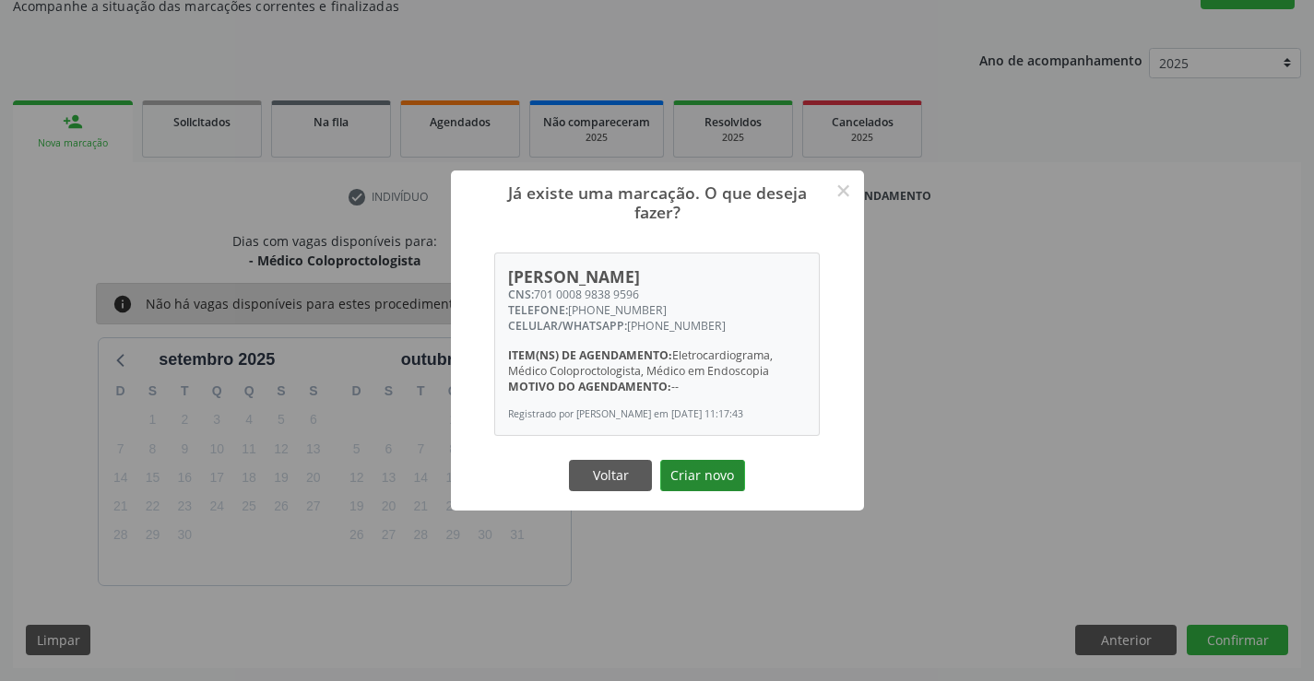
click at [696, 468] on button "Criar novo" at bounding box center [702, 475] width 85 height 31
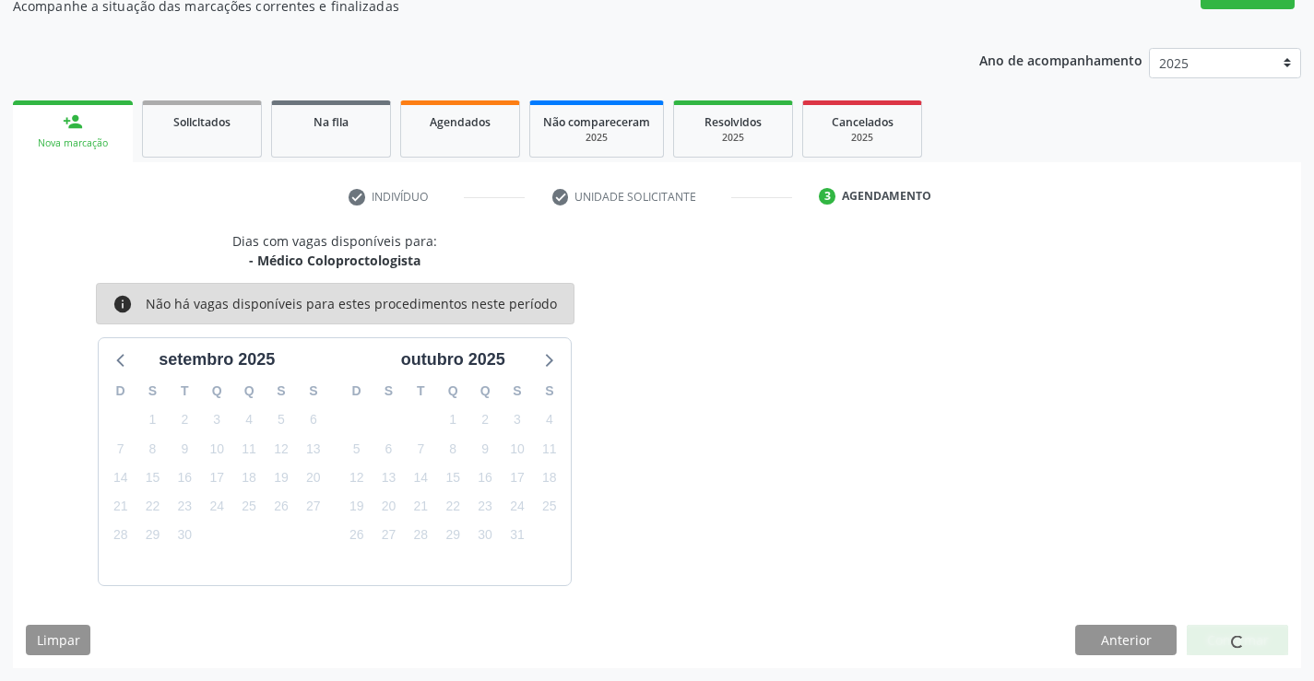
scroll to position [0, 0]
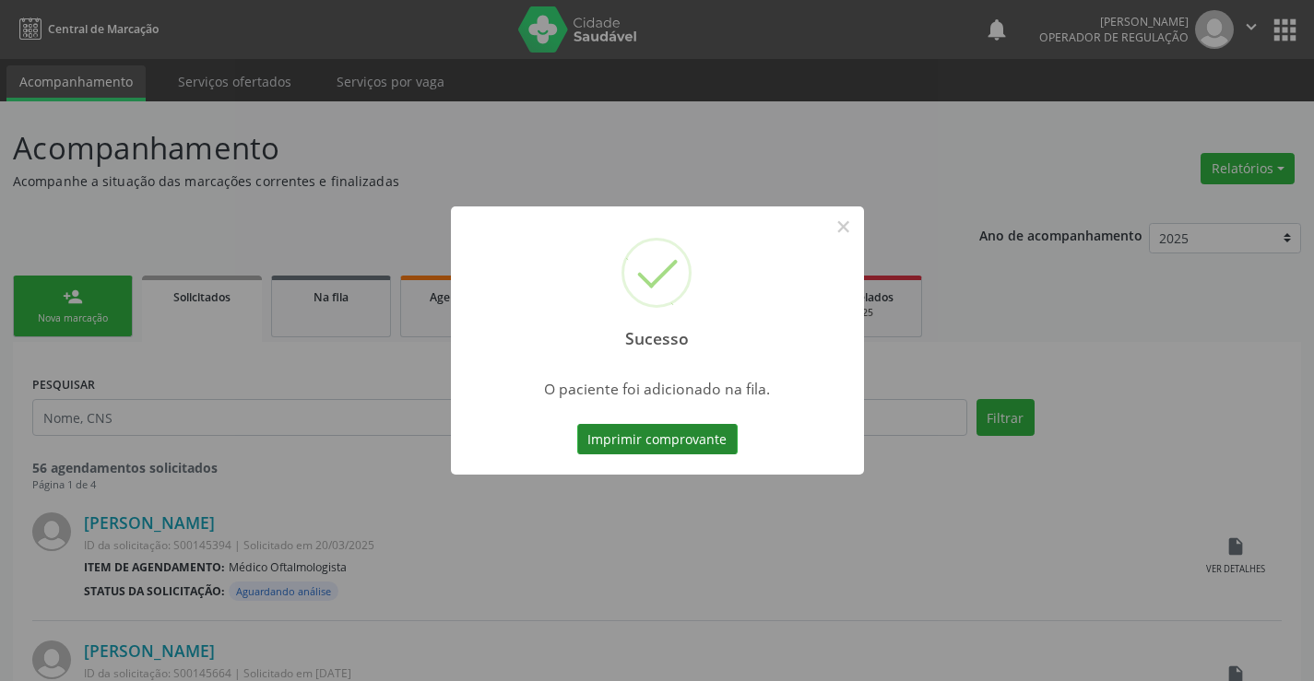
click at [685, 437] on button "Imprimir comprovante" at bounding box center [657, 439] width 160 height 31
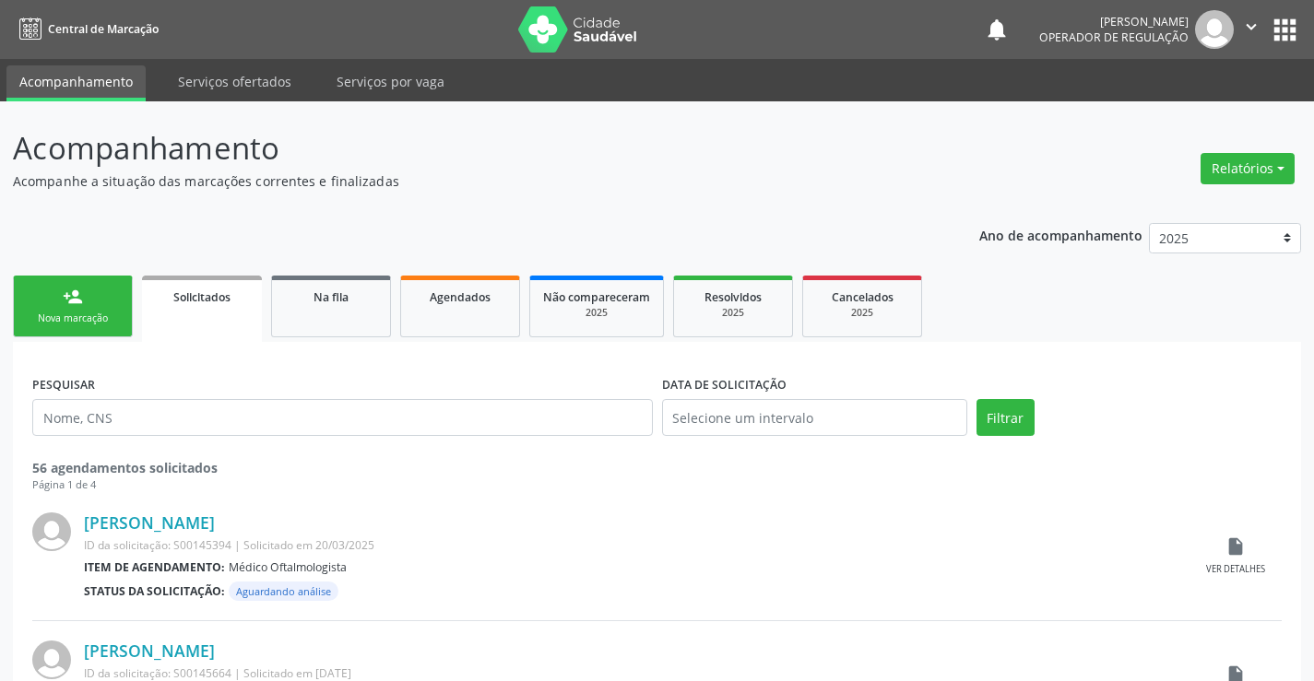
click at [113, 325] on div "Nova marcação" at bounding box center [73, 319] width 92 height 14
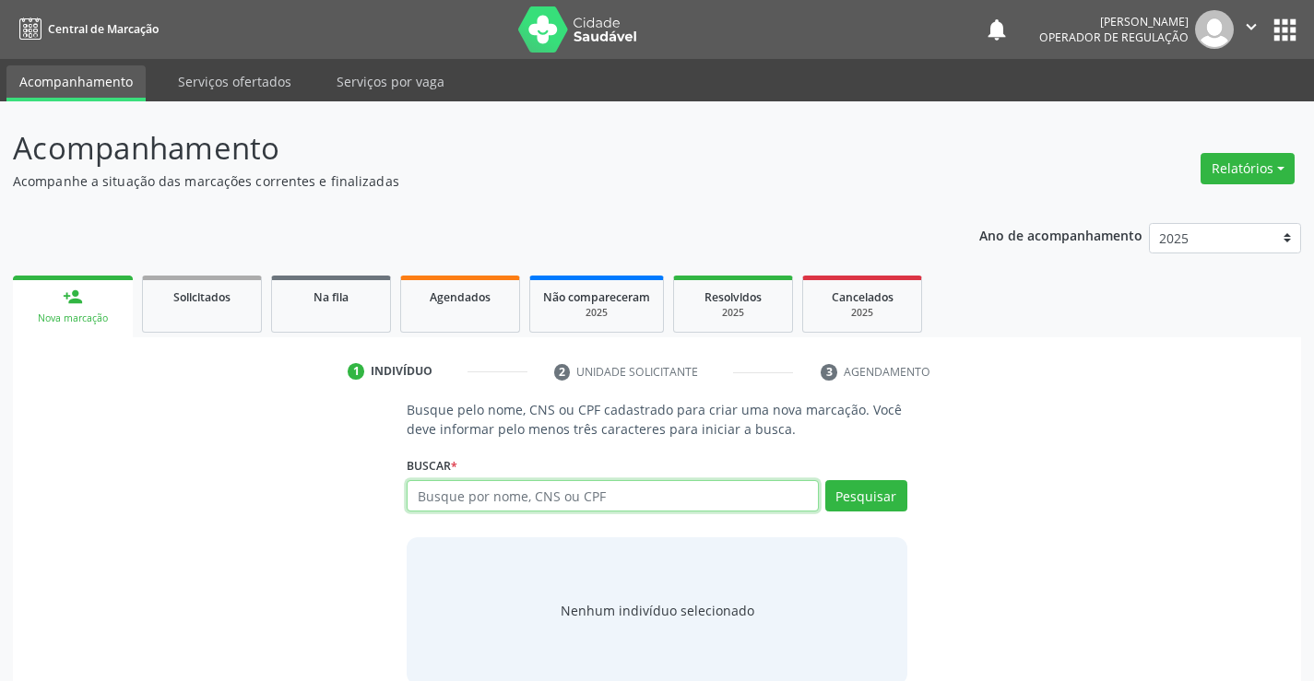
click at [527, 497] on input "text" at bounding box center [612, 495] width 411 height 31
type input "703600022763434"
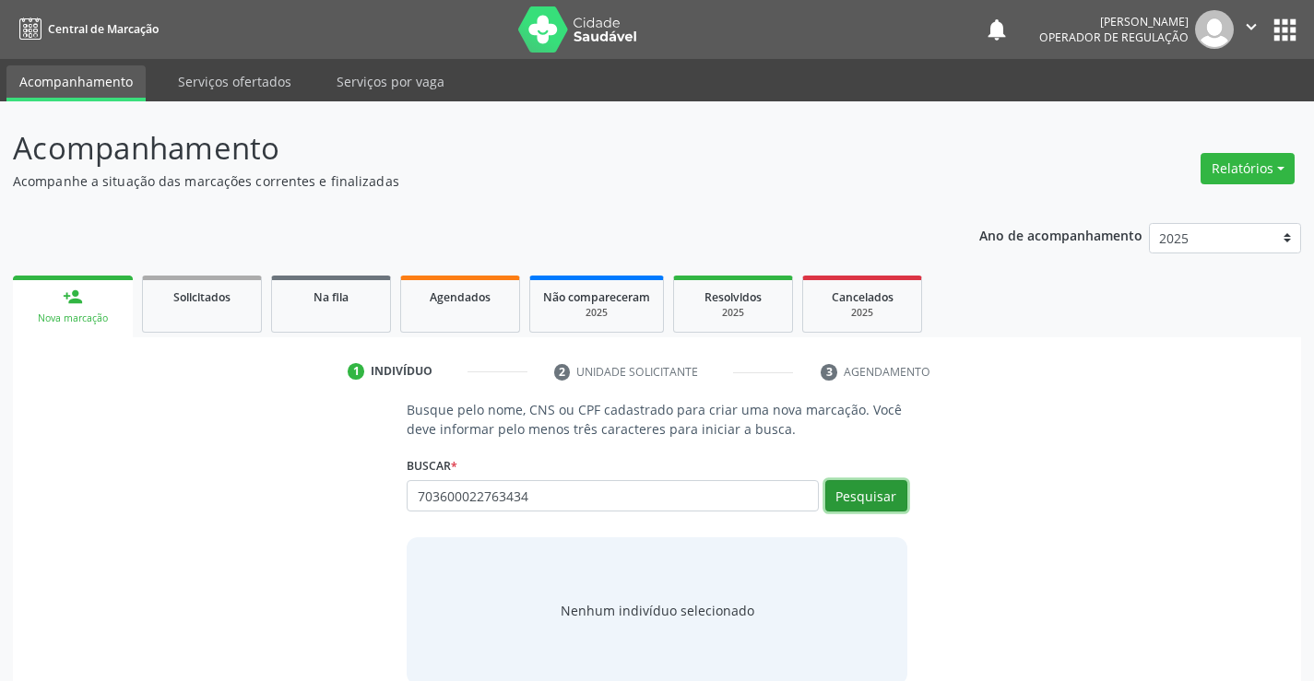
click at [853, 497] on button "Pesquisar" at bounding box center [866, 495] width 82 height 31
type input "703600022763434"
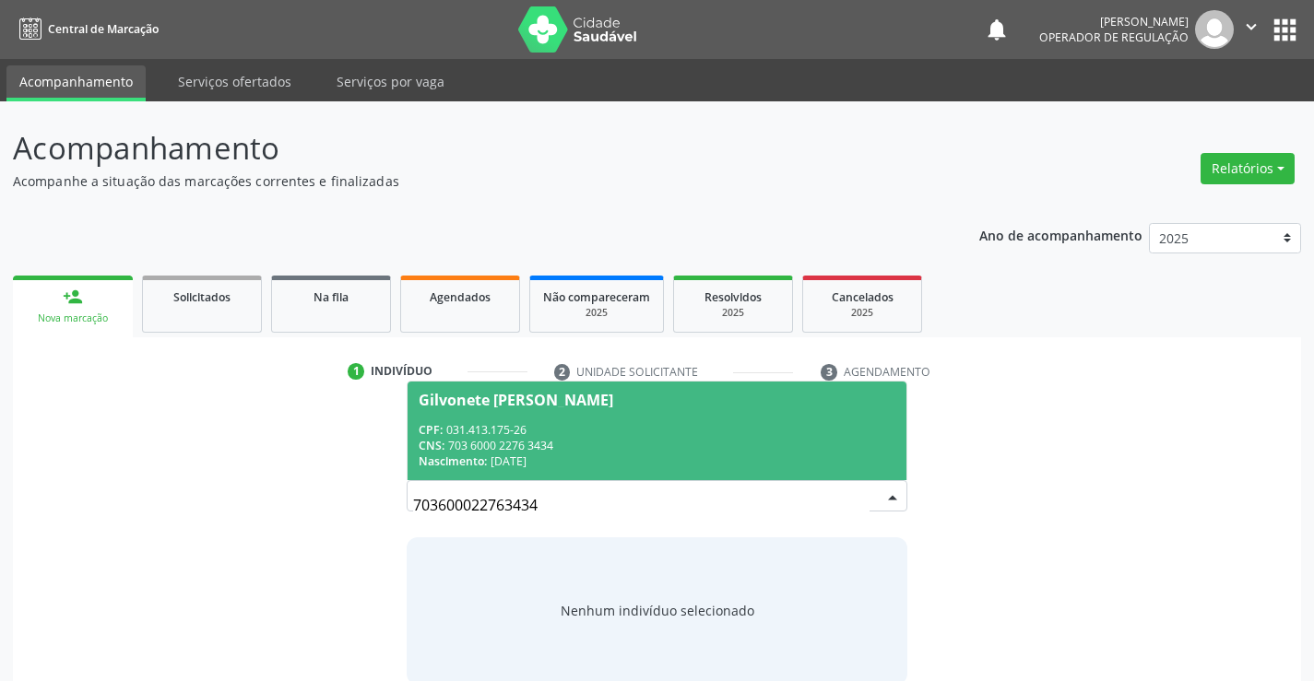
click at [875, 397] on div "Gilvonete [PERSON_NAME]" at bounding box center [657, 400] width 476 height 15
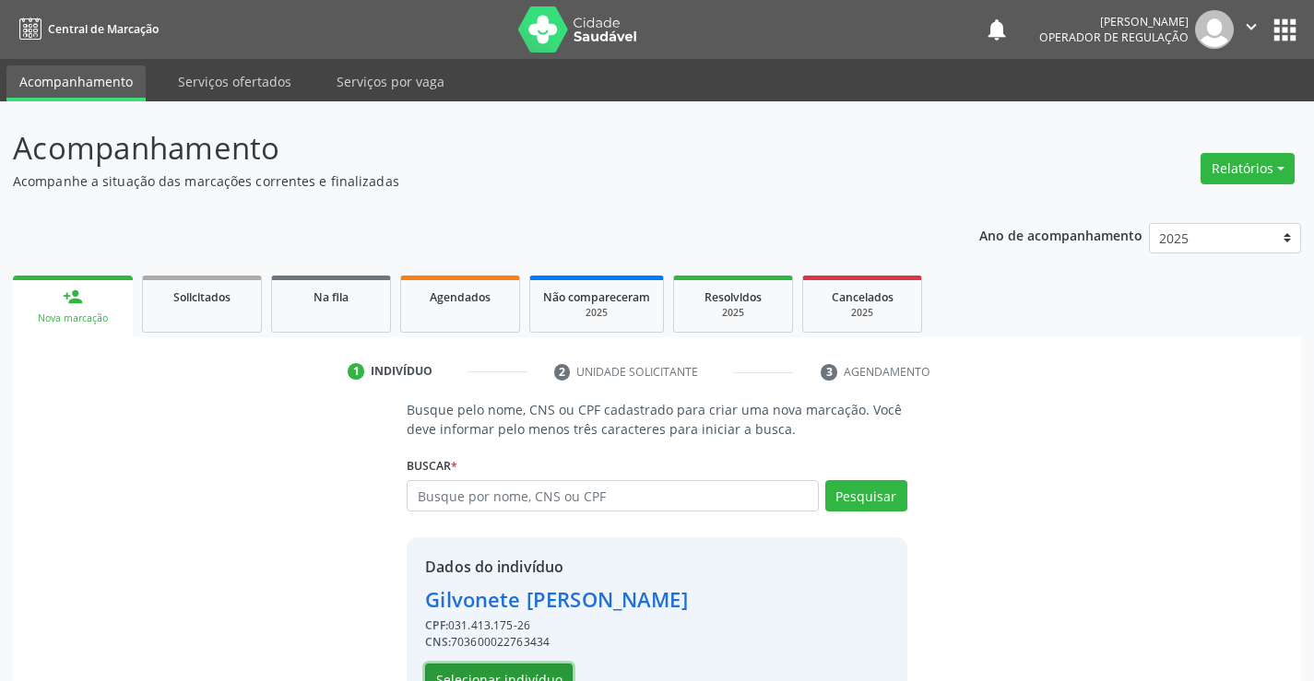
click at [482, 670] on button "Selecionar indivíduo" at bounding box center [499, 679] width 148 height 31
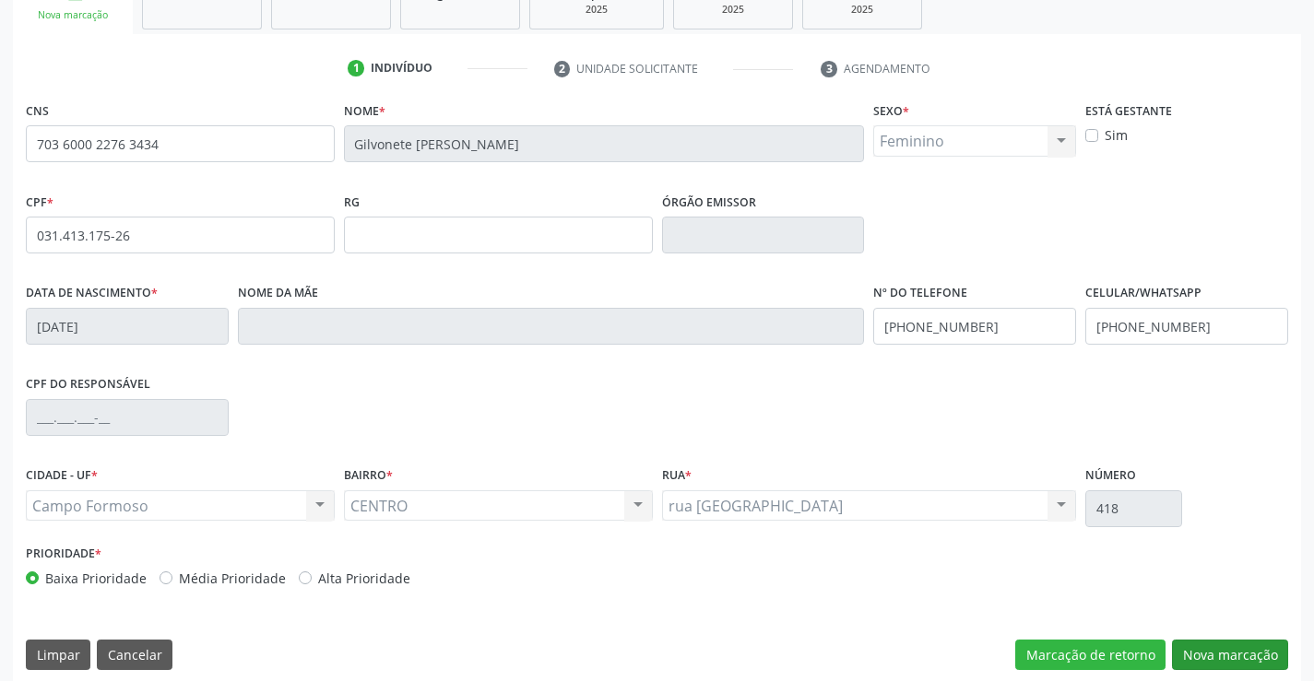
scroll to position [318, 0]
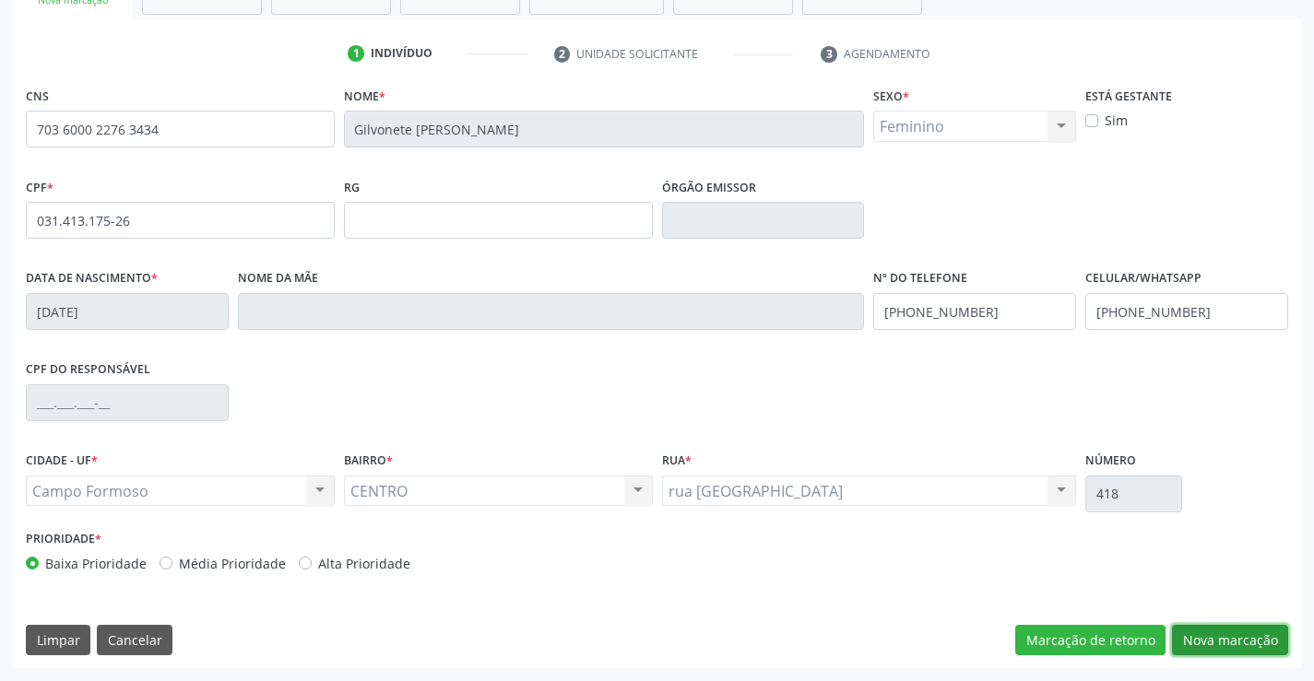
click at [1200, 641] on button "Nova marcação" at bounding box center [1230, 640] width 116 height 31
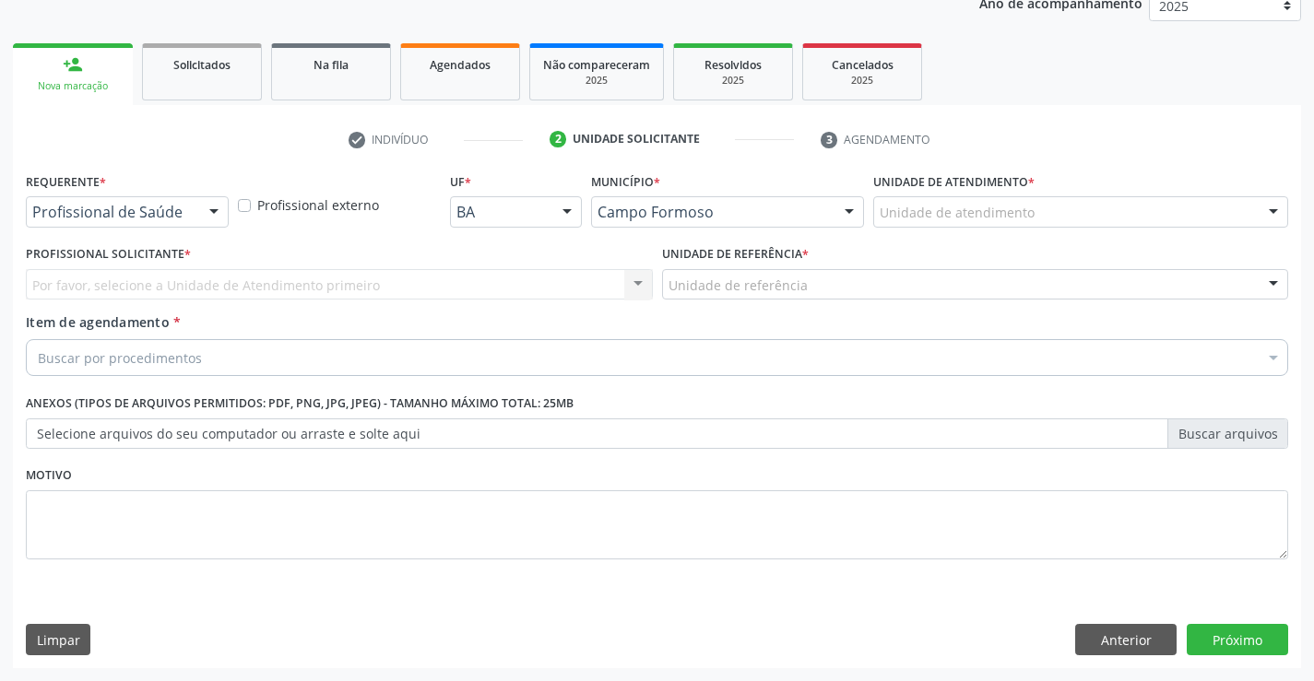
scroll to position [232, 0]
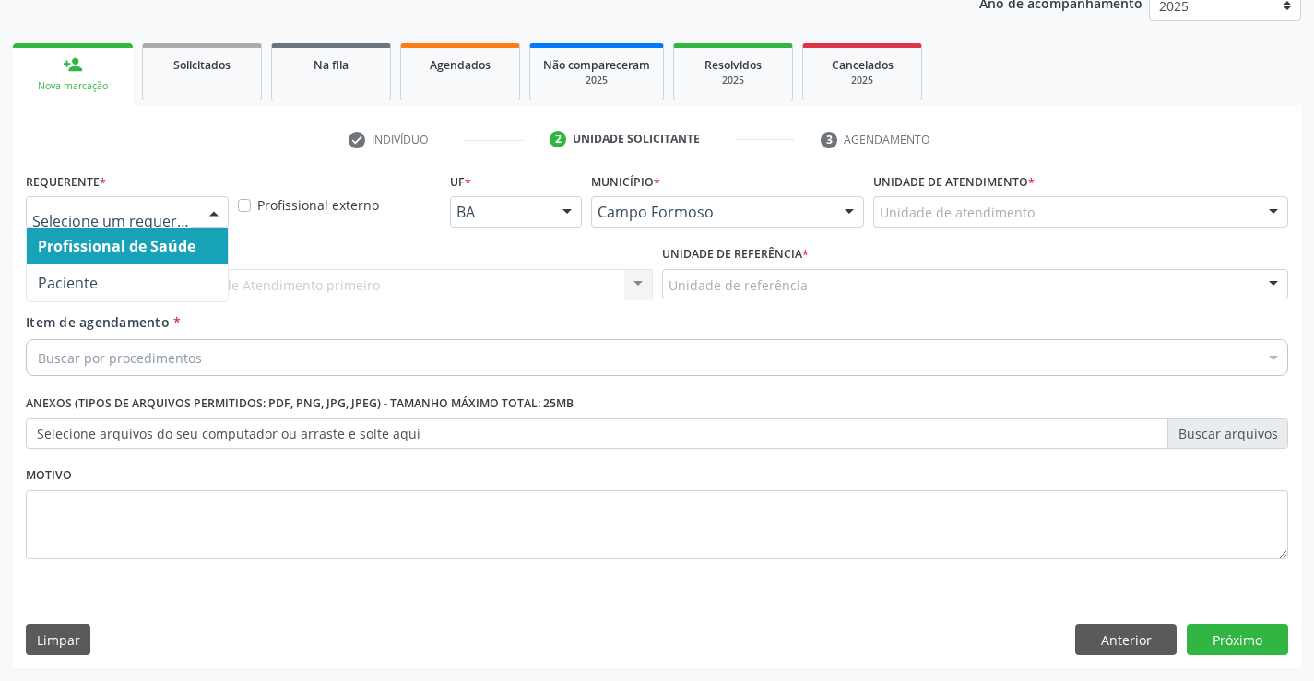
click at [218, 207] on div at bounding box center [214, 212] width 28 height 31
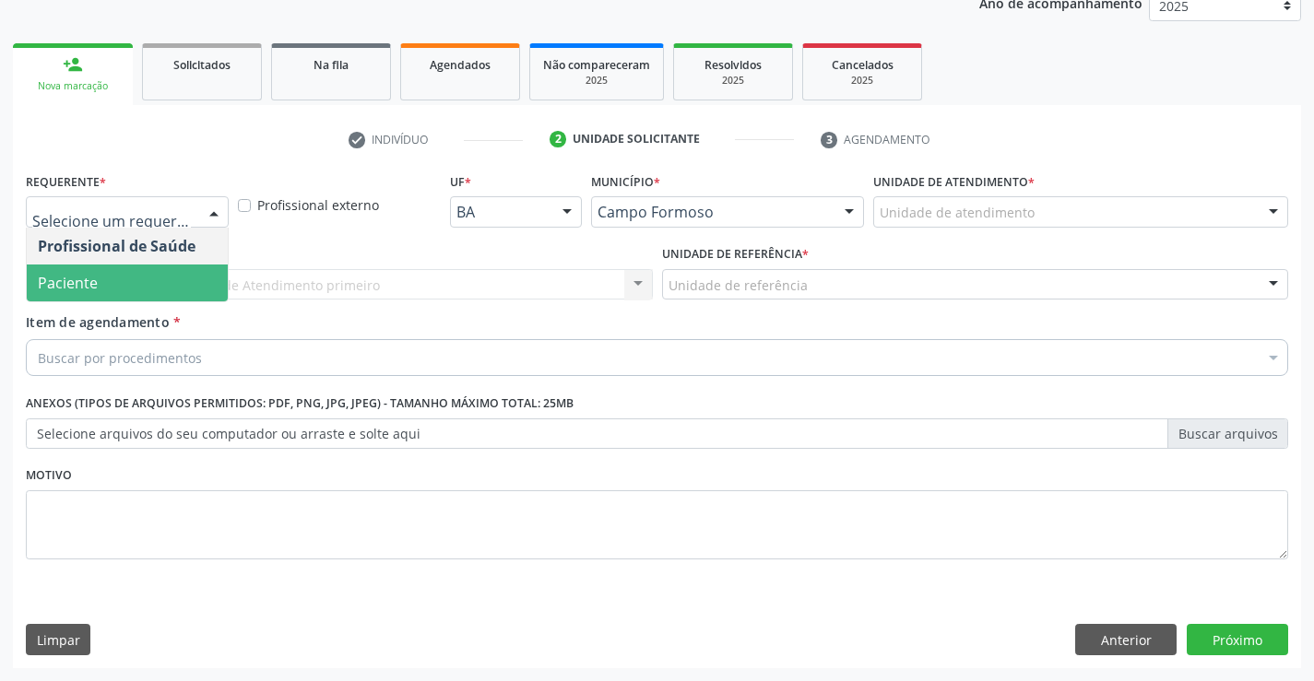
click at [153, 278] on span "Paciente" at bounding box center [127, 283] width 201 height 37
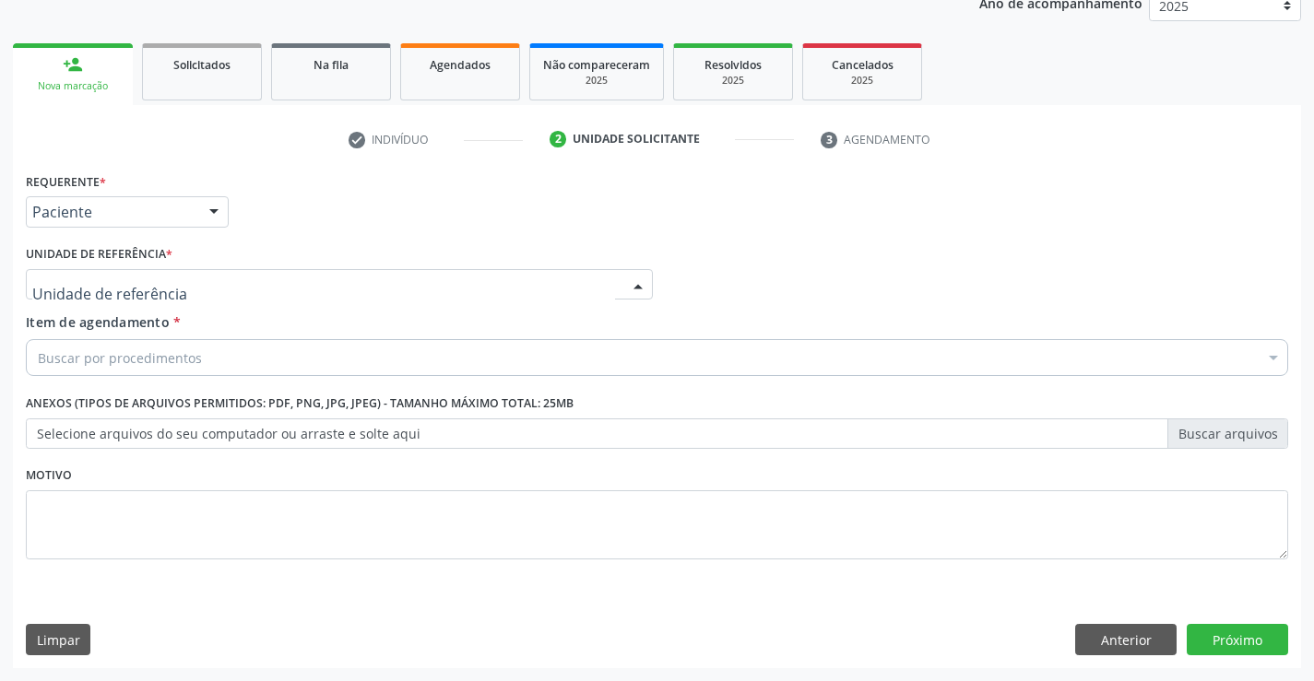
click at [191, 276] on div at bounding box center [339, 284] width 627 height 31
click at [1115, 646] on button "Anterior" at bounding box center [1125, 639] width 101 height 31
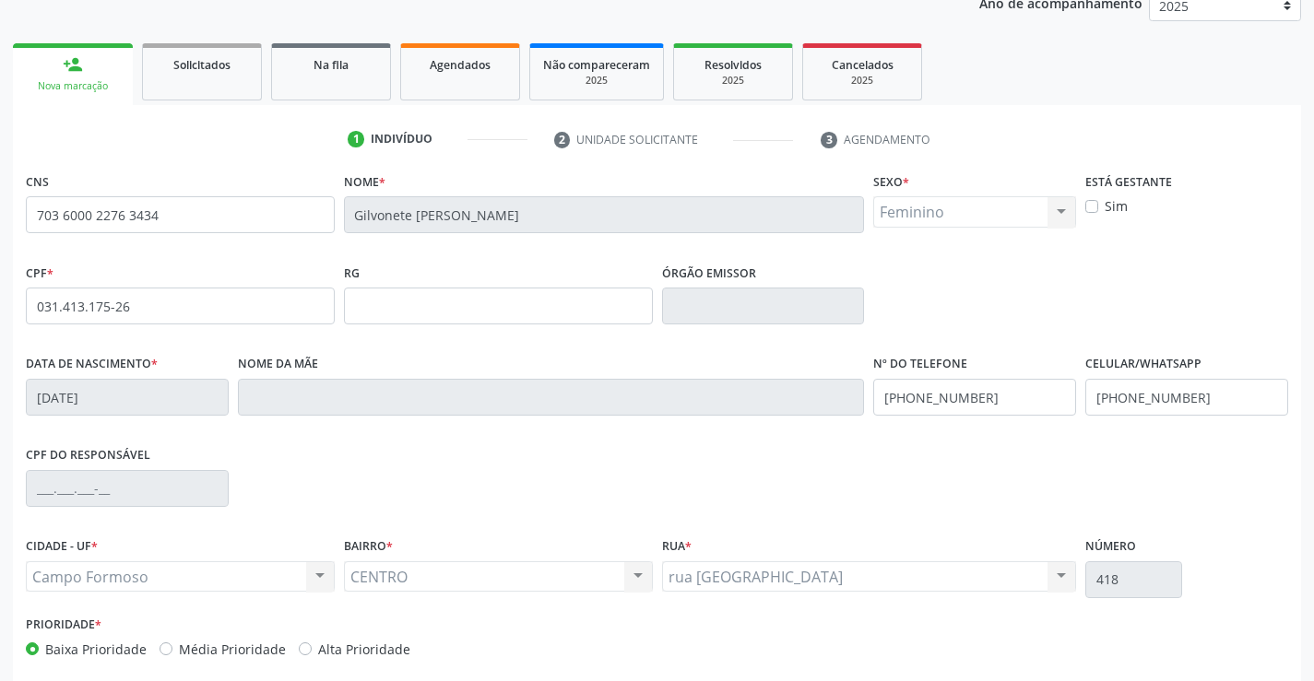
scroll to position [318, 0]
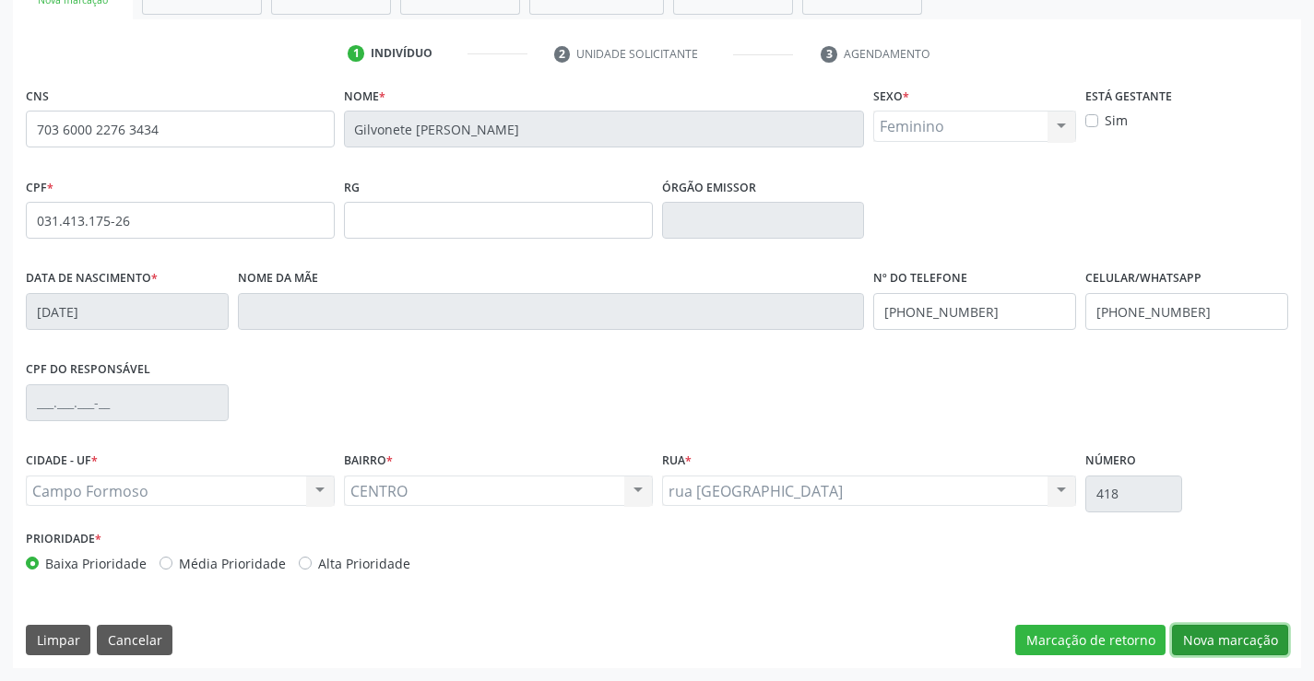
click at [1193, 635] on button "Nova marcação" at bounding box center [1230, 640] width 116 height 31
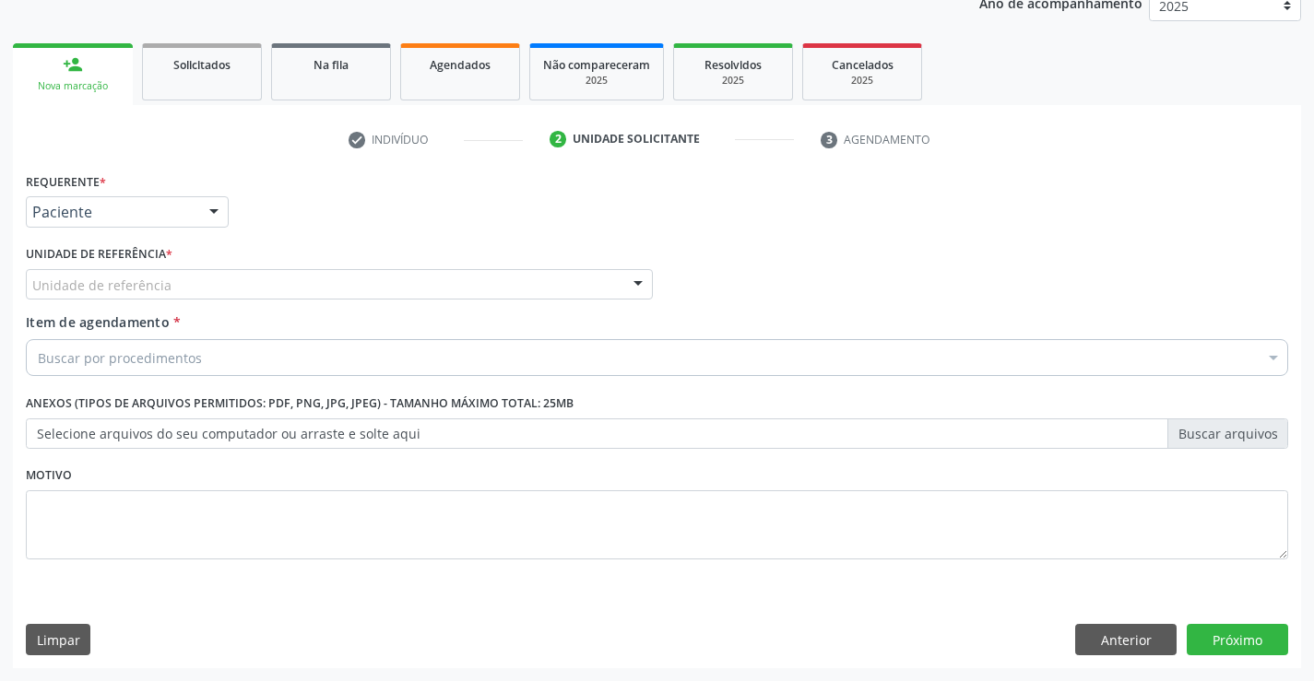
click at [196, 289] on div "Unidade de referência" at bounding box center [339, 284] width 627 height 31
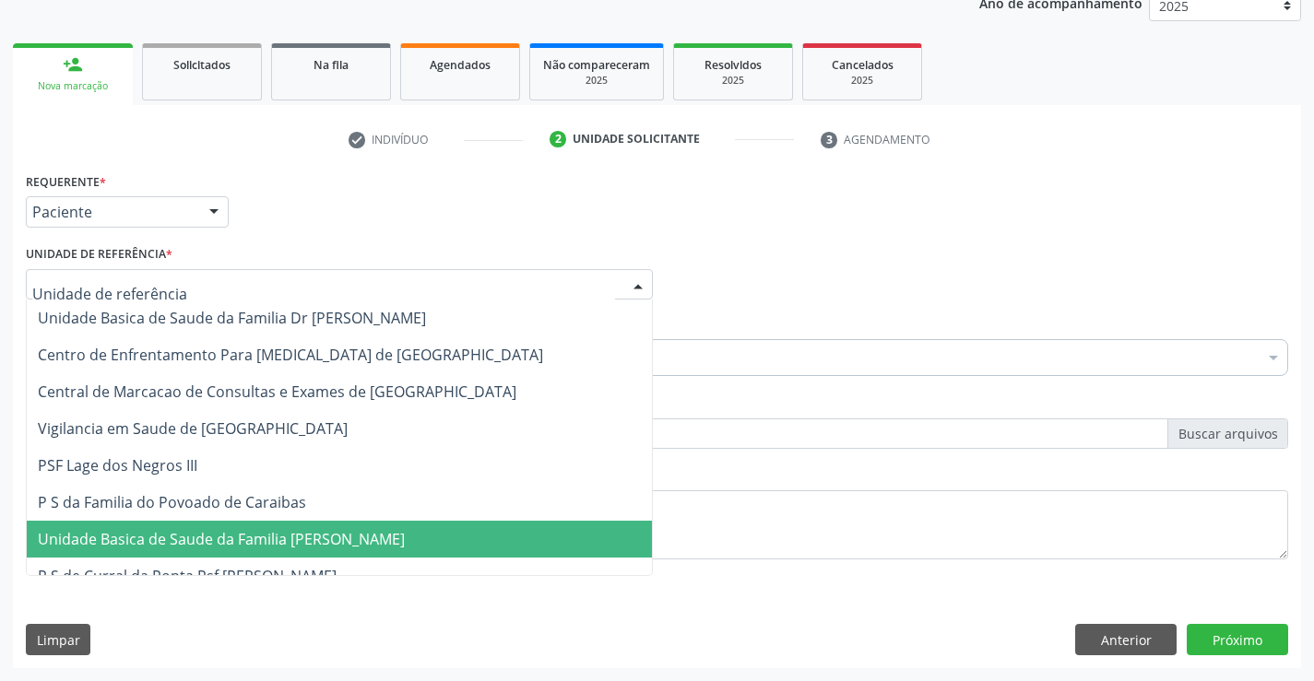
click at [237, 537] on span "Unidade Basica de Saude da Familia [PERSON_NAME]" at bounding box center [221, 539] width 367 height 20
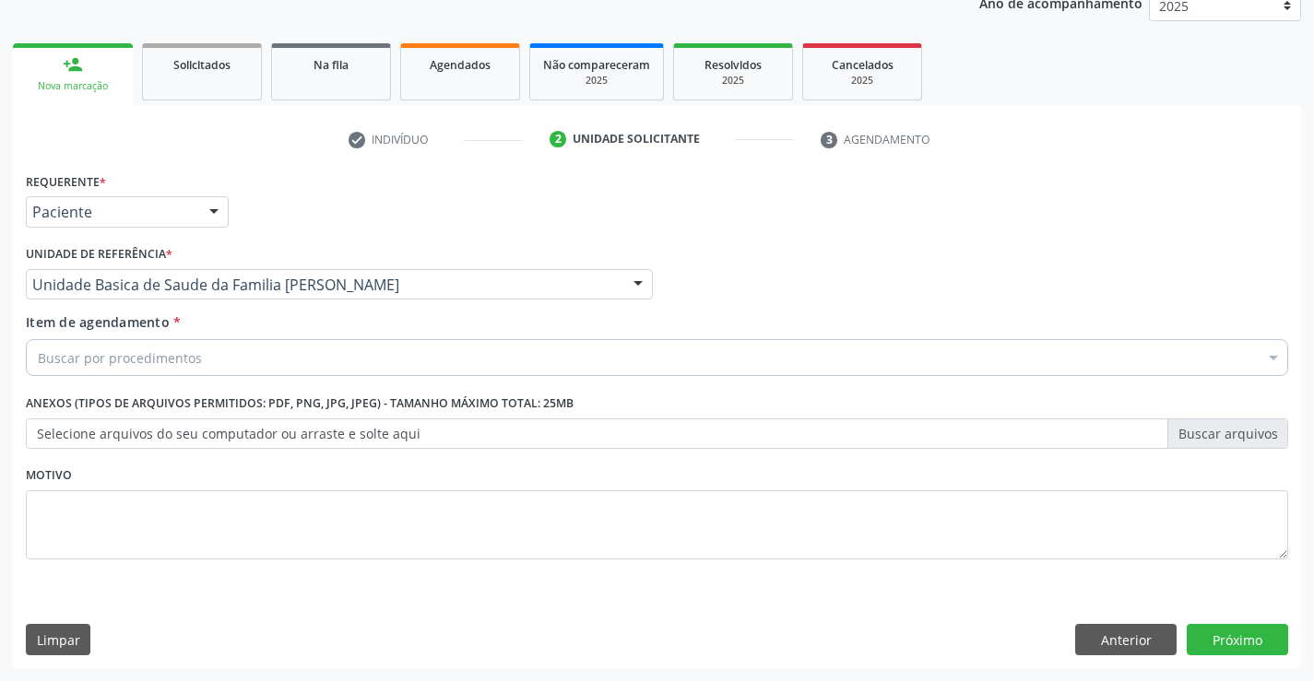
click at [215, 358] on div "Buscar por procedimentos" at bounding box center [657, 357] width 1262 height 37
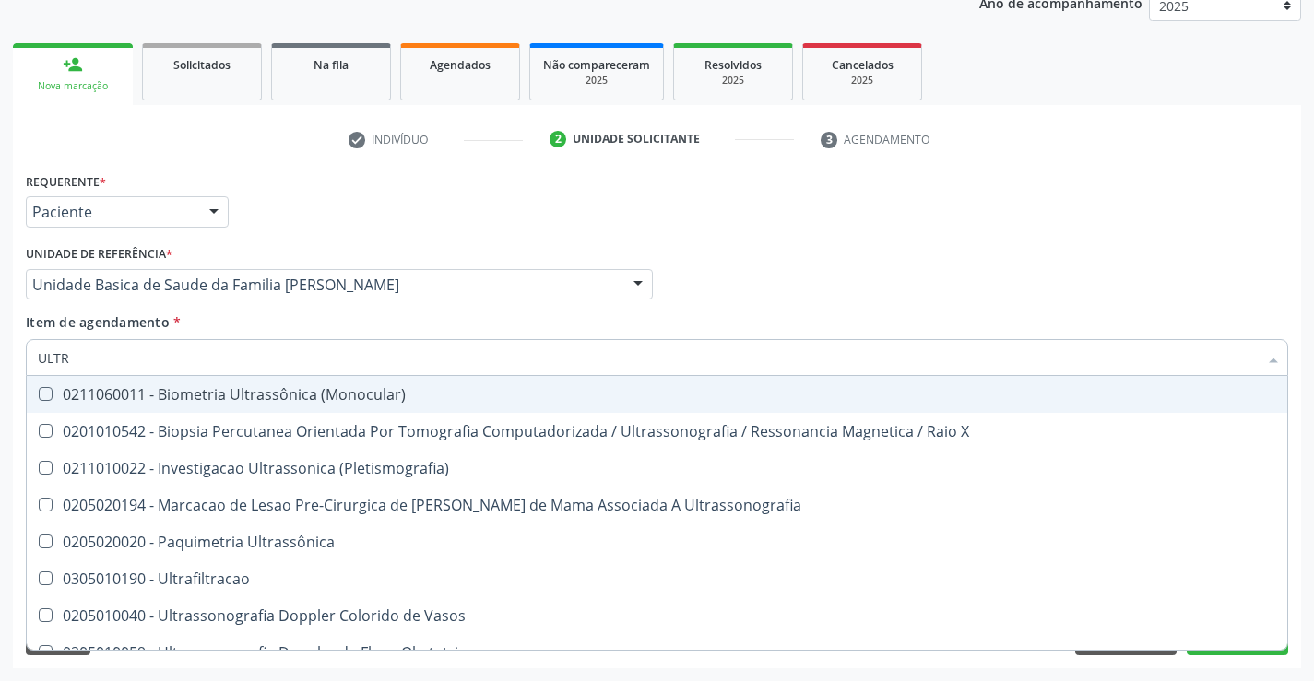
type input "ULTRA"
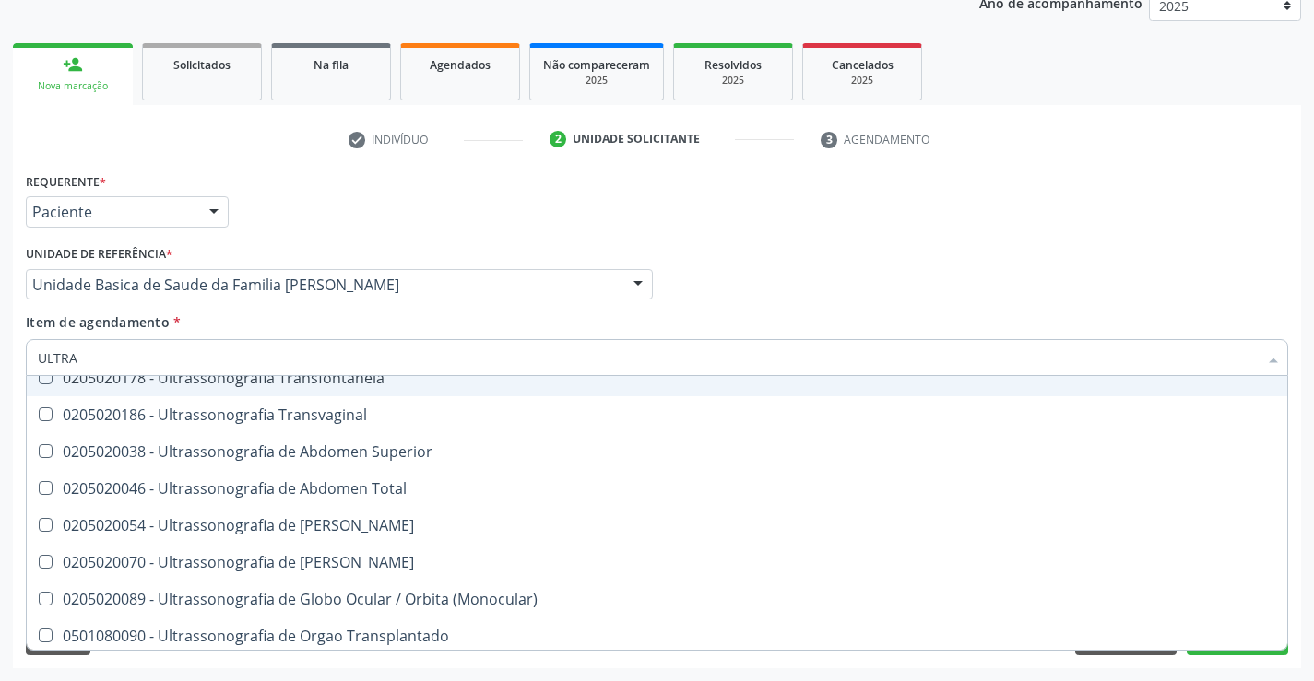
scroll to position [461, 0]
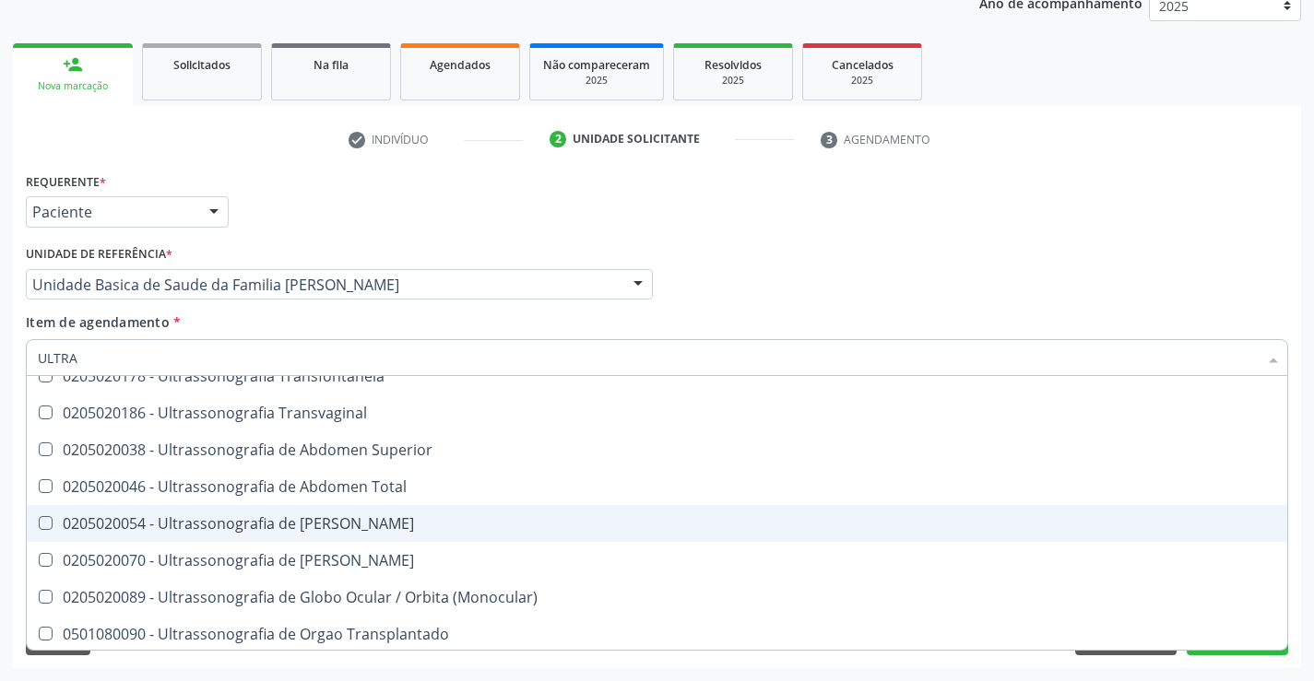
click at [392, 519] on div "0205020054 - Ultrassonografia de [PERSON_NAME]" at bounding box center [657, 523] width 1238 height 15
checkbox Urinario "true"
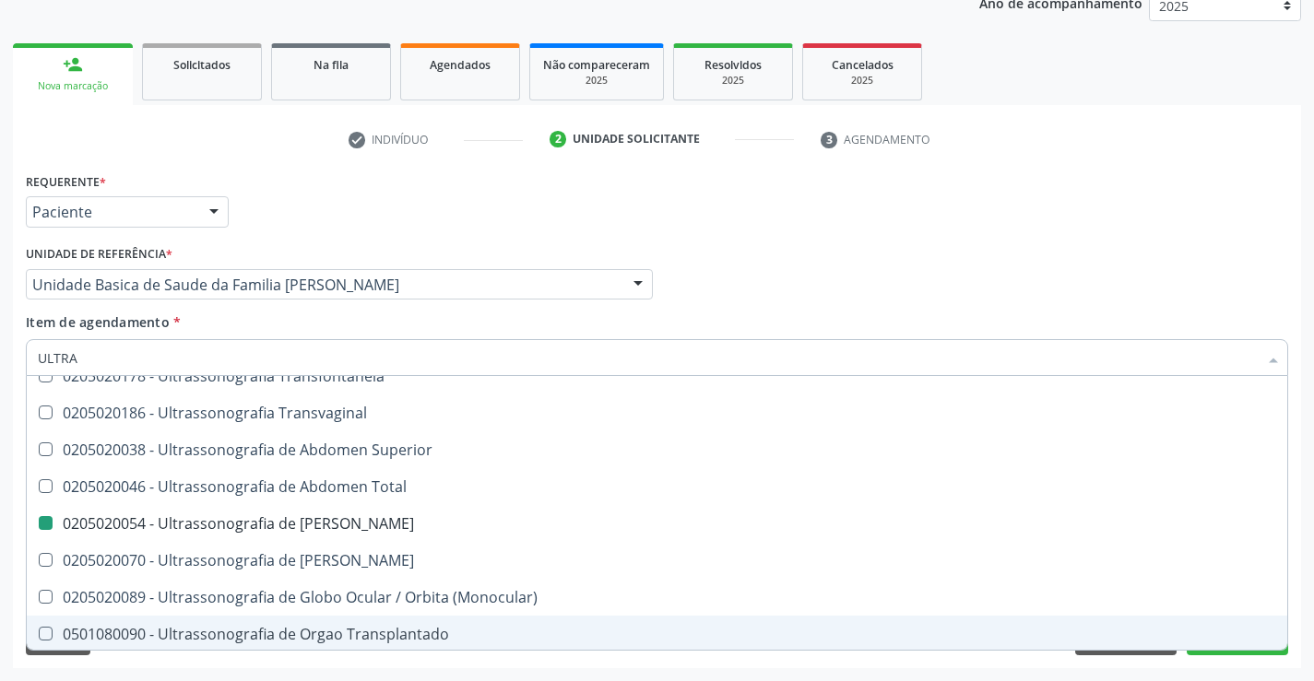
click at [423, 668] on div "Requerente * Paciente Profissional de Saúde Paciente Nenhum resultado encontrad…" at bounding box center [657, 418] width 1288 height 501
checkbox X "true"
checkbox Urinario "false"
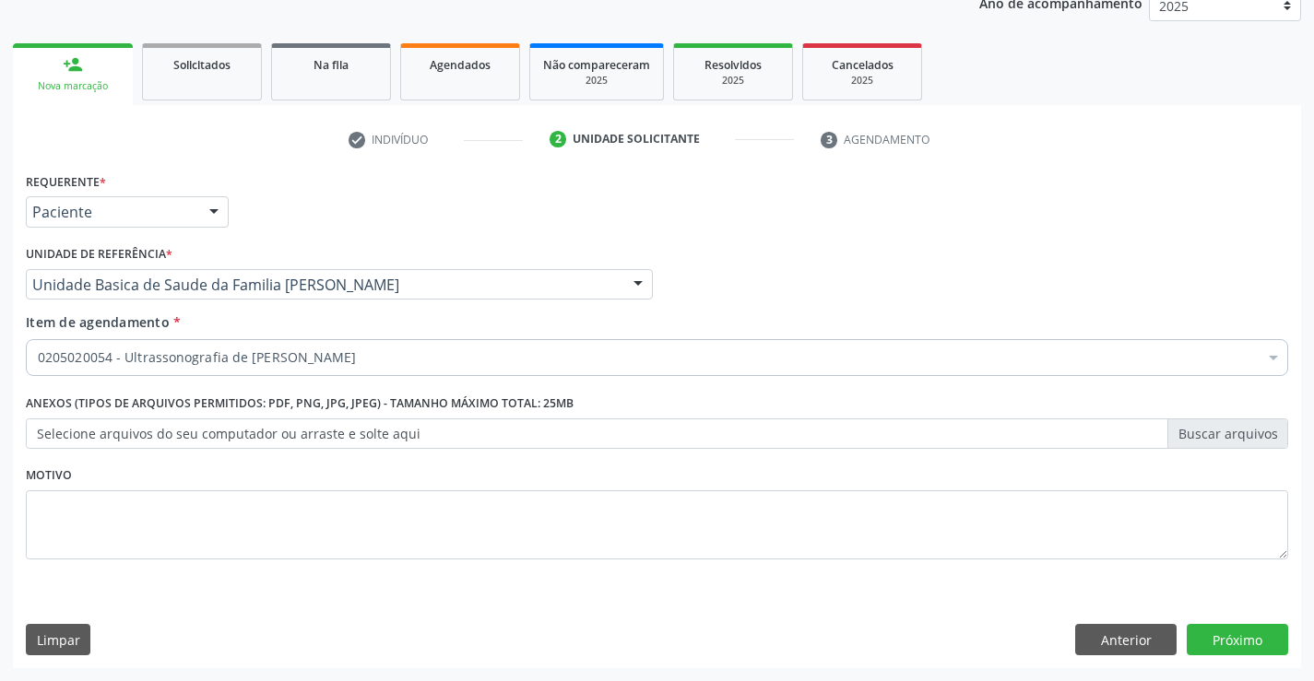
scroll to position [0, 0]
click at [1238, 639] on button "Próximo" at bounding box center [1237, 639] width 101 height 31
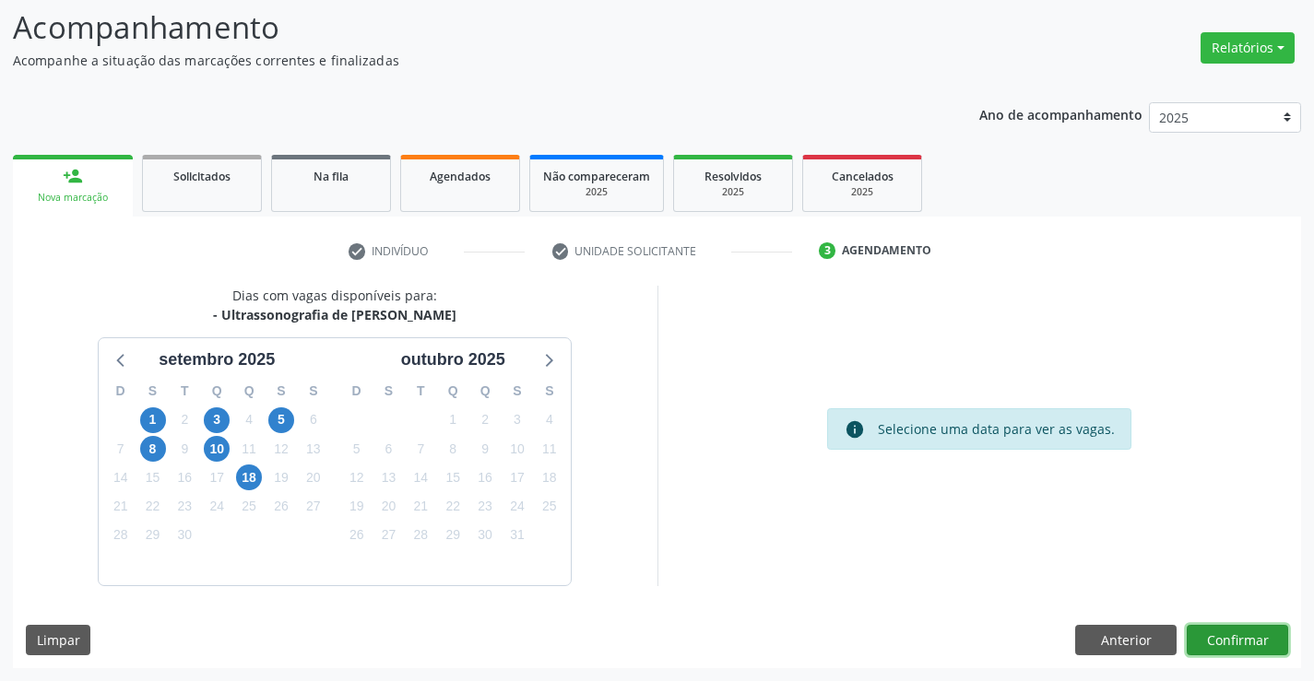
click at [1223, 644] on button "Confirmar" at bounding box center [1237, 640] width 101 height 31
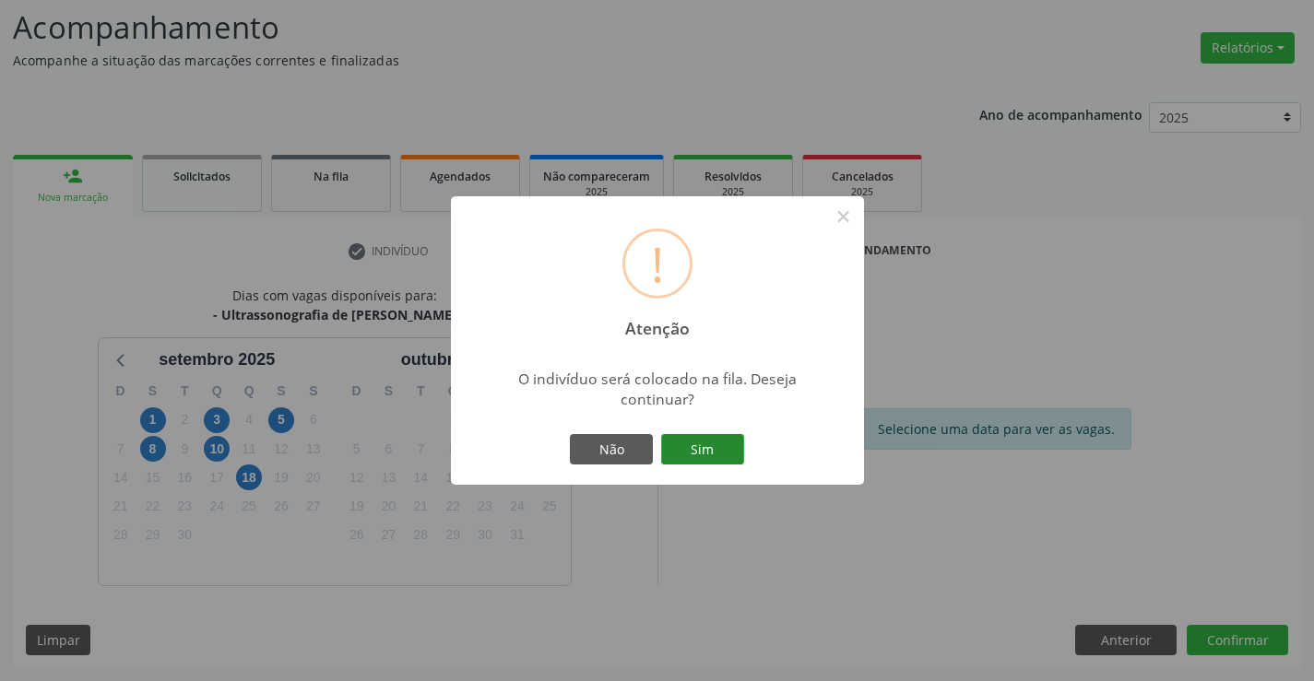
click at [715, 443] on button "Sim" at bounding box center [702, 449] width 83 height 31
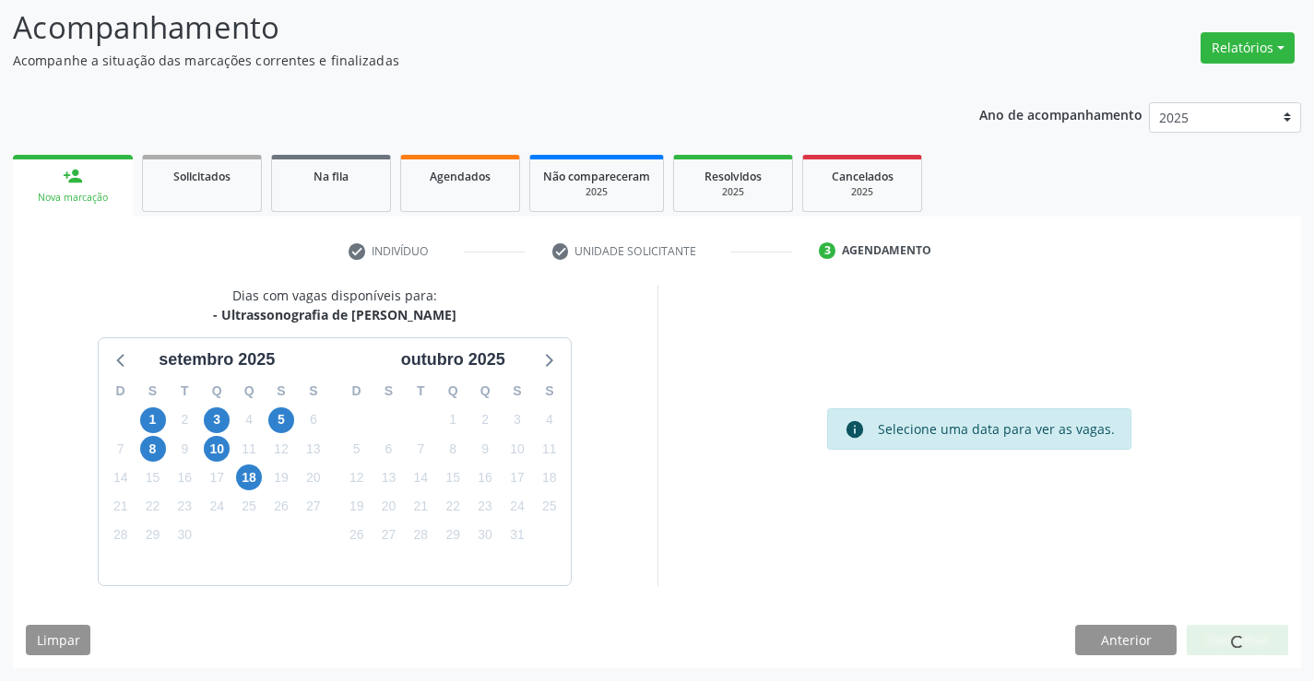
scroll to position [0, 0]
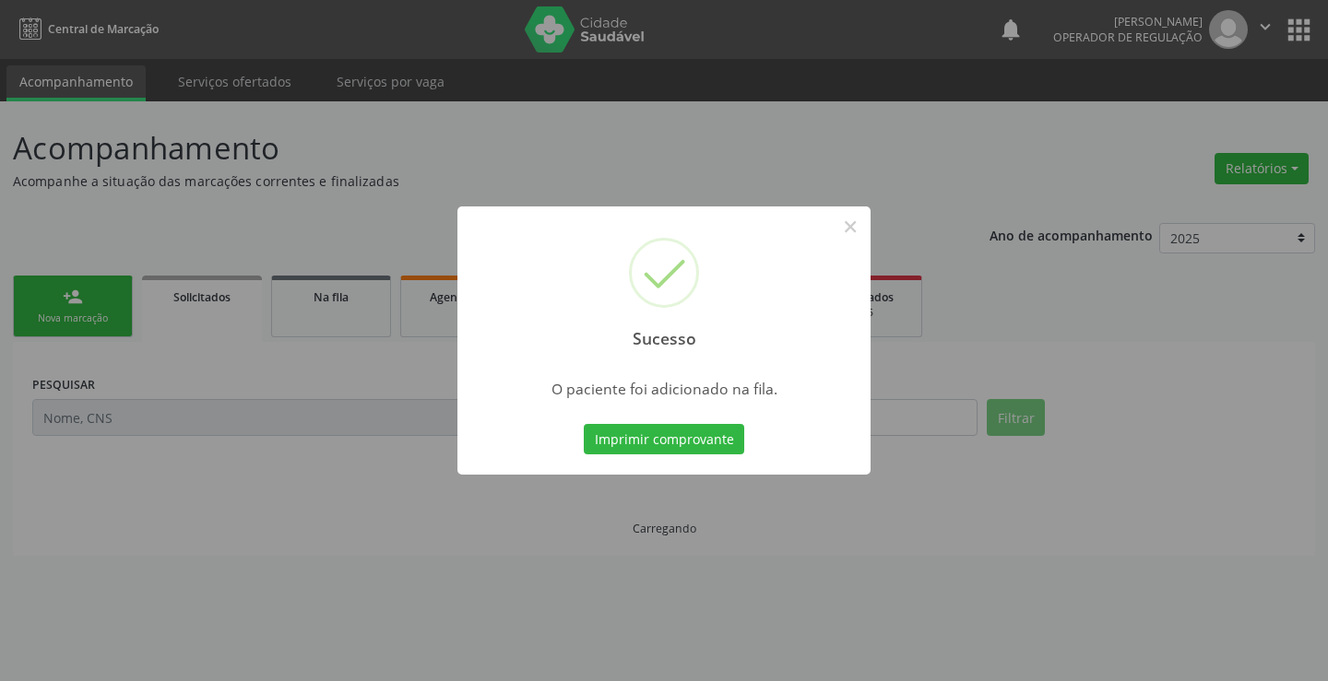
click at [584, 424] on button "Imprimir comprovante" at bounding box center [664, 439] width 160 height 31
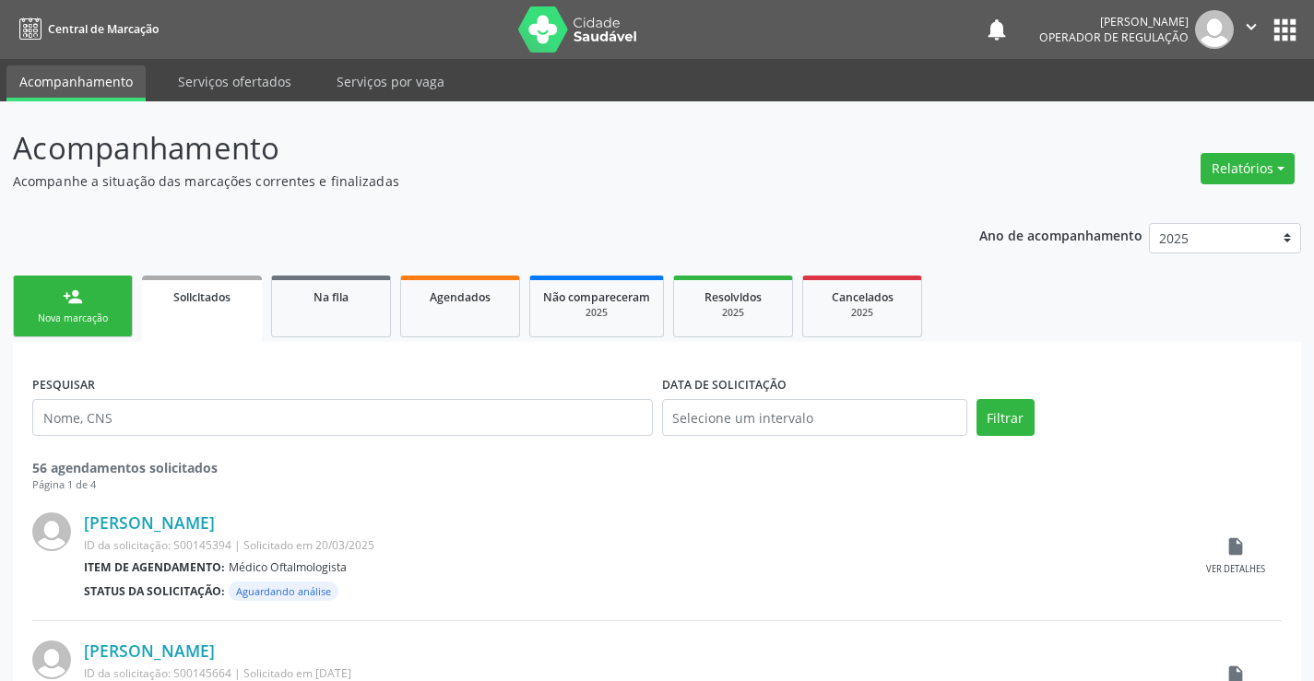
click at [1251, 23] on icon "" at bounding box center [1251, 27] width 20 height 20
click at [1172, 106] on link "Sair" at bounding box center [1204, 113] width 127 height 26
